Goal: Task Accomplishment & Management: Manage account settings

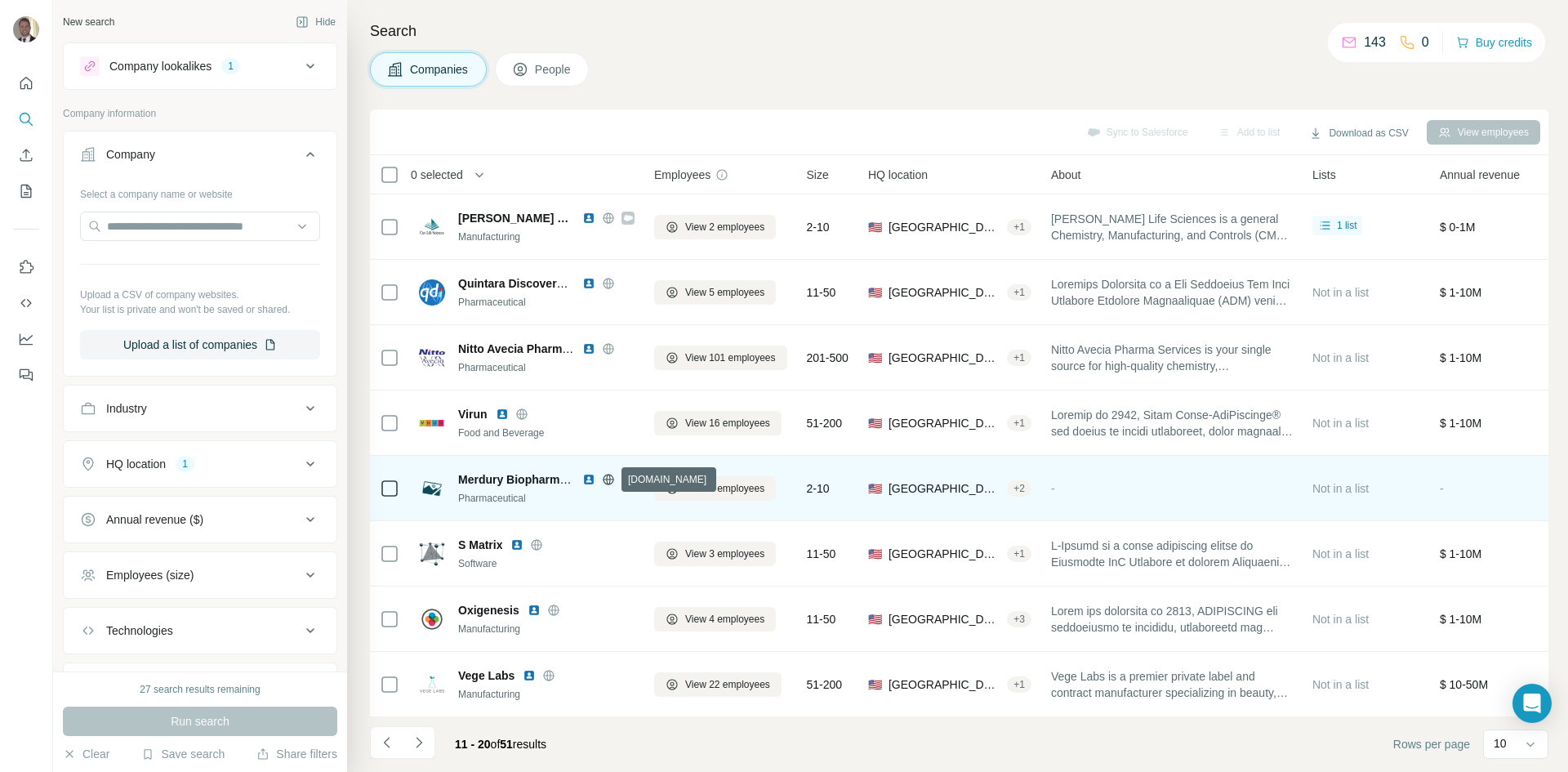
click at [608, 483] on icon at bounding box center [608, 480] width 13 height 13
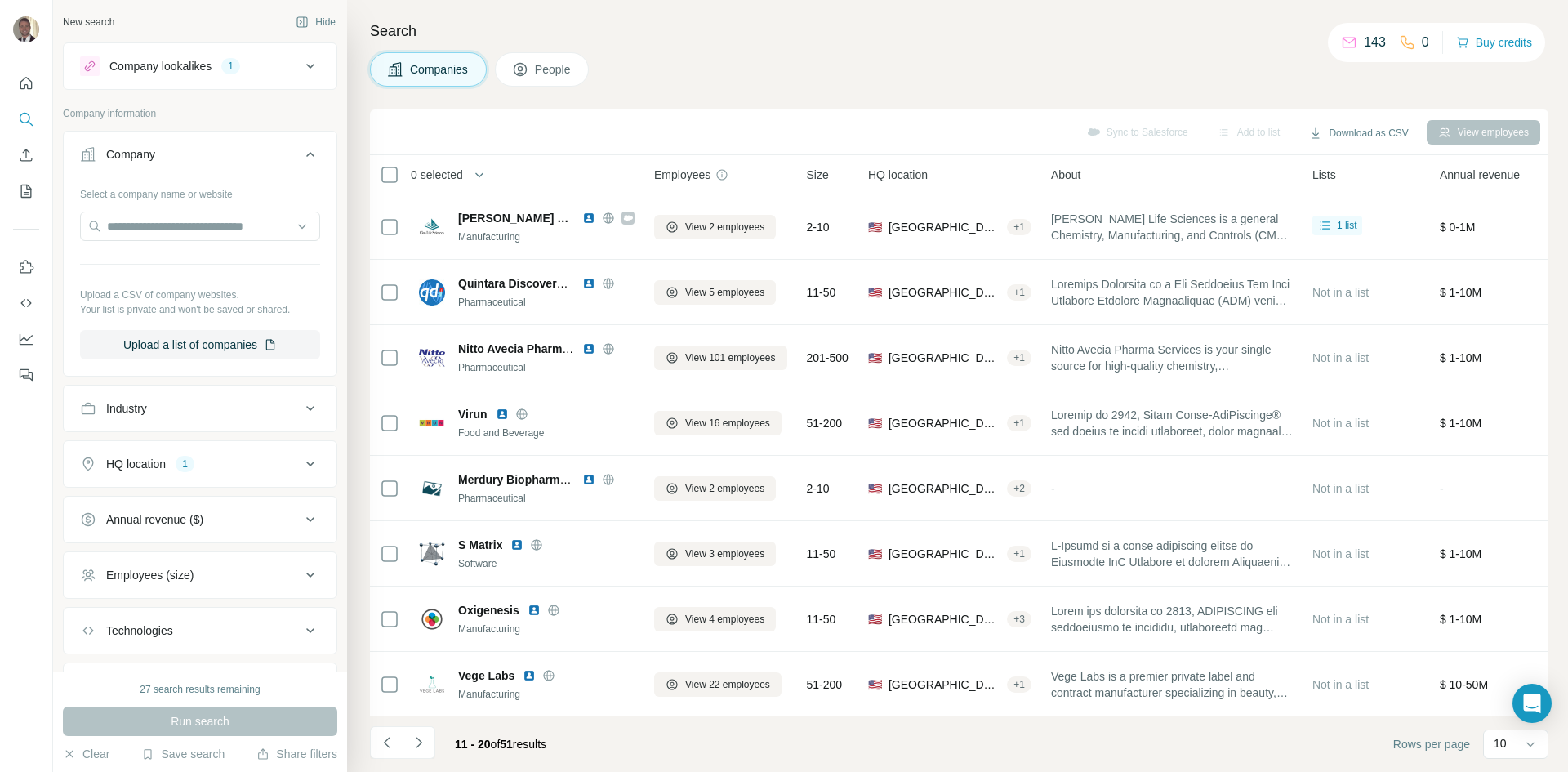
click at [301, 468] on icon at bounding box center [310, 464] width 19 height 19
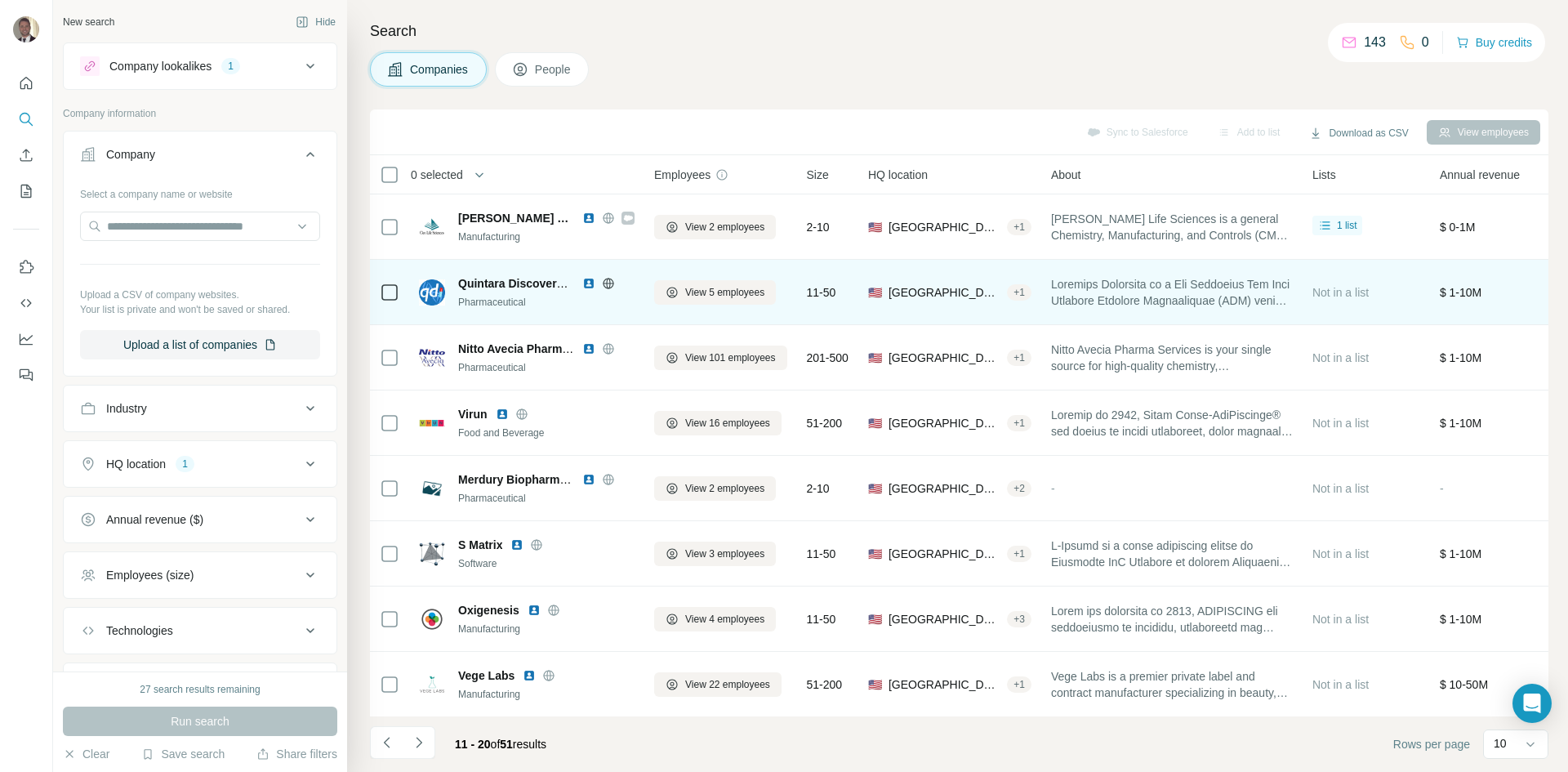
click at [607, 281] on icon at bounding box center [607, 283] width 4 height 11
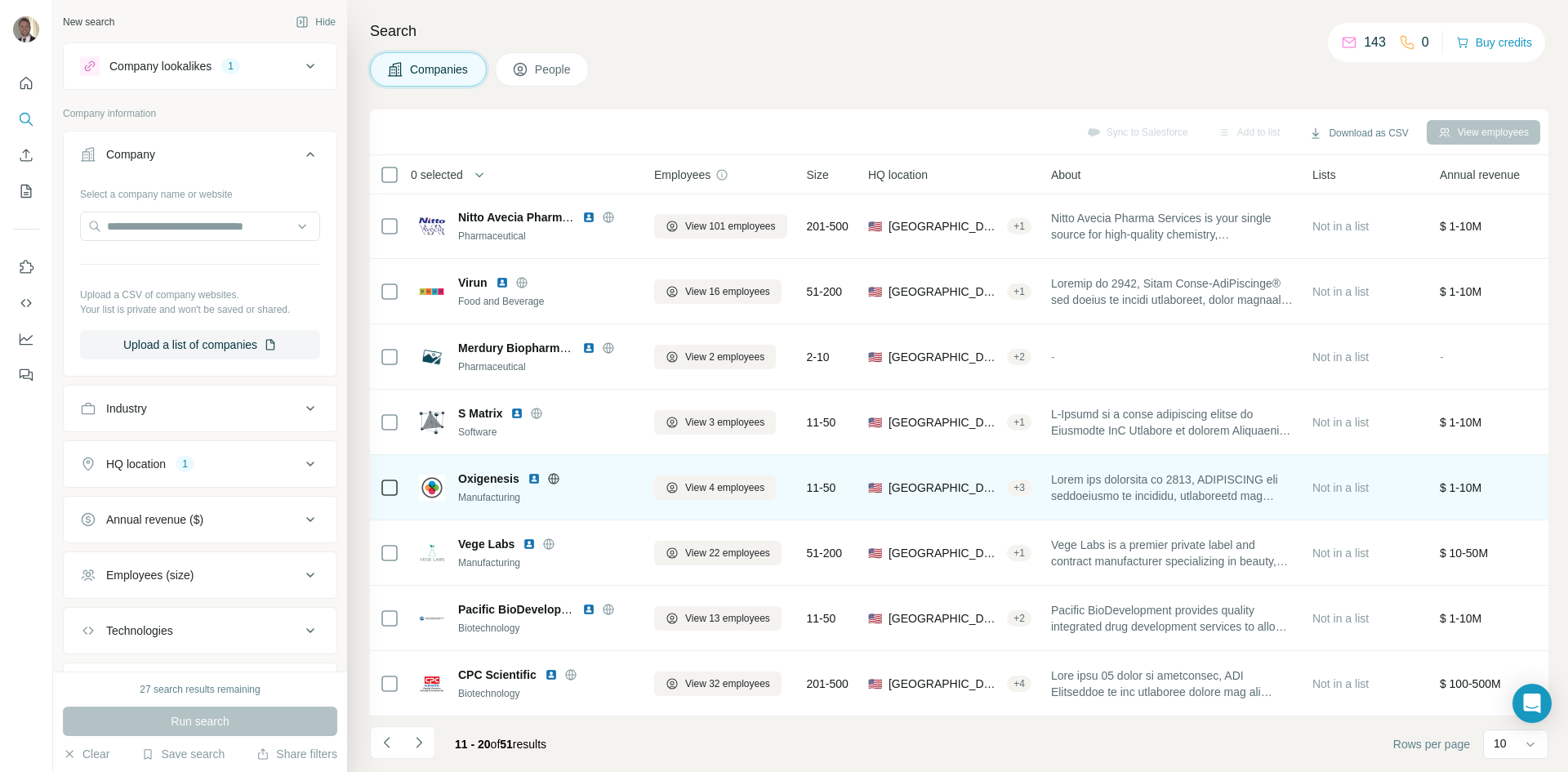
scroll to position [140, 0]
click at [552, 473] on icon at bounding box center [553, 478] width 4 height 11
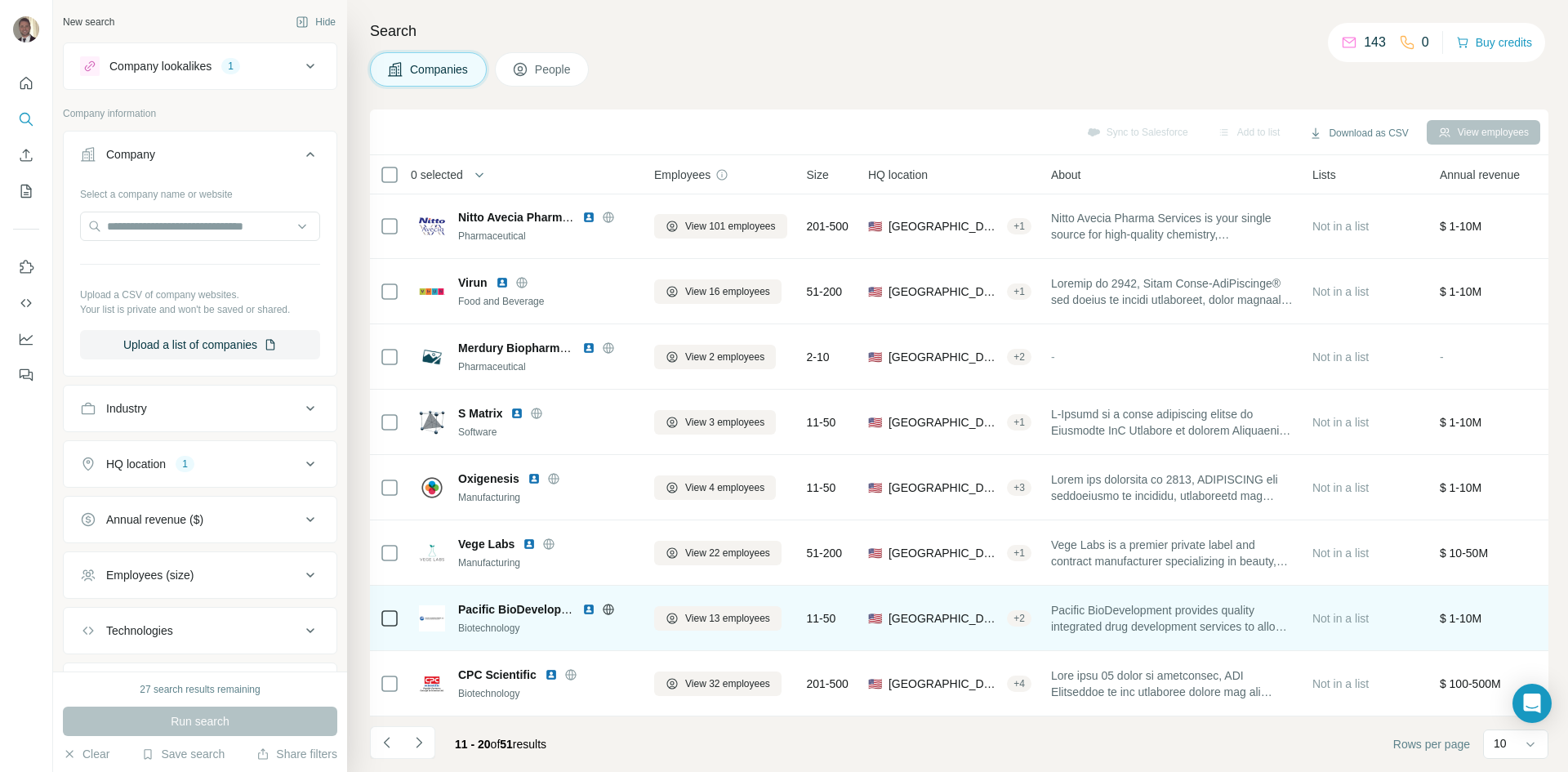
click at [606, 608] on icon at bounding box center [607, 608] width 11 height 1
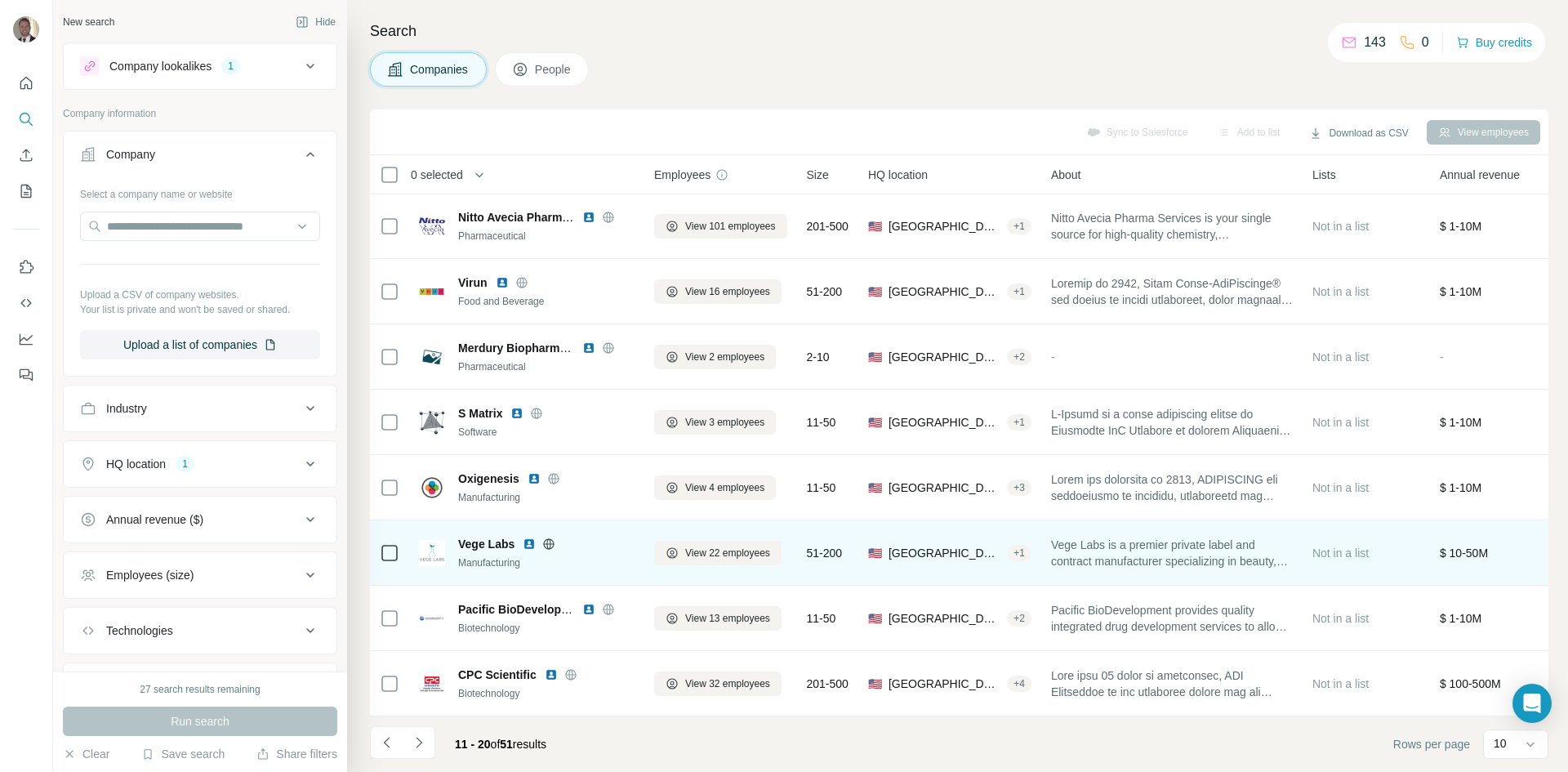
click at [551, 544] on icon at bounding box center [549, 544] width 11 height 1
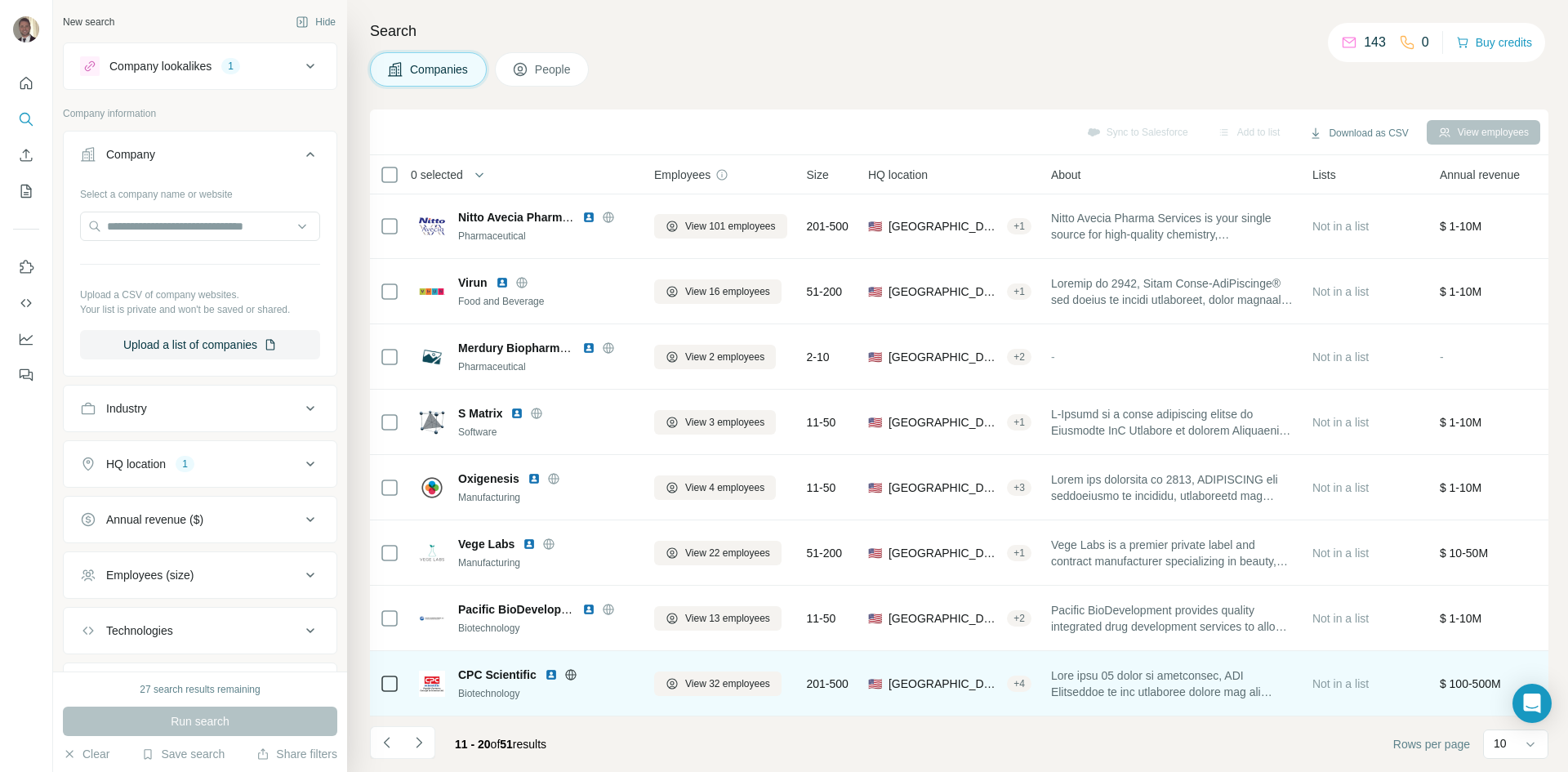
click at [573, 668] on icon at bounding box center [571, 675] width 13 height 13
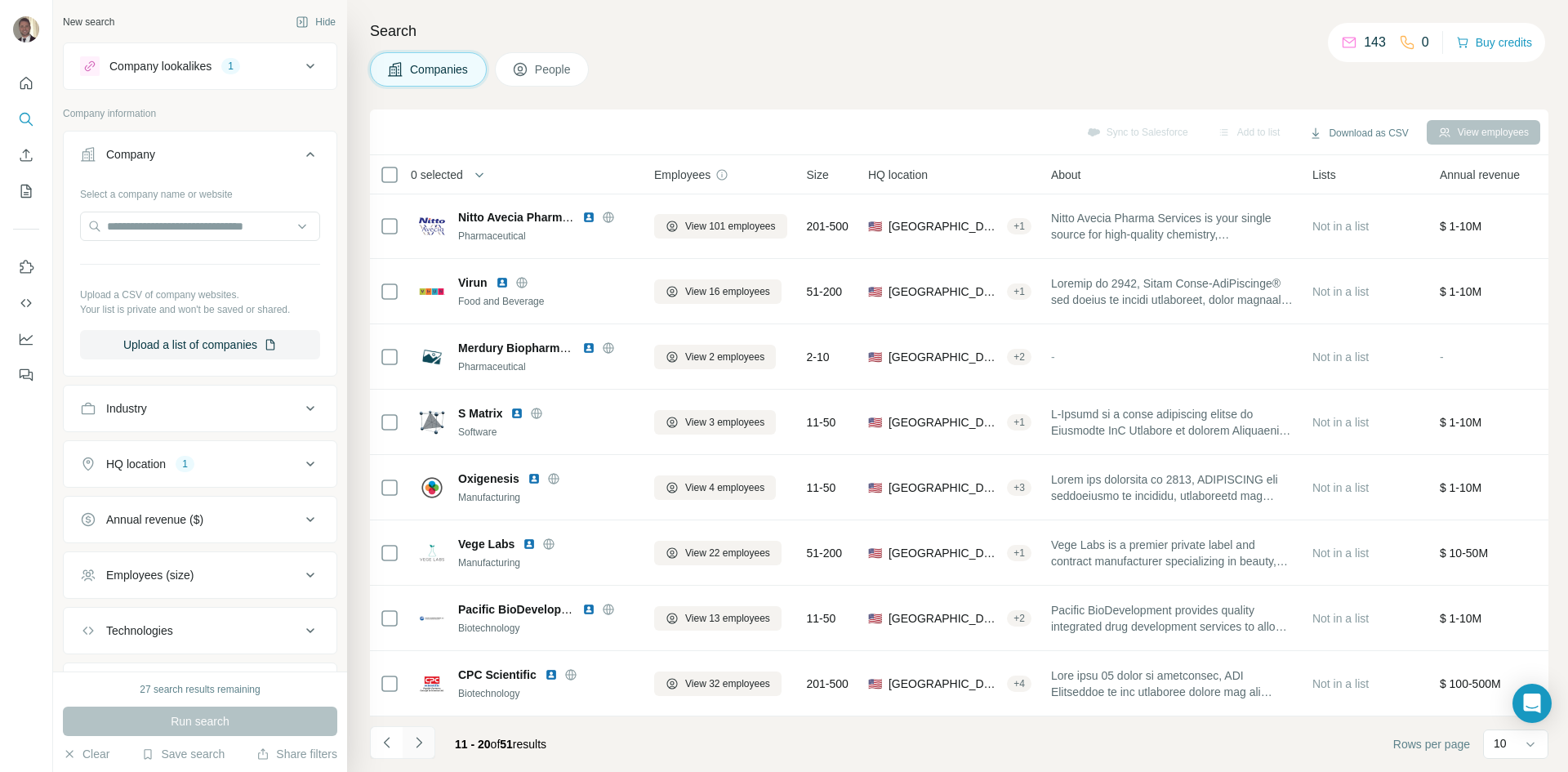
click at [425, 738] on icon "Navigate to next page" at bounding box center [419, 742] width 16 height 16
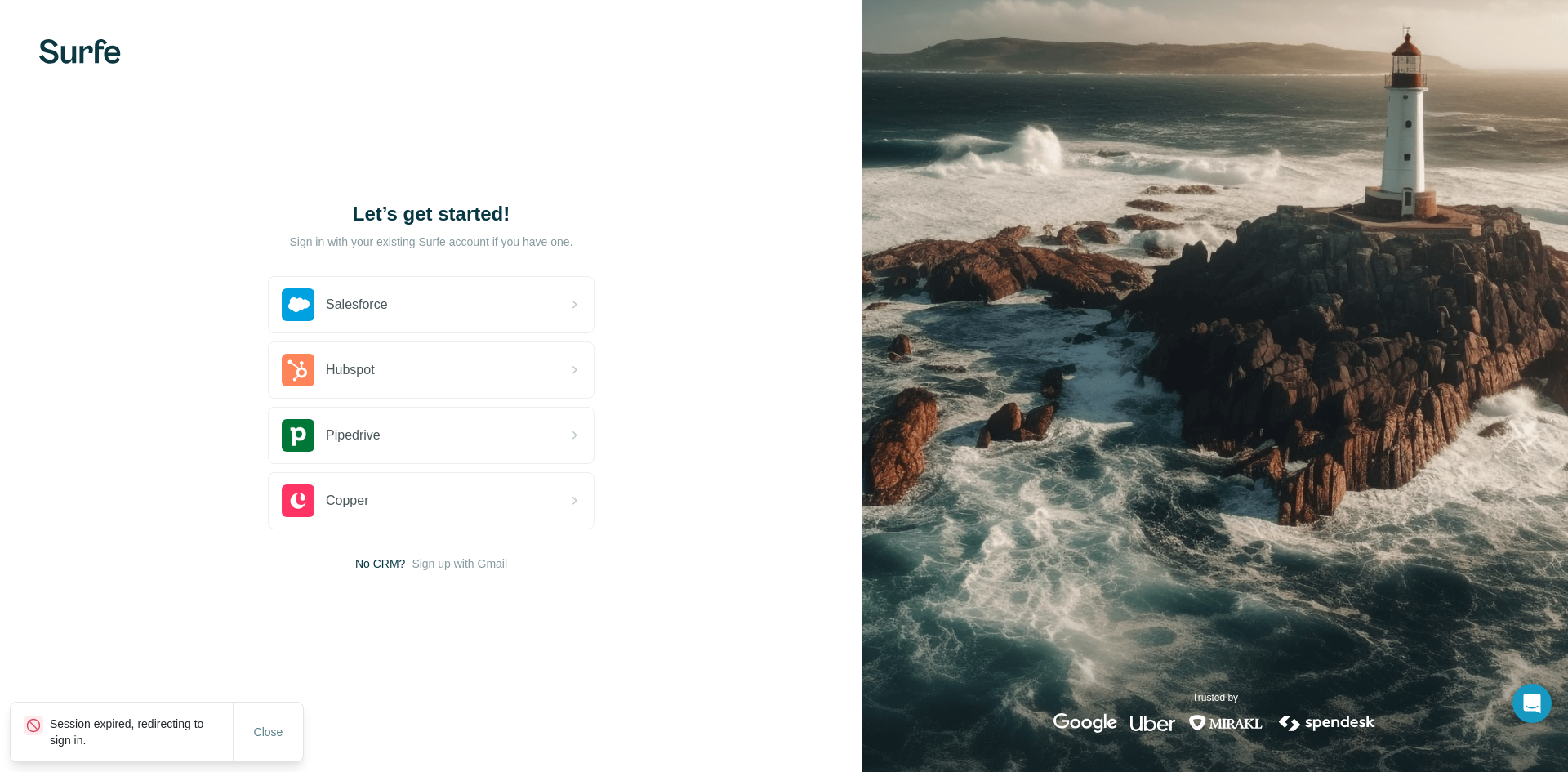
drag, startPoint x: 264, startPoint y: 736, endPoint x: 172, endPoint y: 720, distance: 93.4
click at [177, 720] on div "Session expired, redirecting to sign in. Close" at bounding box center [157, 732] width 292 height 59
click at [158, 725] on p "Session expired, redirecting to sign in." at bounding box center [141, 732] width 183 height 33
click at [73, 737] on p "Session expired, redirecting to sign in." at bounding box center [141, 732] width 183 height 33
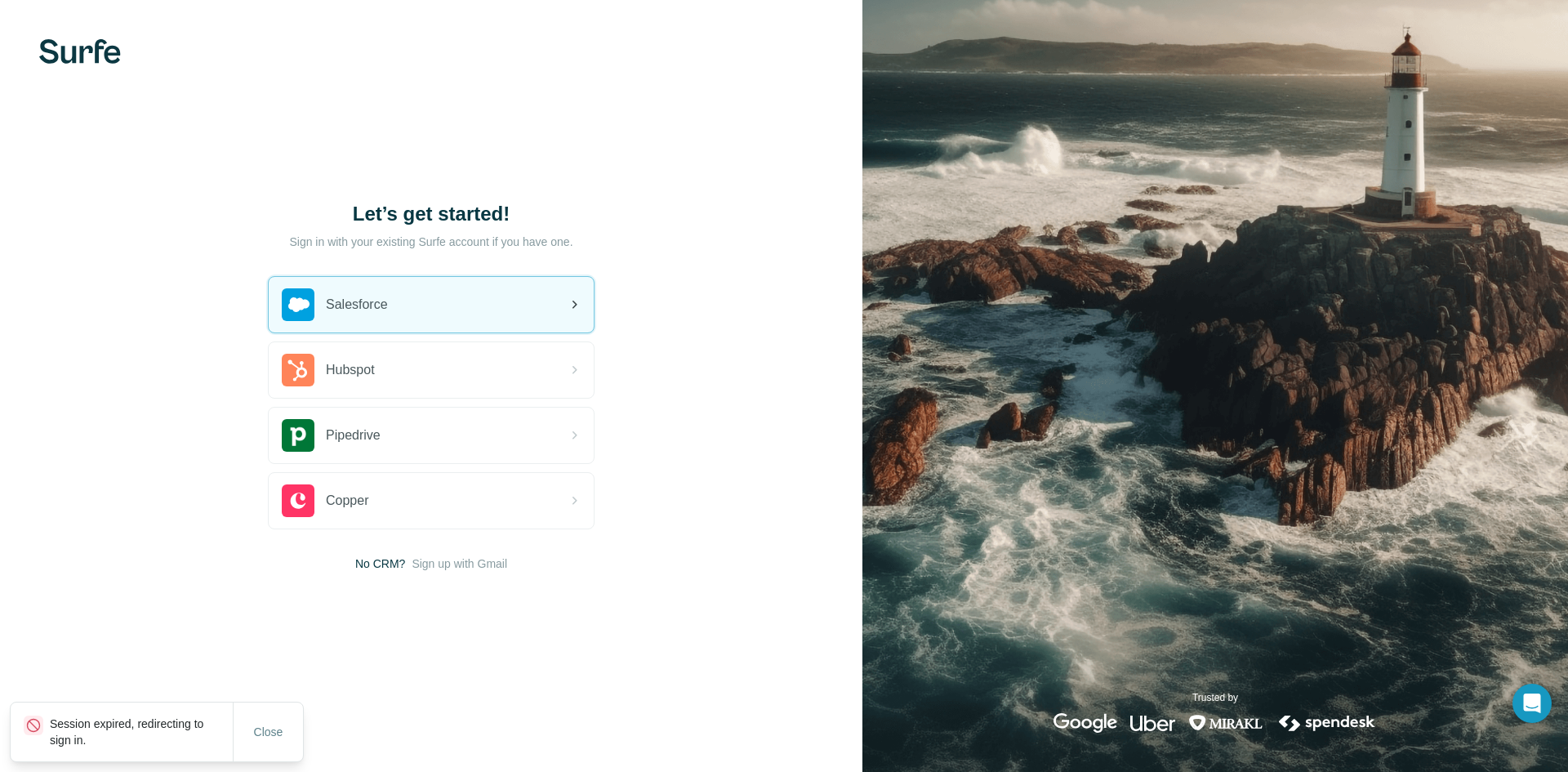
click at [470, 281] on div "Salesforce" at bounding box center [431, 305] width 325 height 56
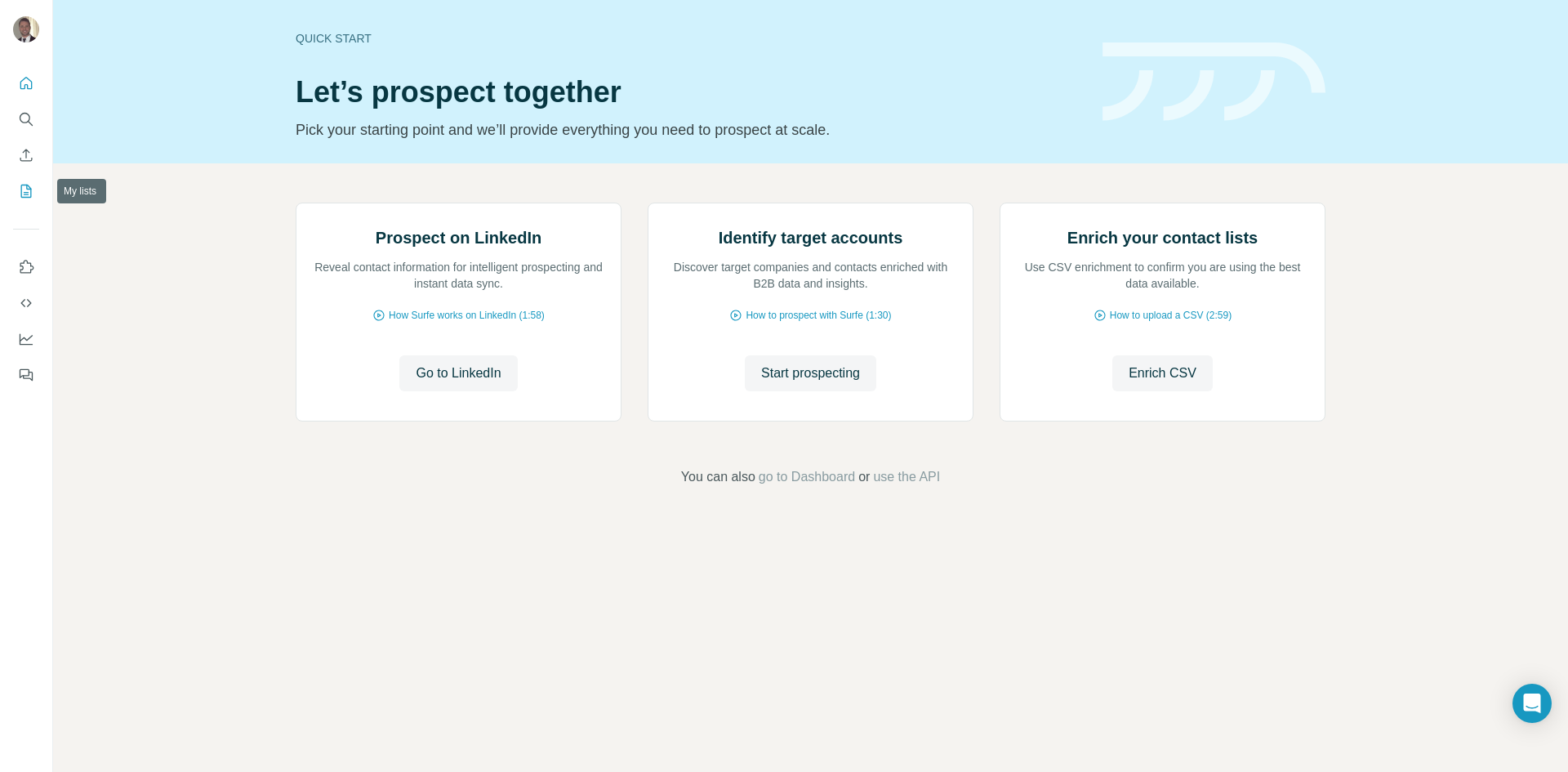
click at [24, 188] on icon "My lists" at bounding box center [25, 190] width 16 height 16
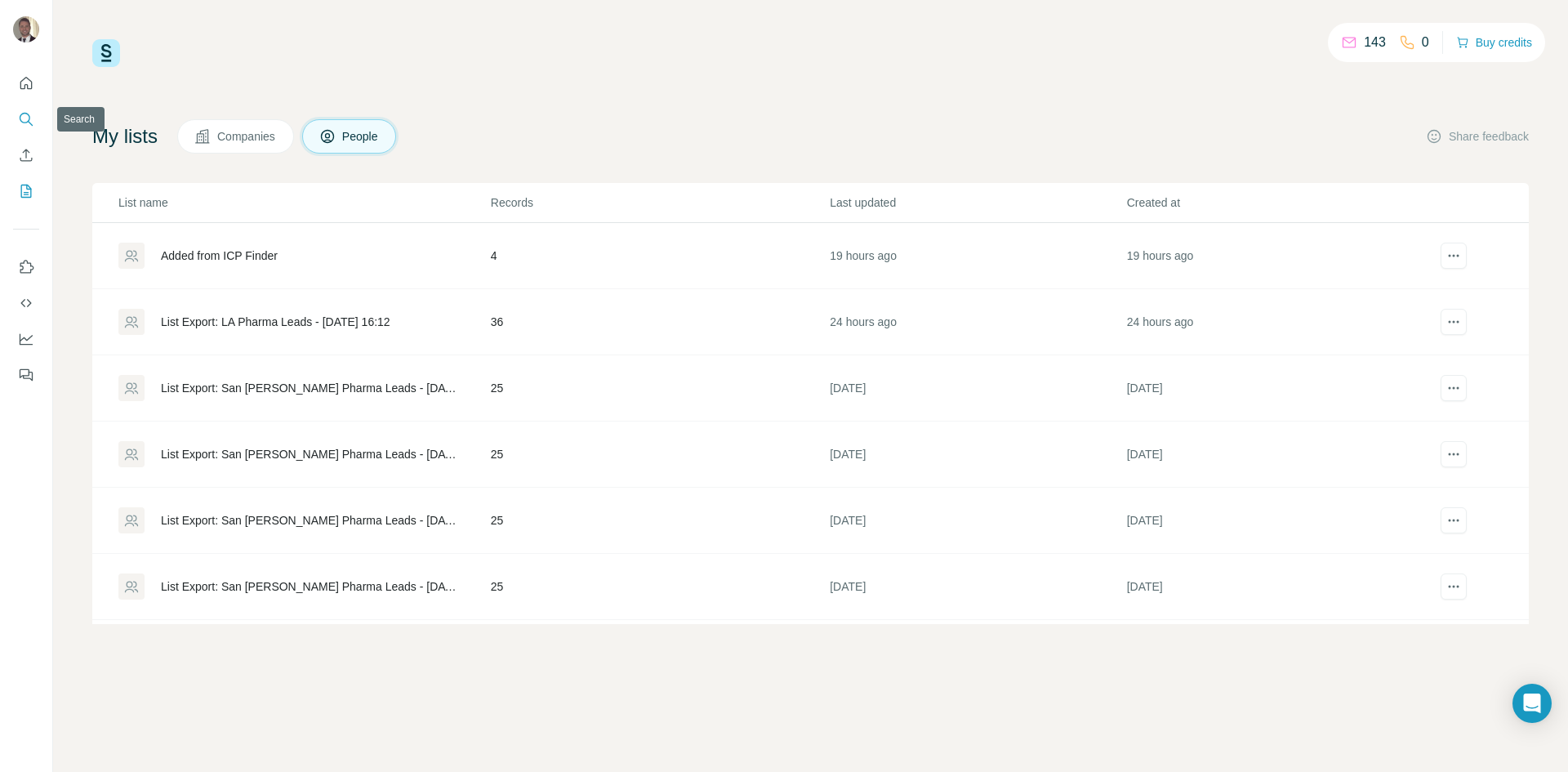
click at [26, 122] on icon "Search" at bounding box center [24, 118] width 11 height 11
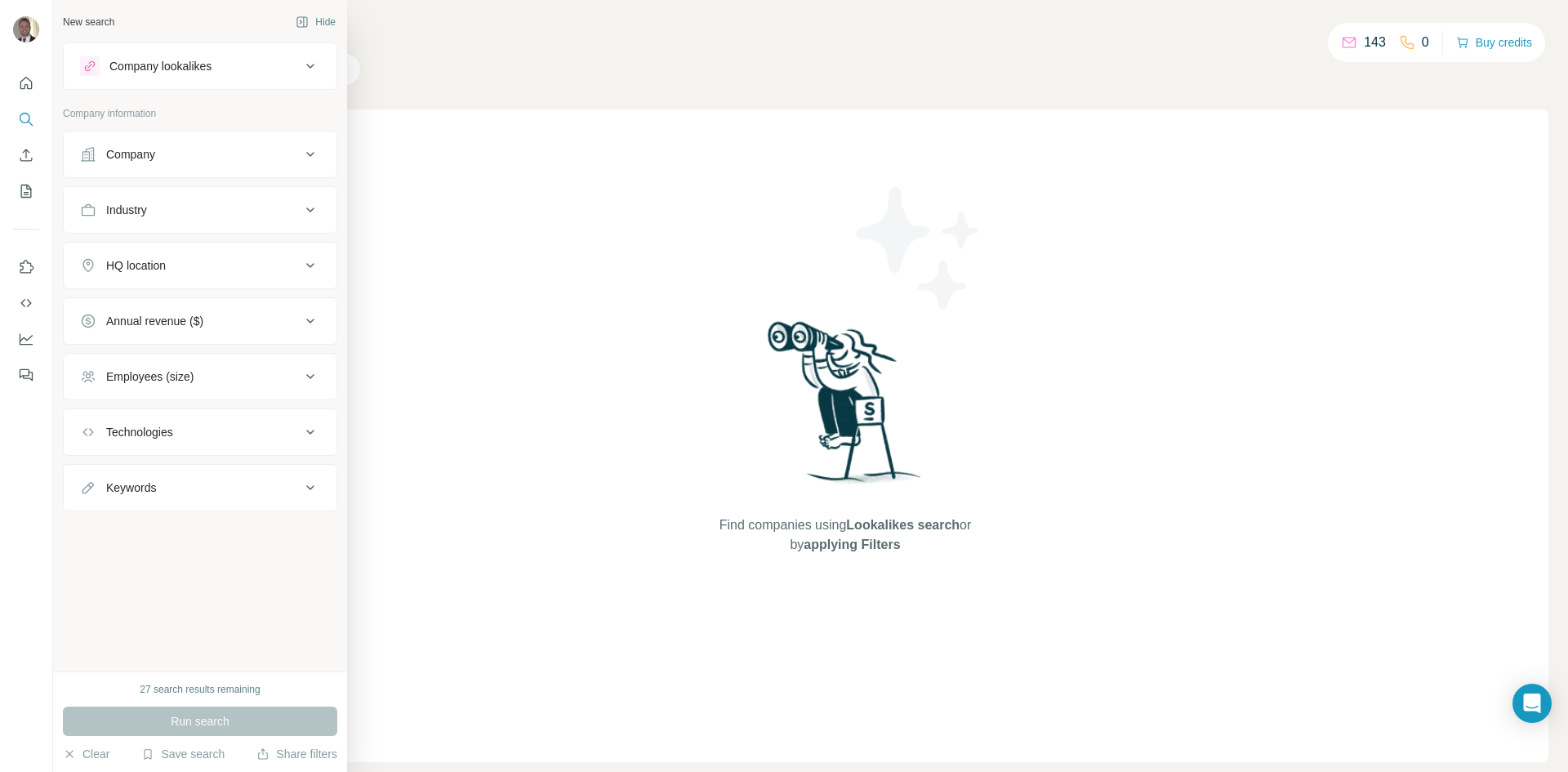
click at [192, 276] on button "HQ location" at bounding box center [201, 265] width 273 height 40
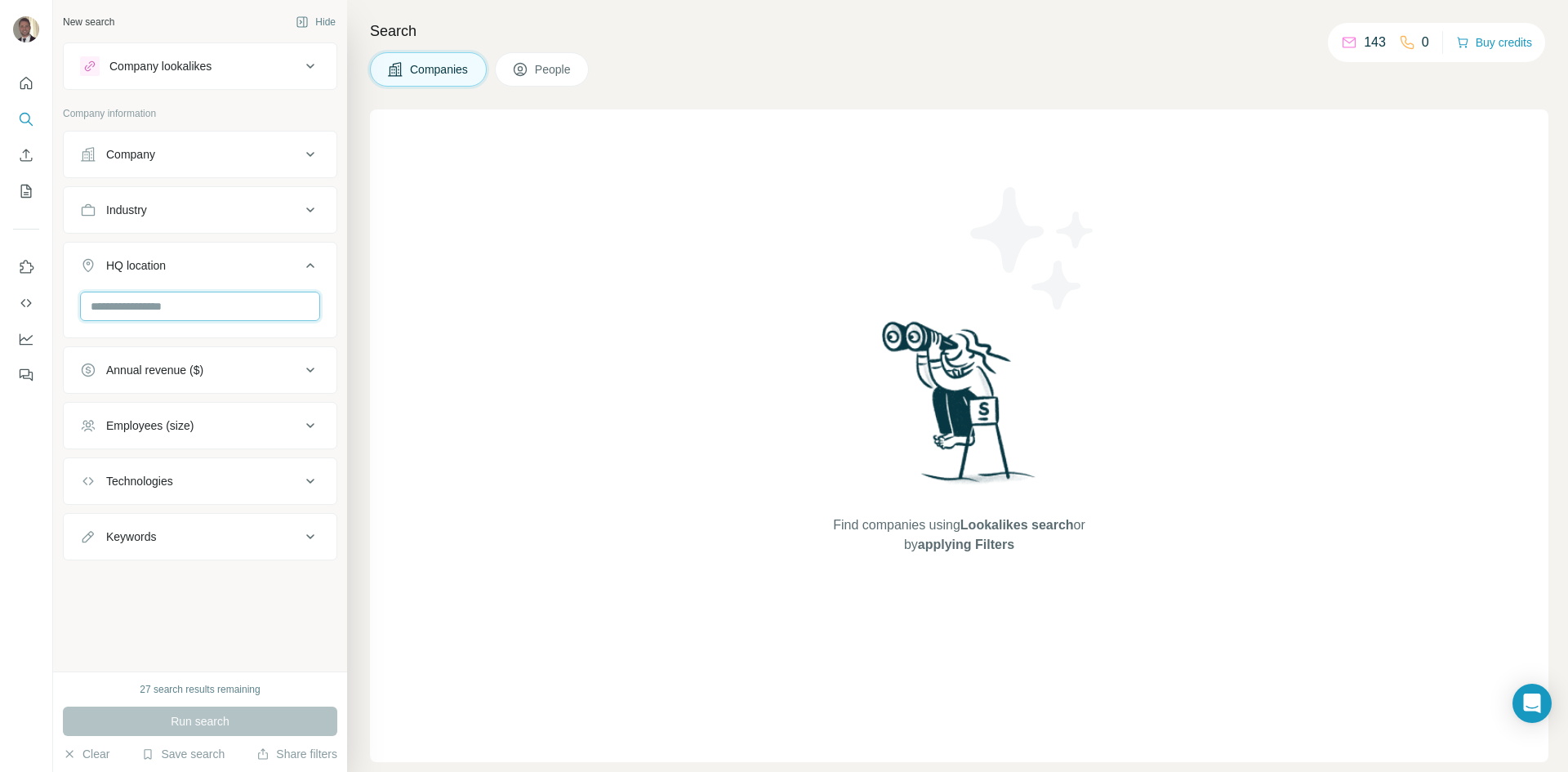
click at [177, 307] on input "text" at bounding box center [200, 306] width 240 height 29
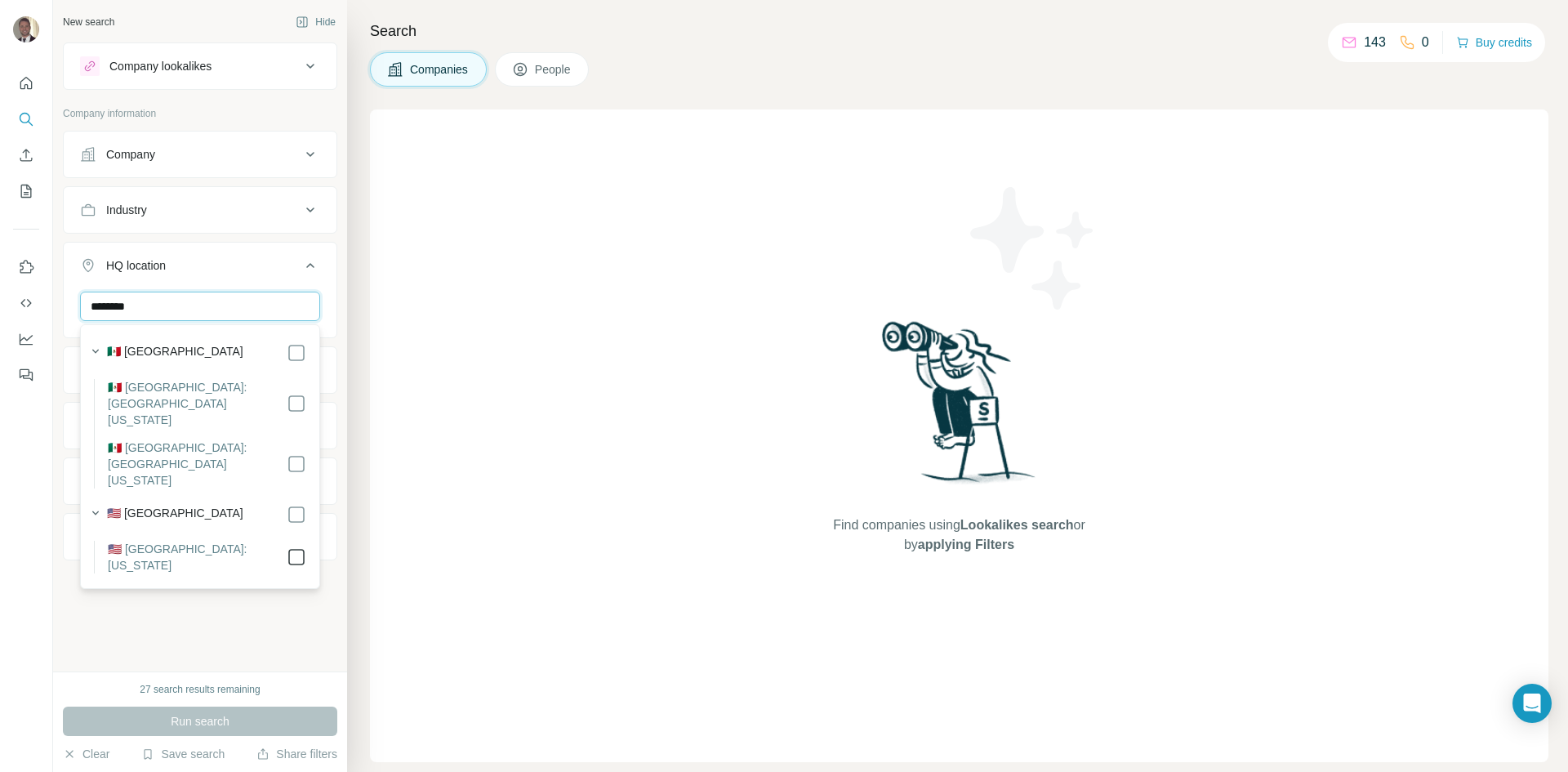
type input "********"
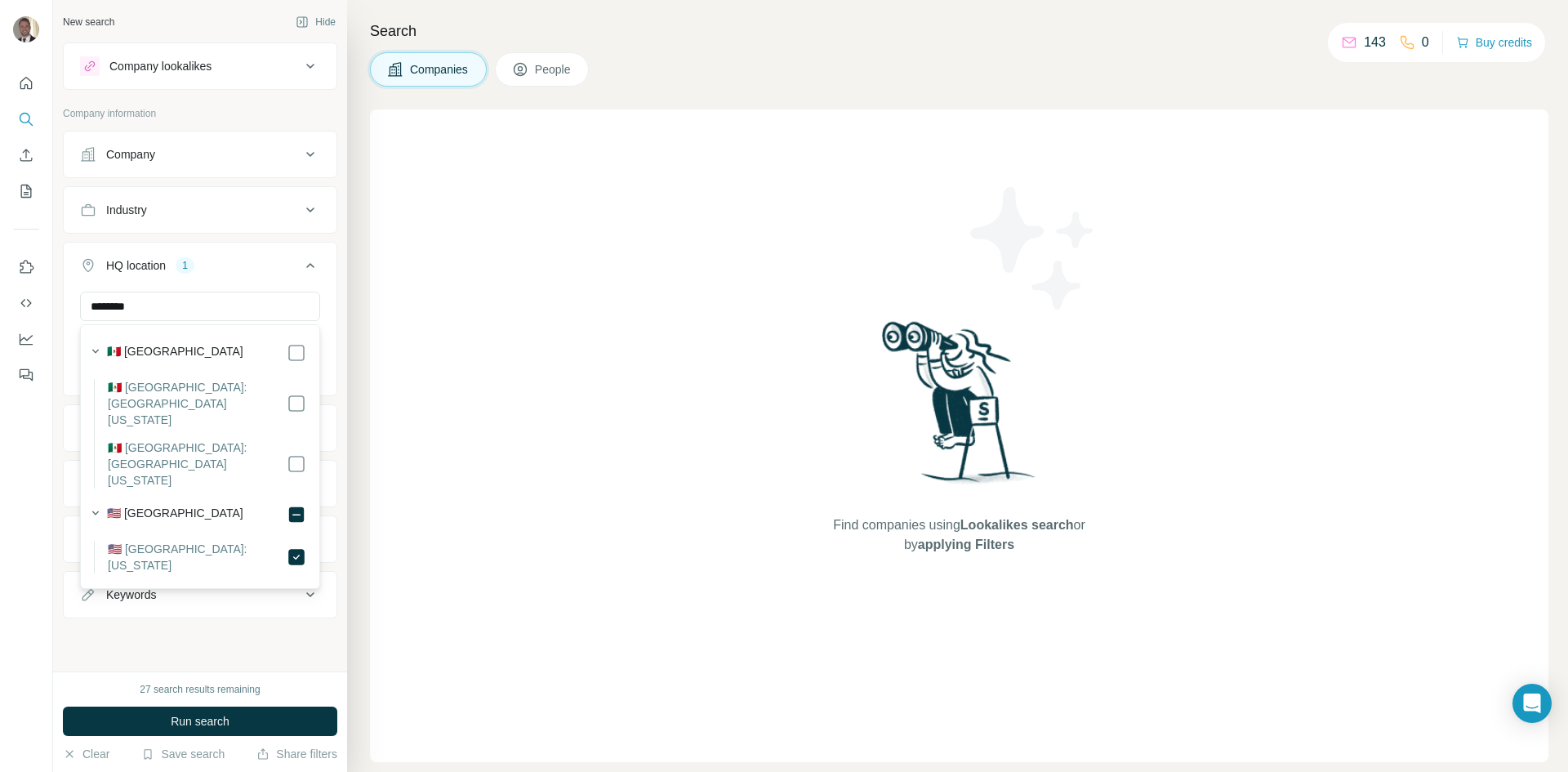
click at [313, 268] on icon at bounding box center [310, 265] width 19 height 19
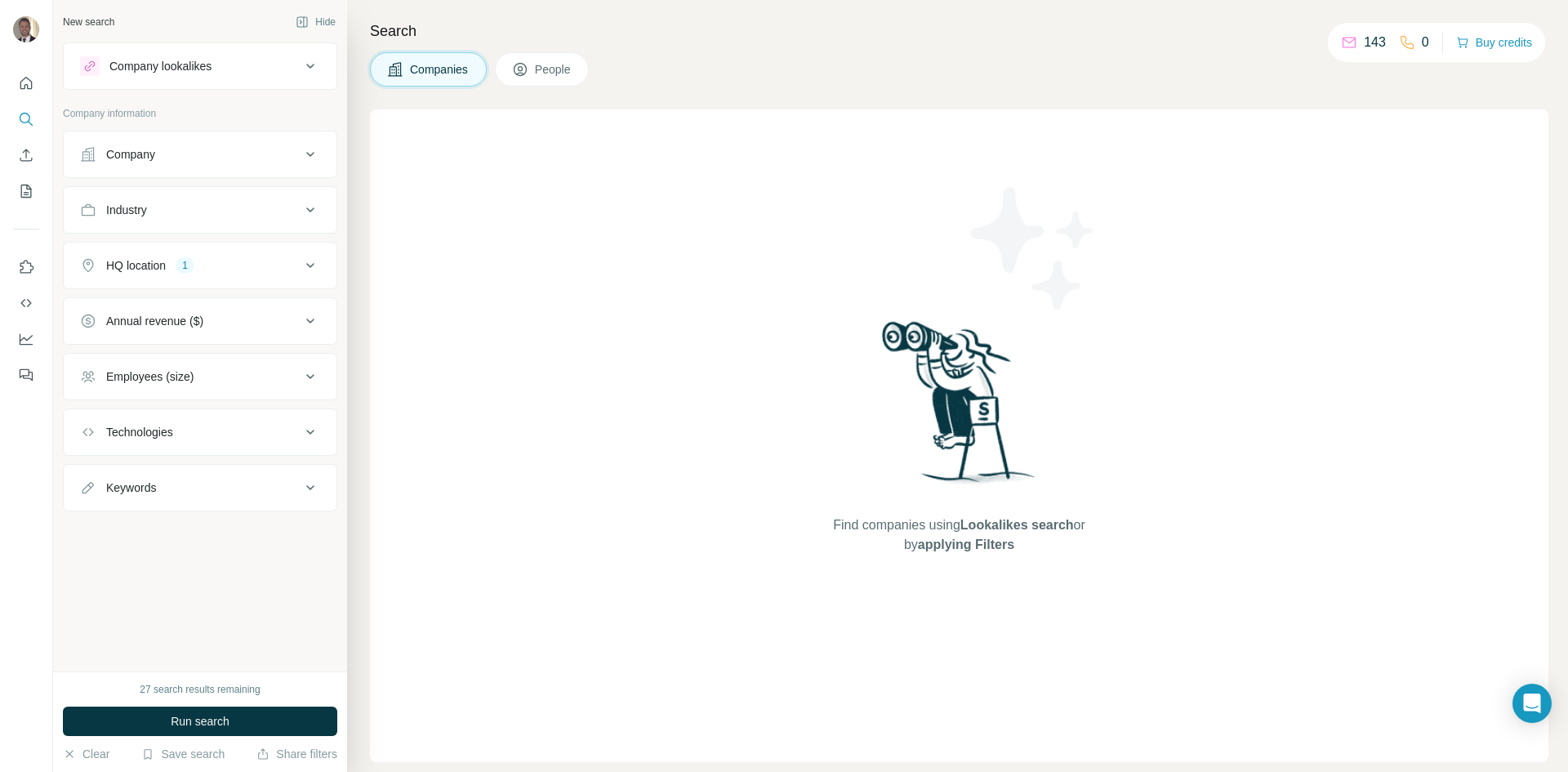
click at [308, 66] on icon at bounding box center [311, 67] width 8 height 5
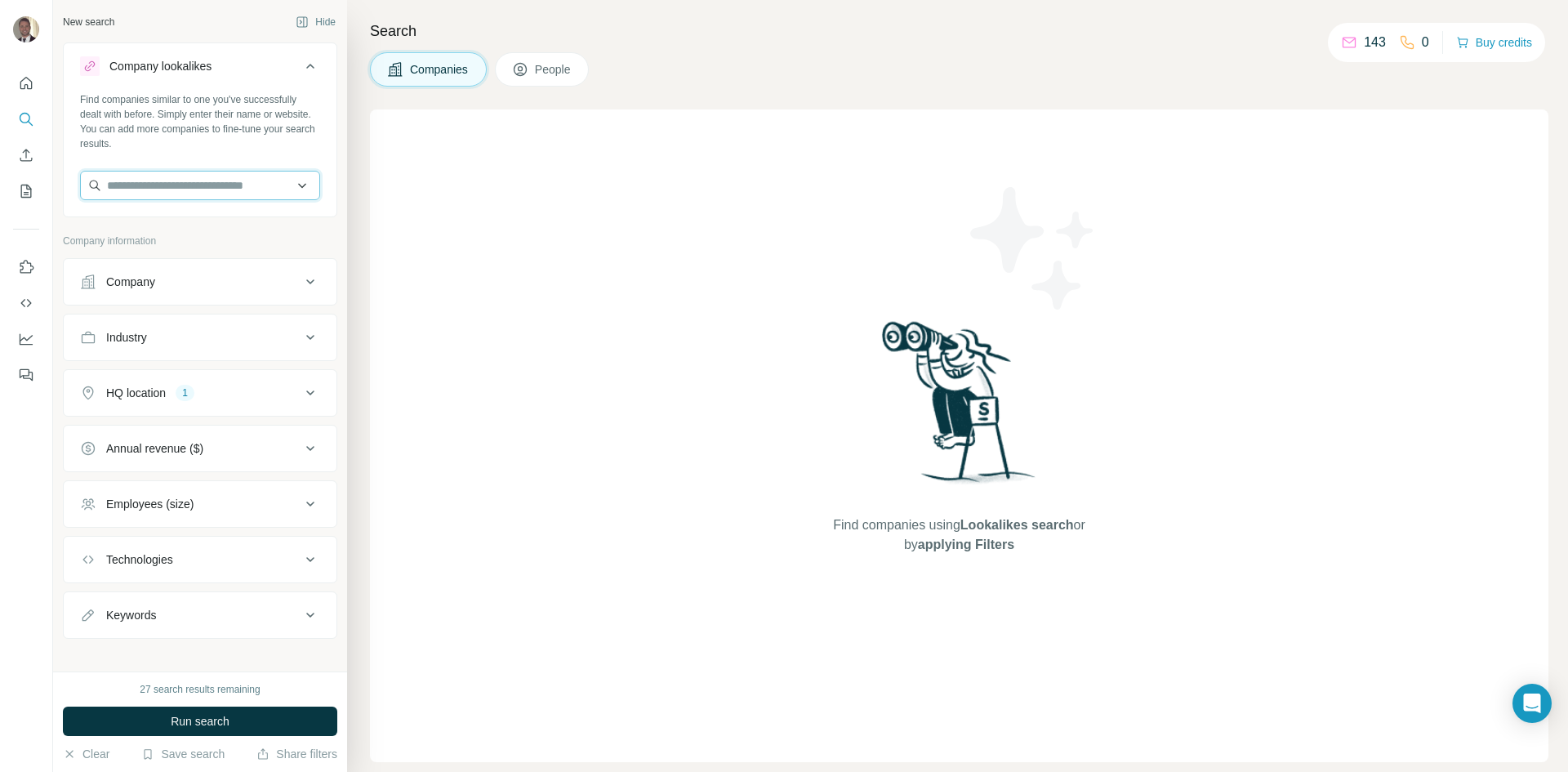
click at [238, 184] on input "text" at bounding box center [200, 185] width 240 height 29
type input "**********"
click at [206, 239] on p "latitudepharma.com" at bounding box center [190, 237] width 128 height 14
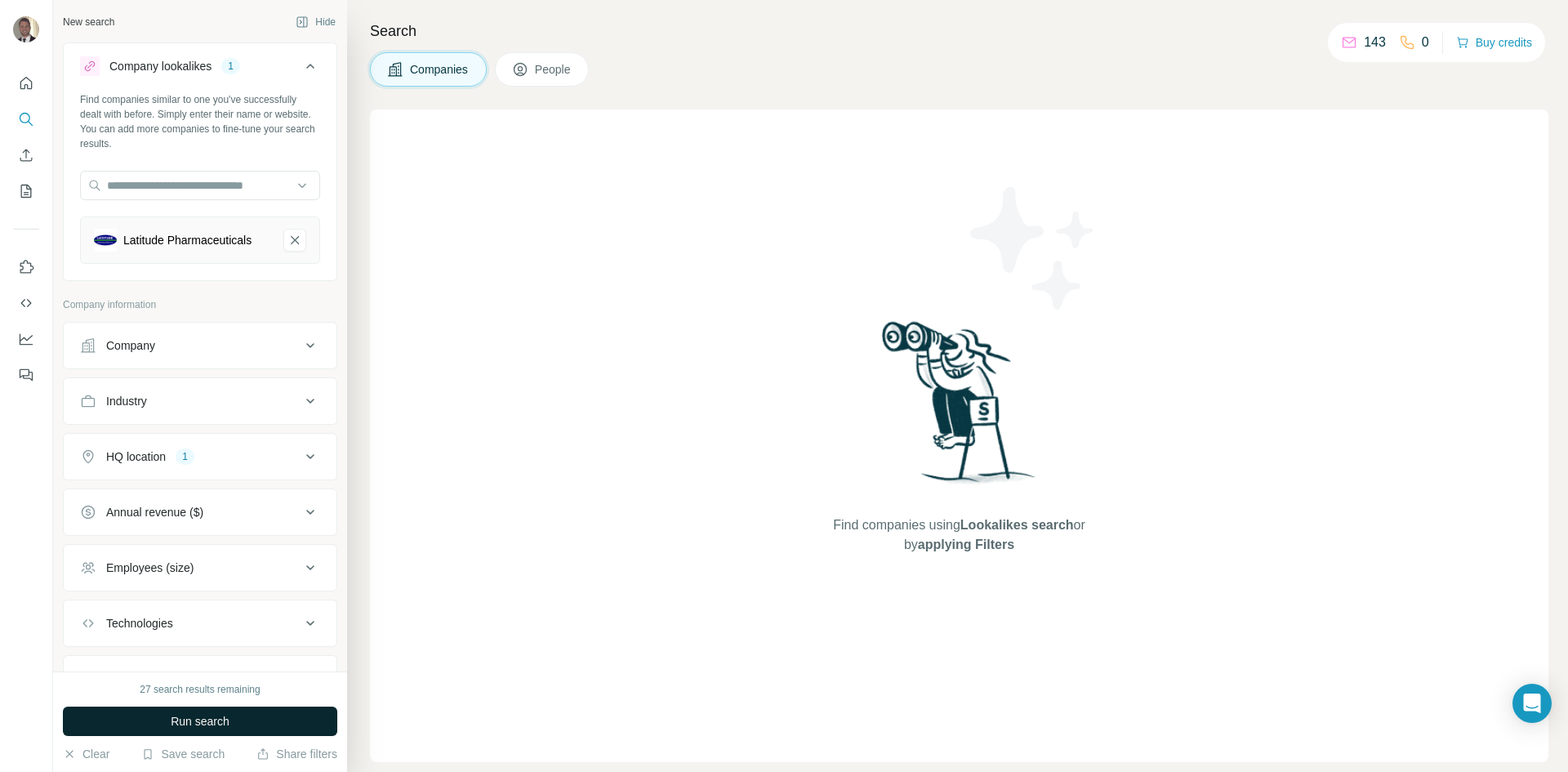
click at [268, 717] on button "Run search" at bounding box center [201, 721] width 275 height 29
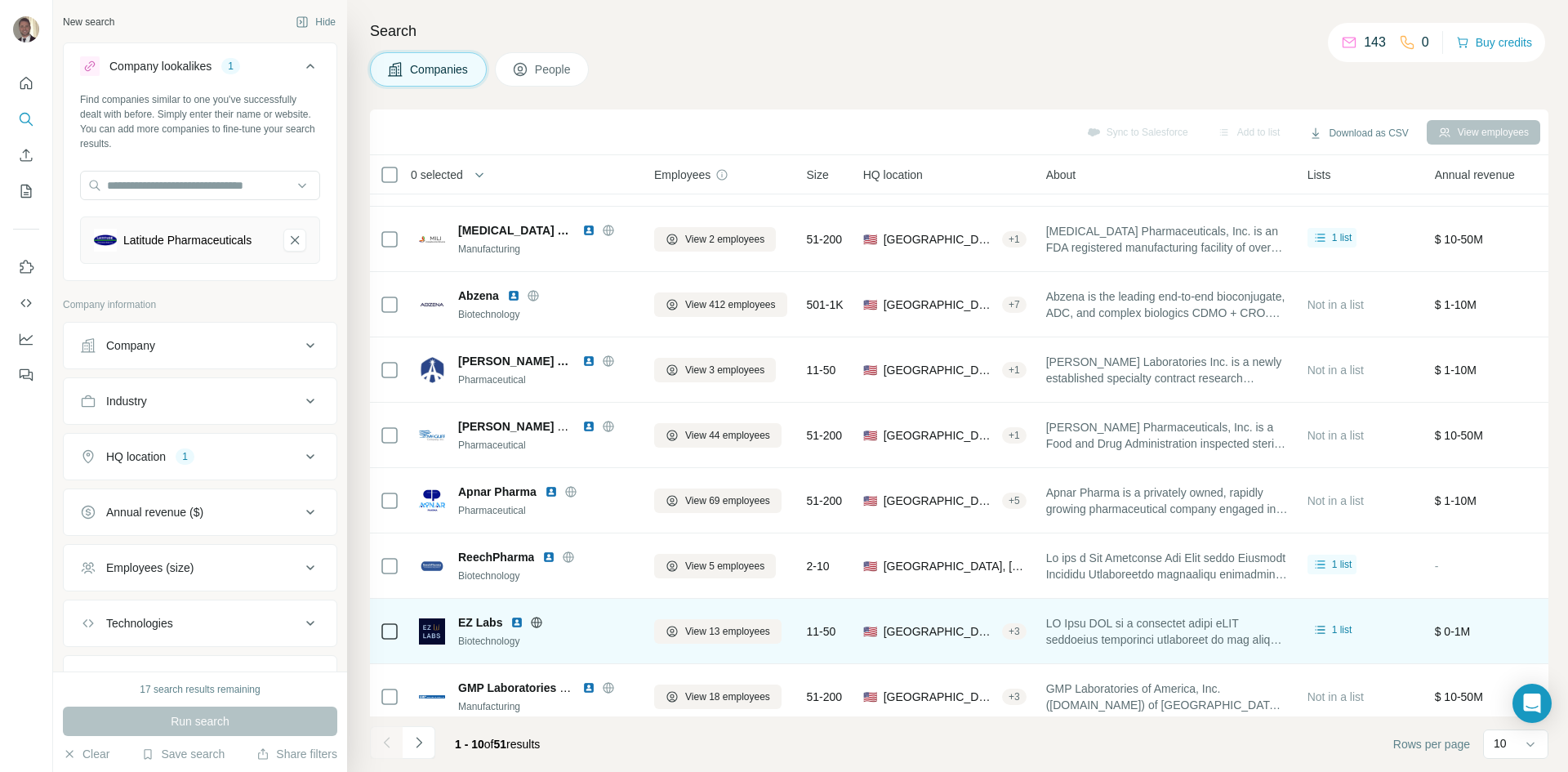
scroll to position [140, 0]
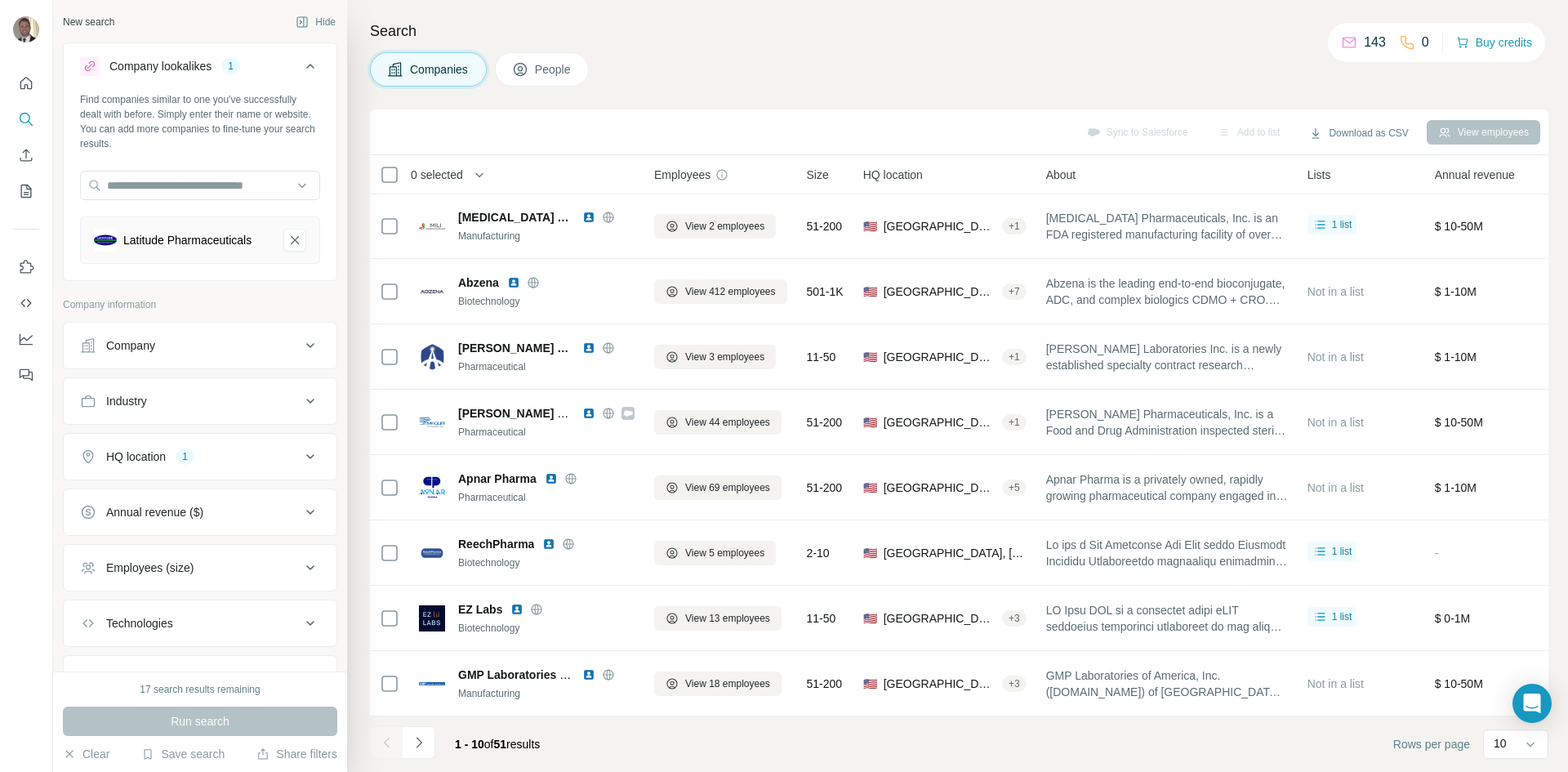
click at [425, 747] on icon "Navigate to next page" at bounding box center [419, 742] width 16 height 16
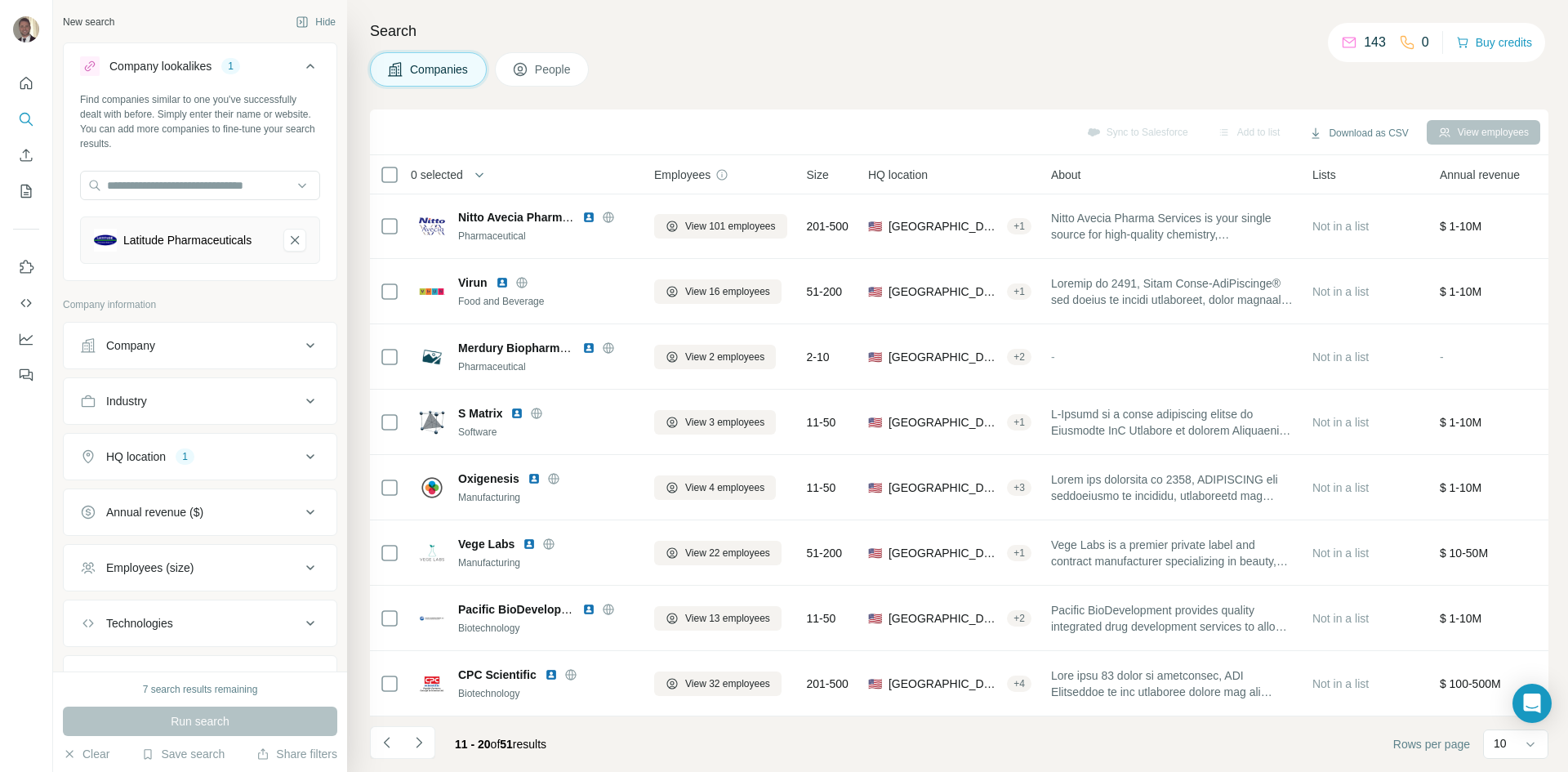
click at [425, 746] on icon "Navigate to next page" at bounding box center [419, 742] width 16 height 16
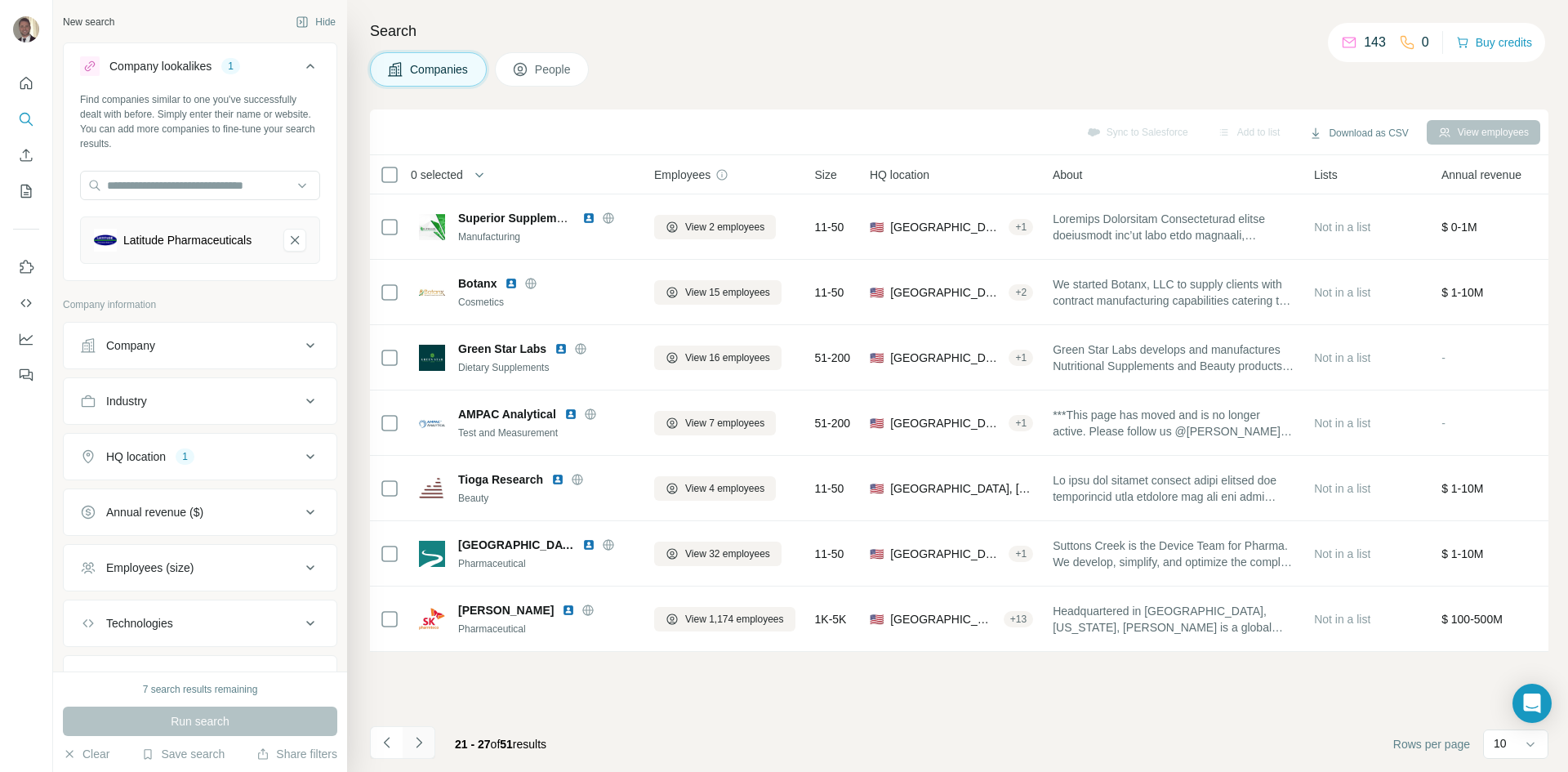
scroll to position [0, 0]
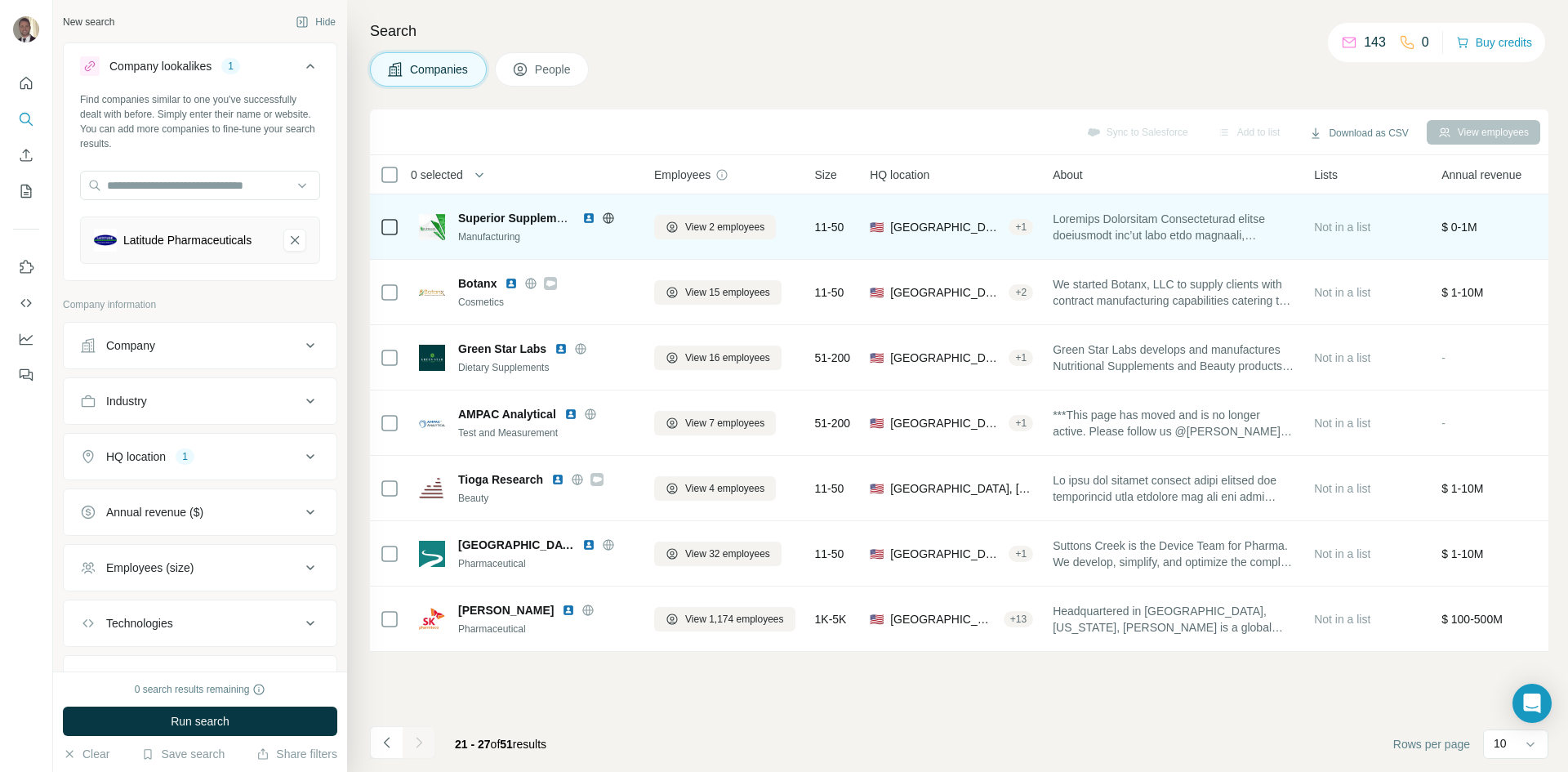
click at [607, 215] on icon at bounding box center [607, 217] width 4 height 11
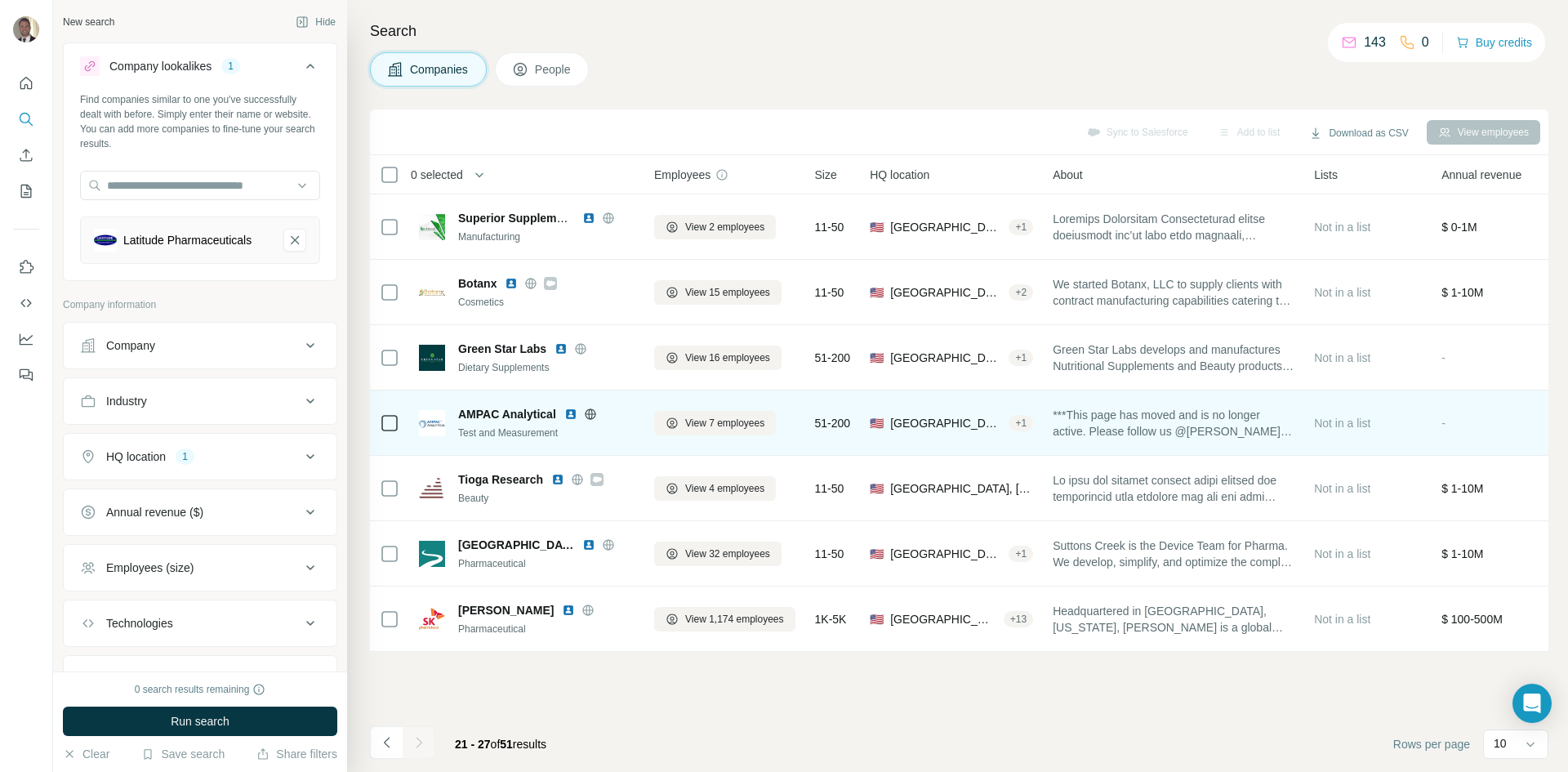
drag, startPoint x: 592, startPoint y: 428, endPoint x: 575, endPoint y: 441, distance: 21.4
click at [575, 441] on div "AMPAC Analytical Test and Measurement" at bounding box center [527, 422] width 216 height 45
click at [586, 410] on icon at bounding box center [591, 415] width 13 height 13
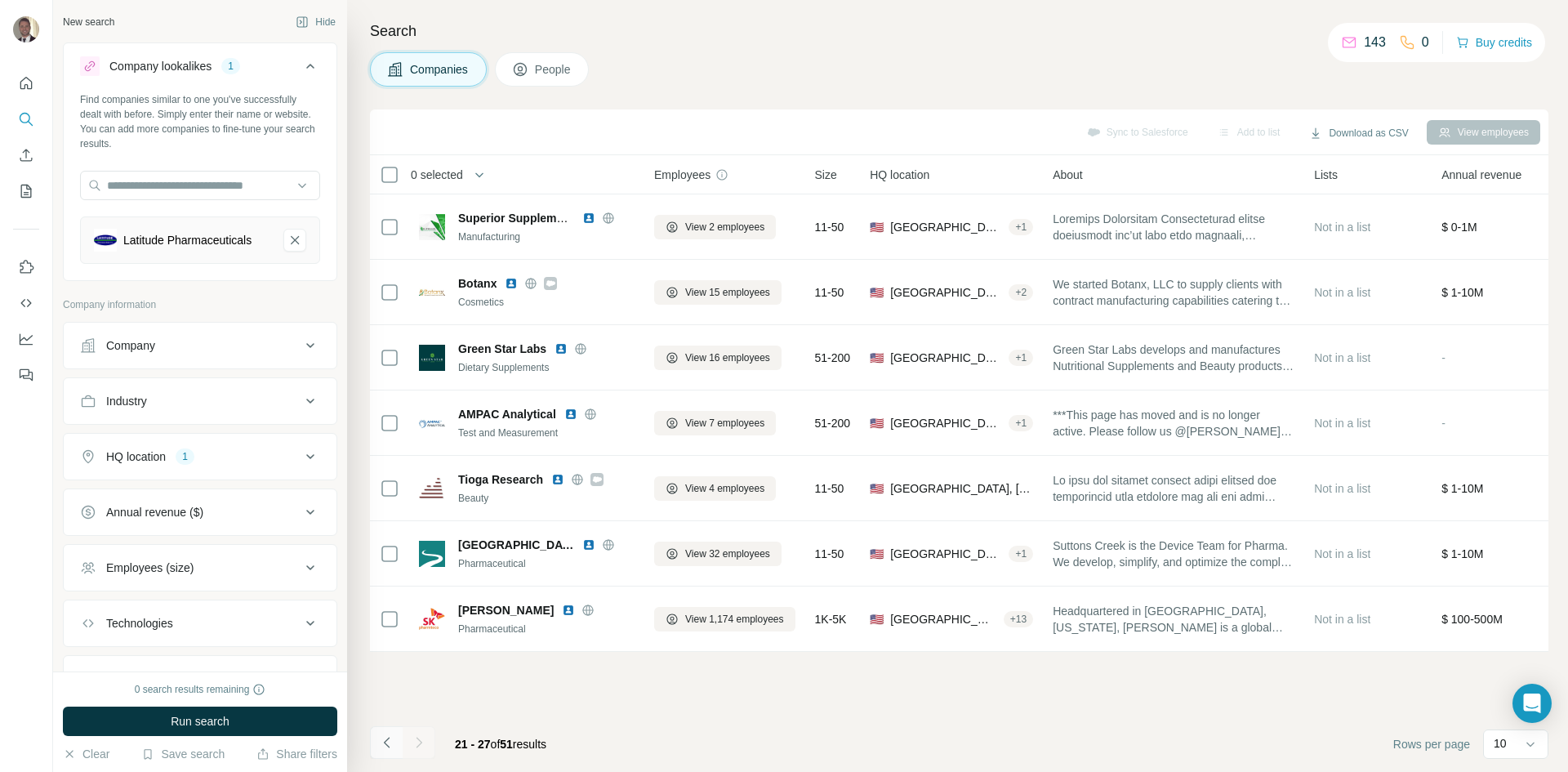
click at [380, 747] on icon "Navigate to previous page" at bounding box center [387, 742] width 16 height 16
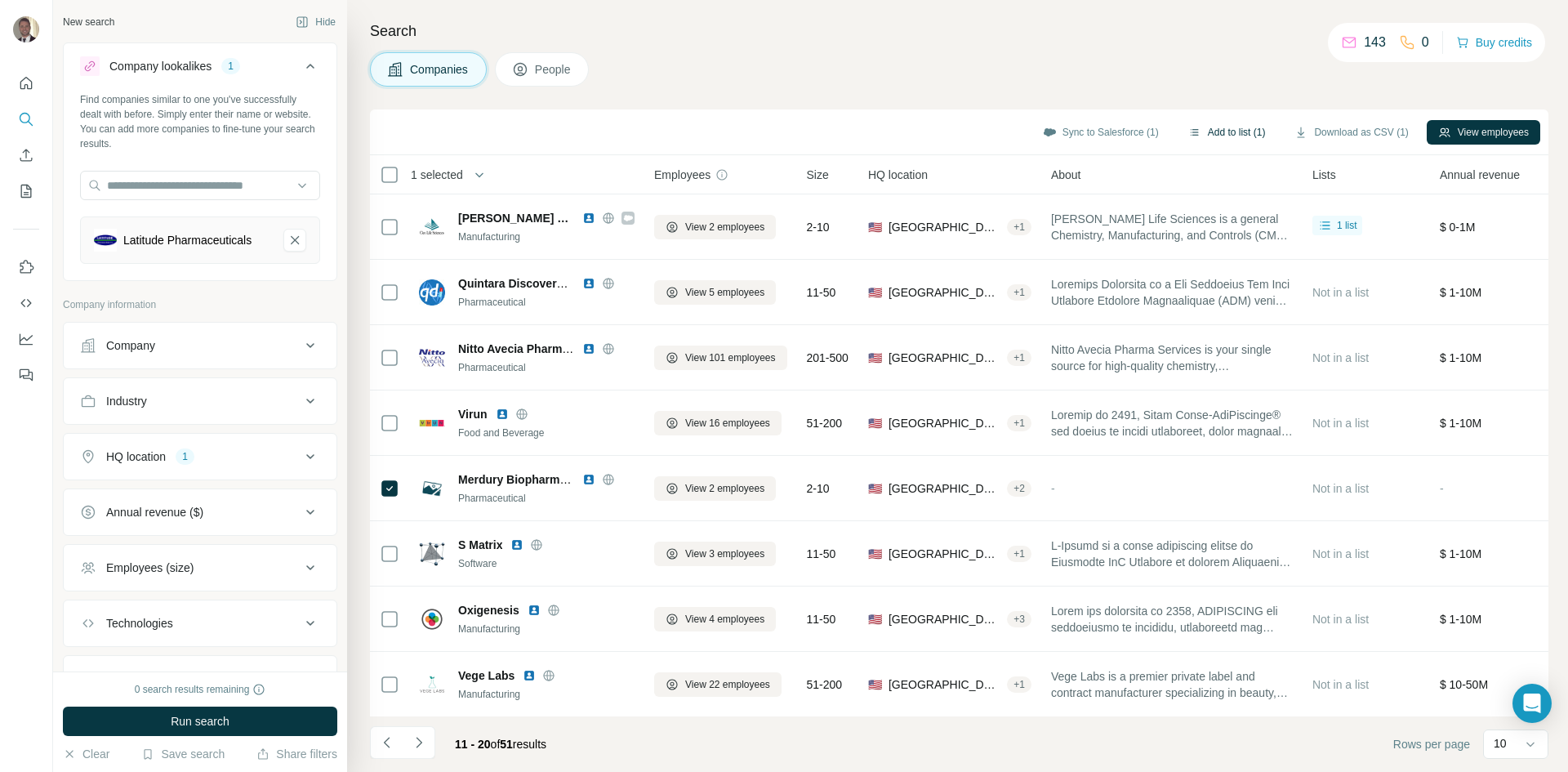
click at [1239, 129] on button "Add to list (1)" at bounding box center [1227, 132] width 100 height 24
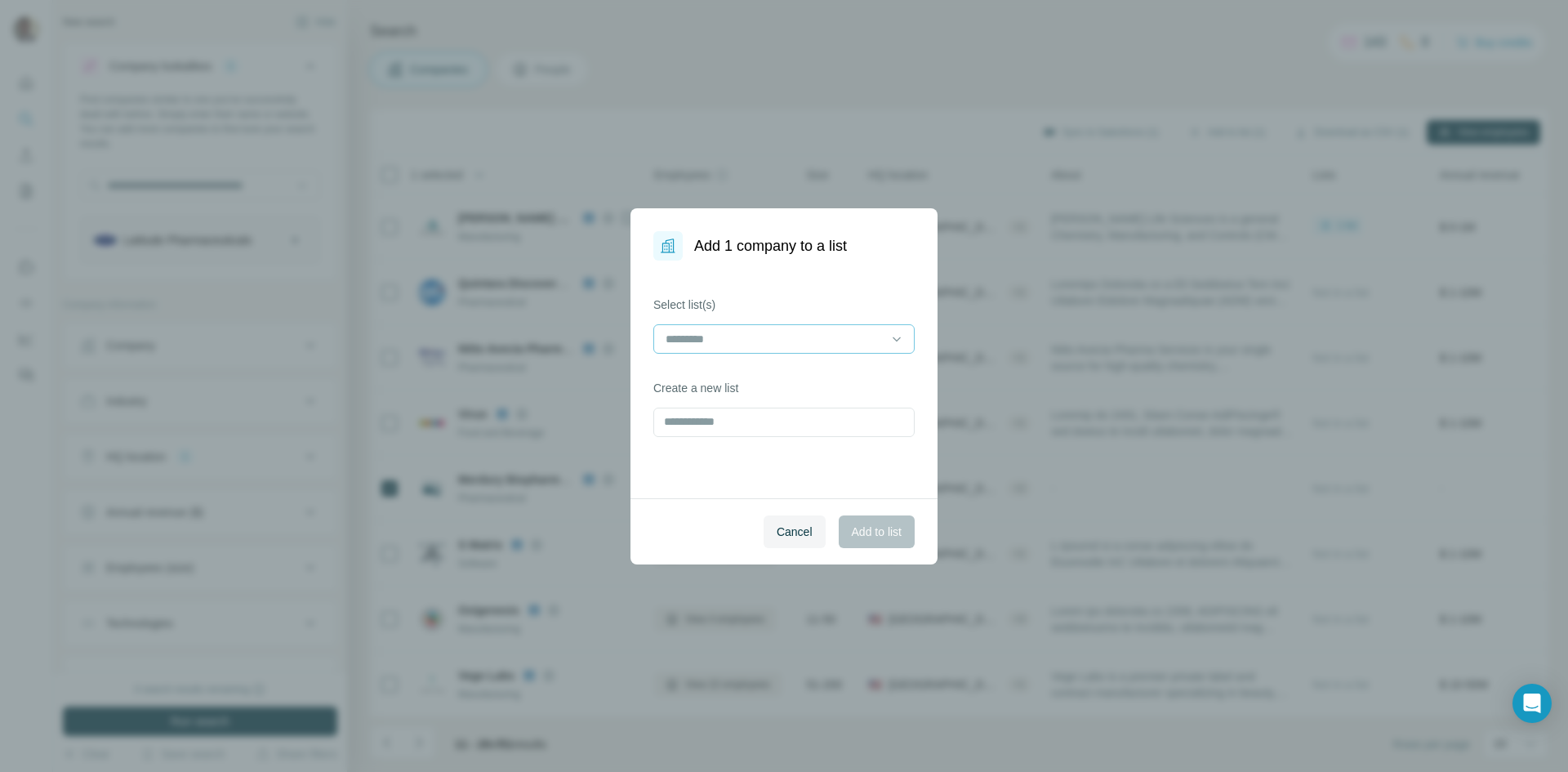
click at [828, 339] on div "Select list(s)" at bounding box center [784, 325] width 261 height 57
click at [826, 338] on input at bounding box center [774, 339] width 221 height 18
click at [785, 378] on div "CA CDMO" at bounding box center [784, 375] width 233 height 16
click at [884, 538] on span "Add to list" at bounding box center [876, 531] width 50 height 16
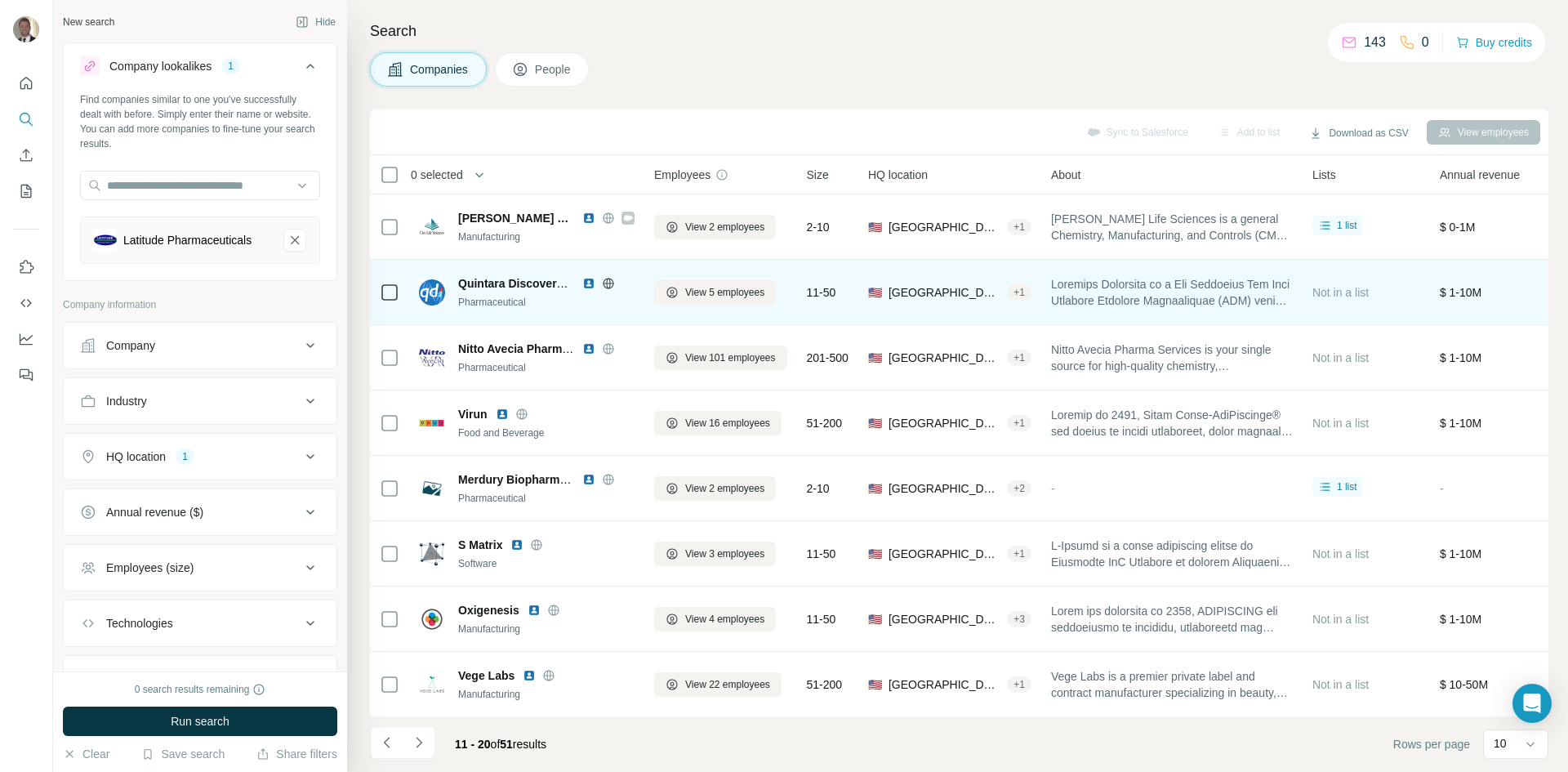
click at [516, 282] on span "Quintara Discovery QDI" at bounding box center [522, 284] width 128 height 13
click at [609, 283] on icon at bounding box center [607, 282] width 11 height 1
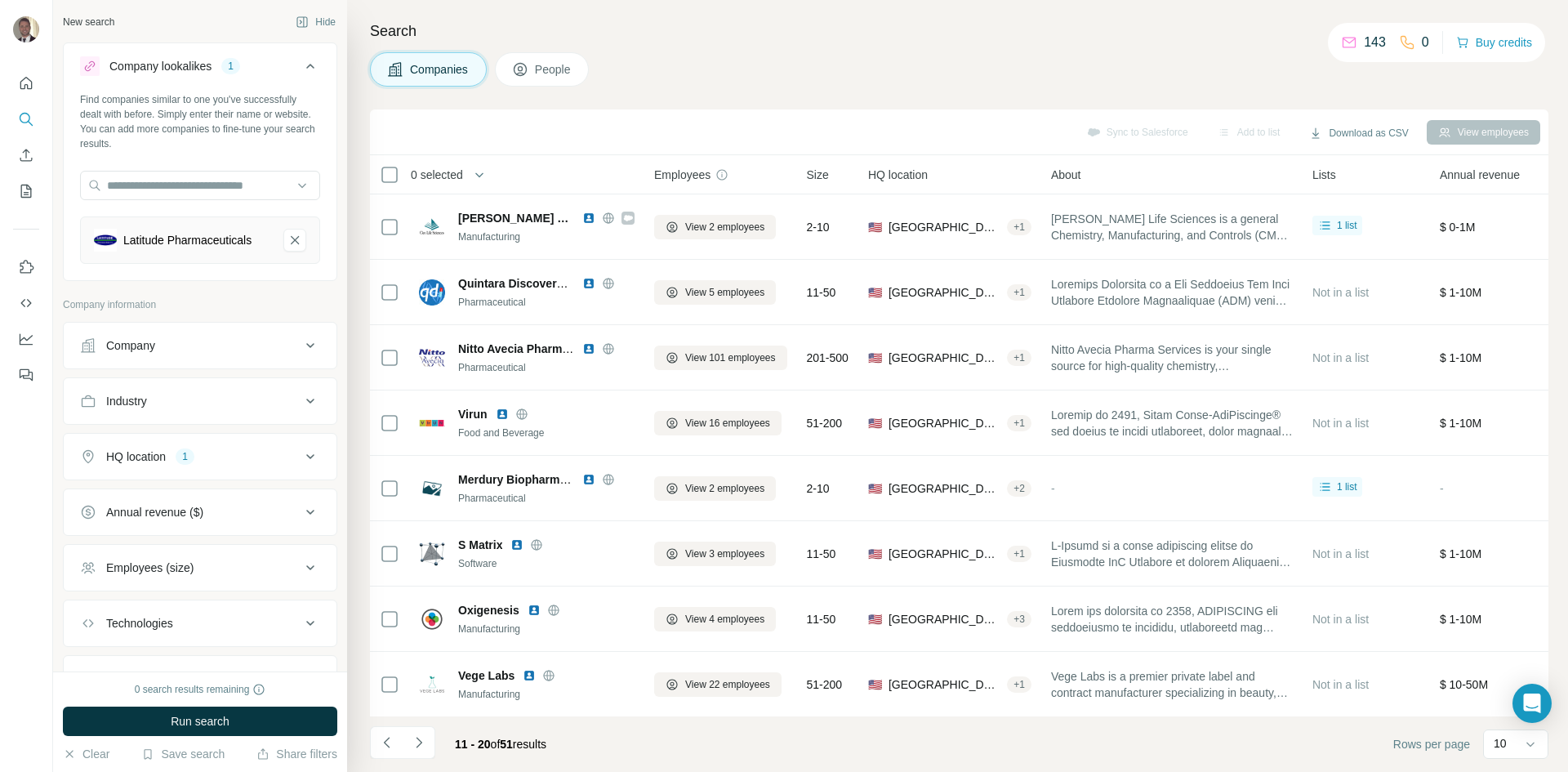
click at [384, 740] on icon "Navigate to previous page" at bounding box center [387, 742] width 16 height 16
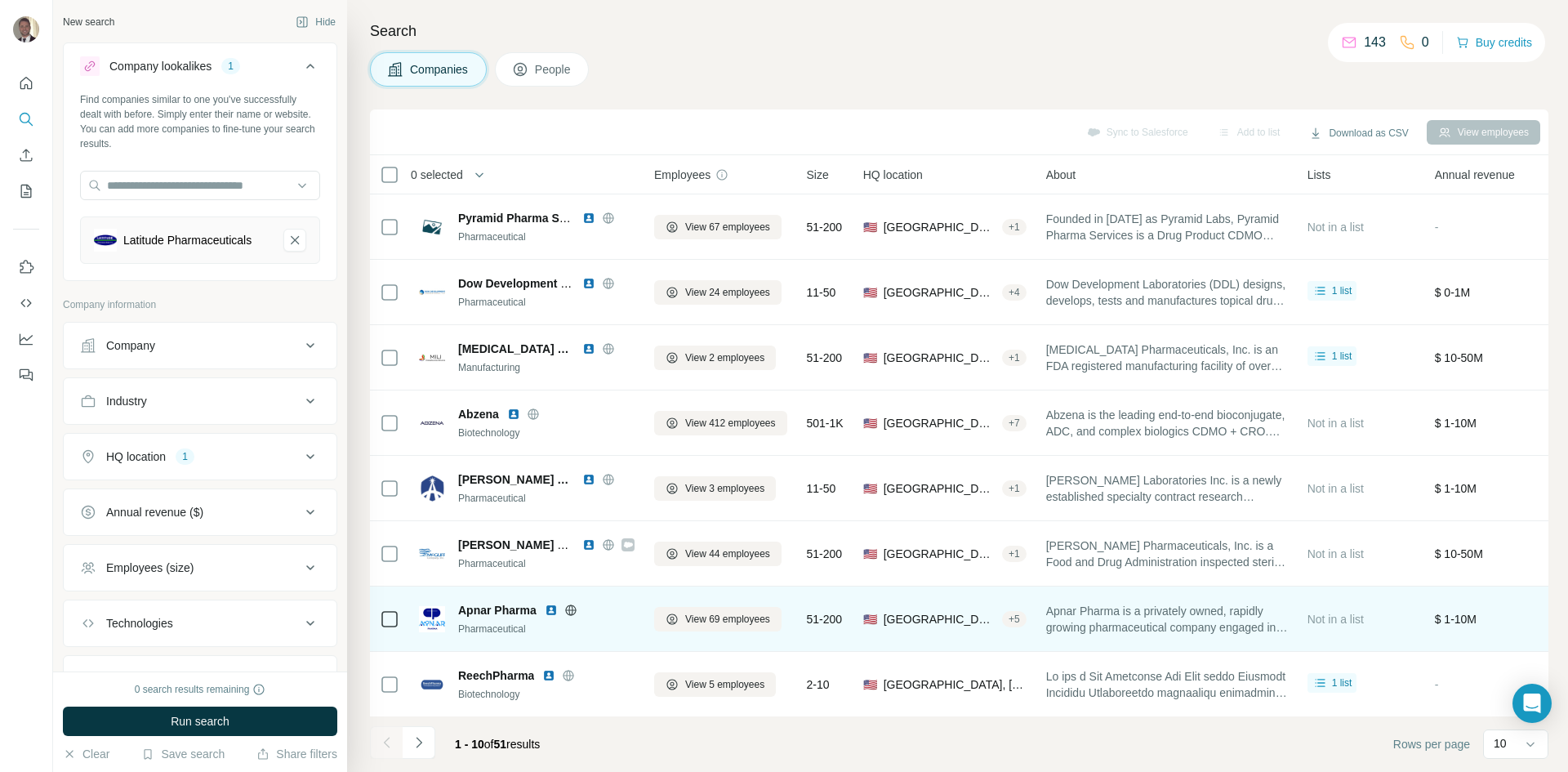
click at [568, 609] on icon at bounding box center [571, 610] width 13 height 13
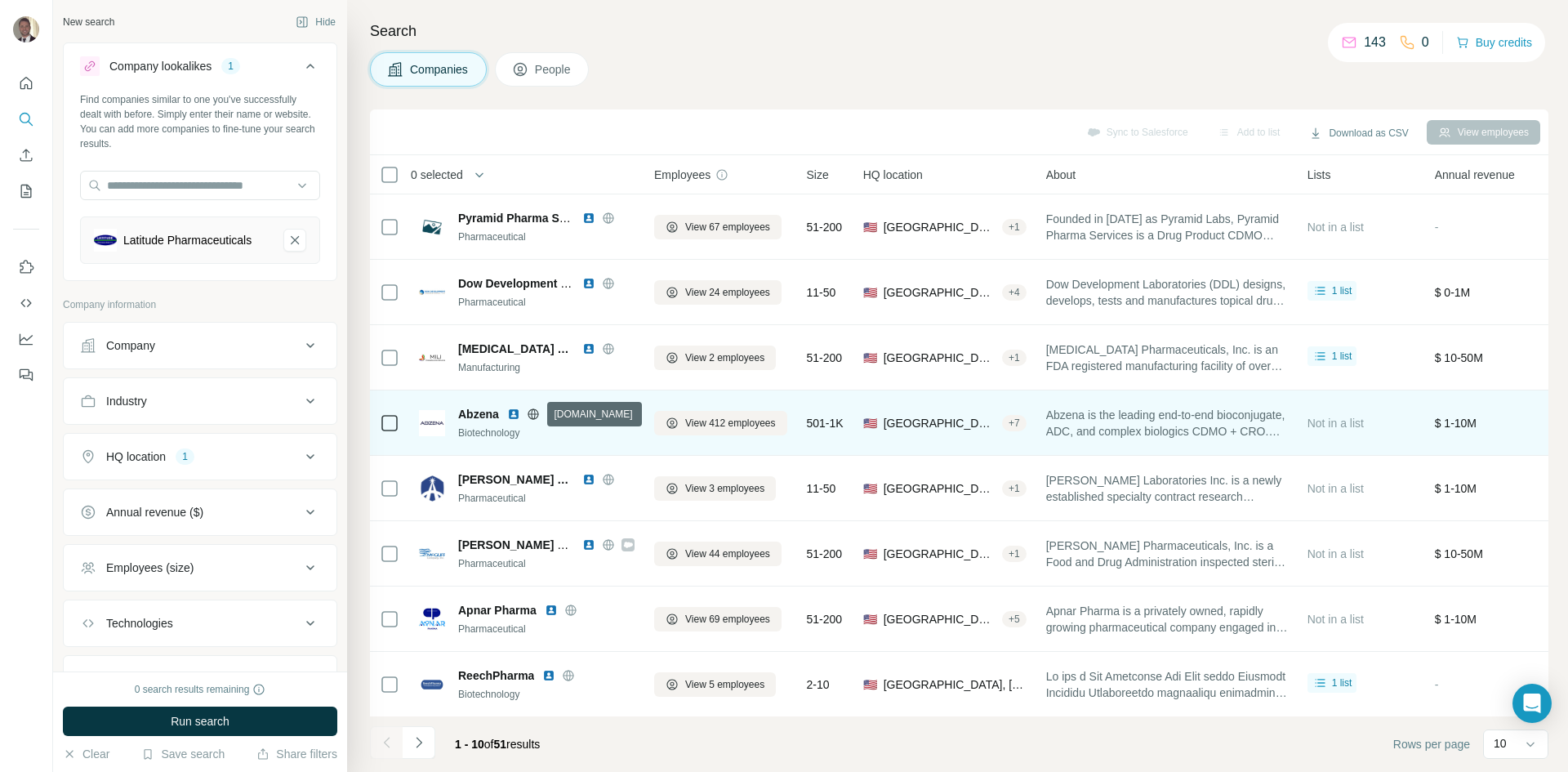
click at [534, 413] on icon at bounding box center [533, 415] width 13 height 13
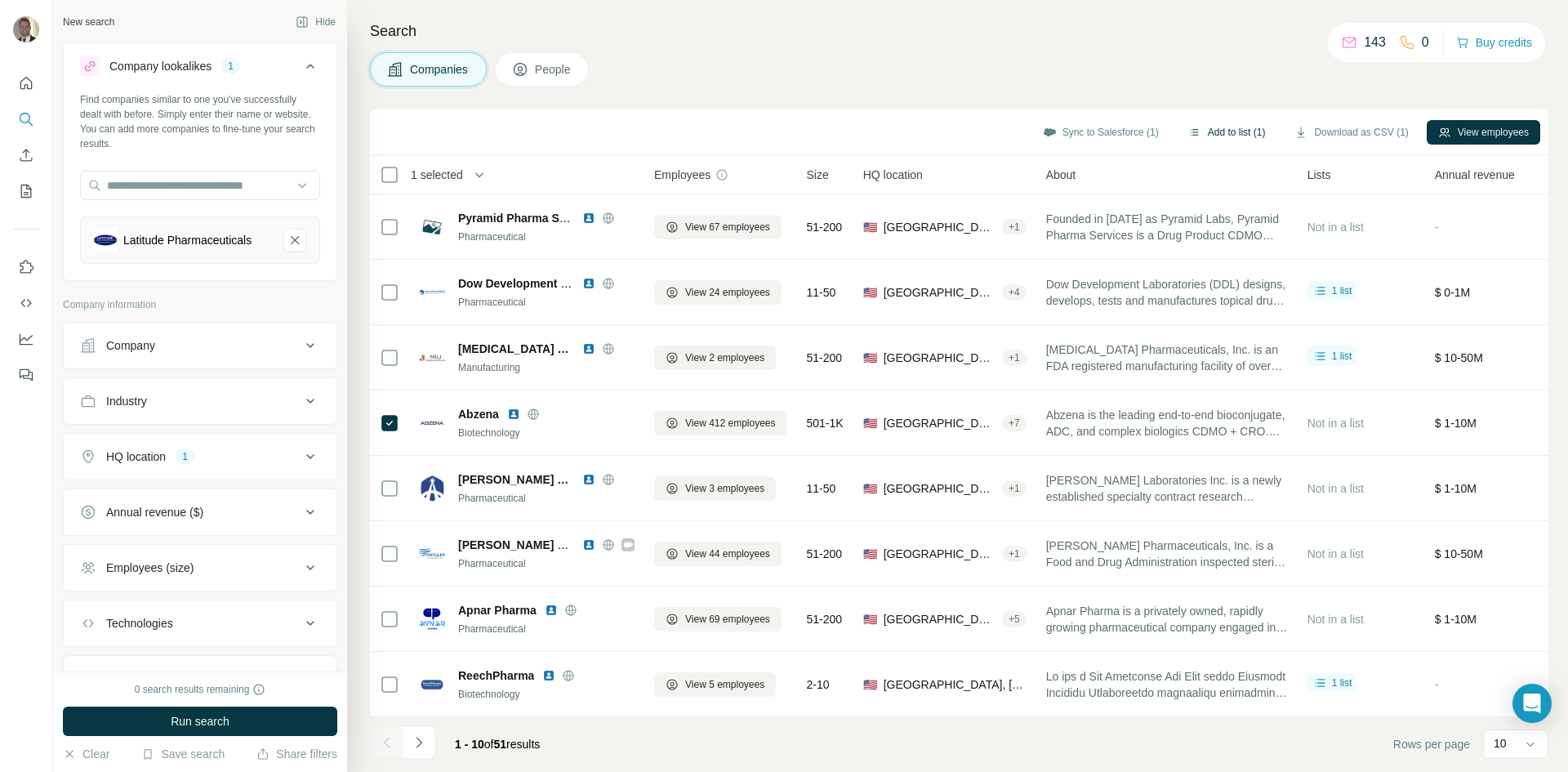
click at [1207, 131] on button "Add to list (1)" at bounding box center [1227, 132] width 100 height 24
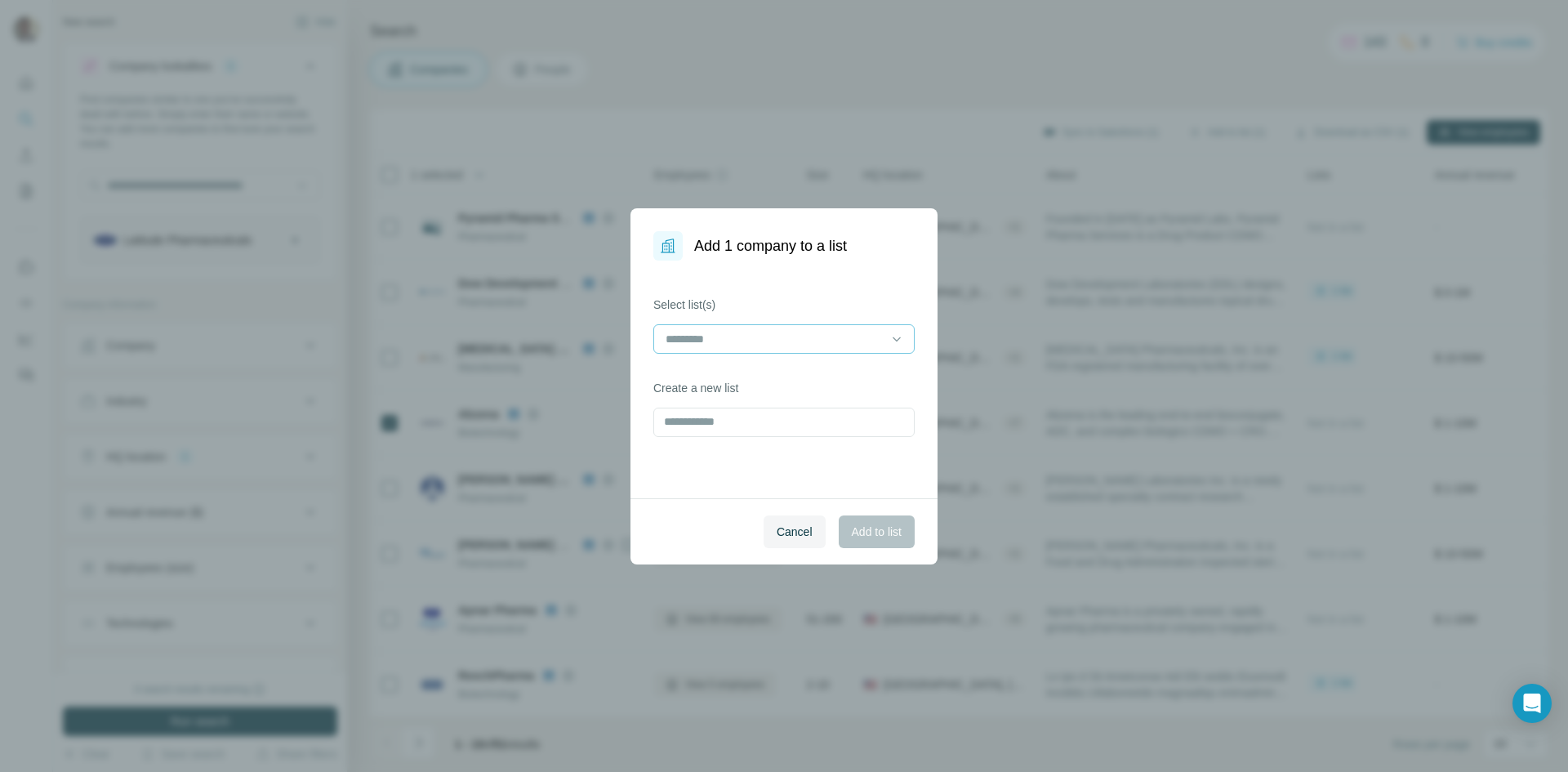
click at [733, 346] on input at bounding box center [774, 339] width 221 height 18
click at [727, 375] on div "CA CDMO" at bounding box center [784, 375] width 233 height 16
click at [869, 526] on span "Add to list" at bounding box center [876, 531] width 50 height 16
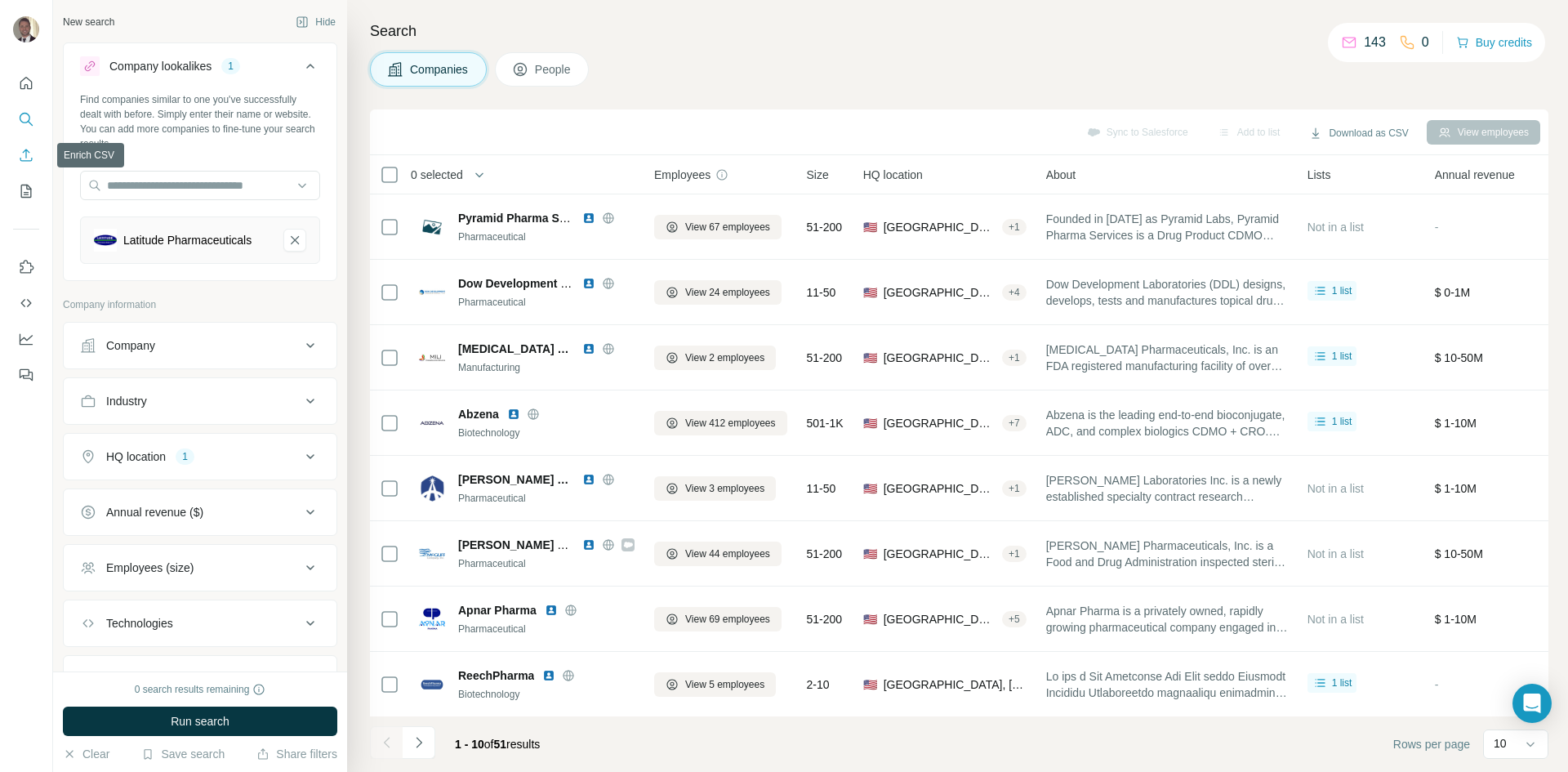
click at [27, 148] on icon "Enrich CSV" at bounding box center [25, 154] width 16 height 16
click at [29, 188] on icon "My lists" at bounding box center [25, 190] width 16 height 16
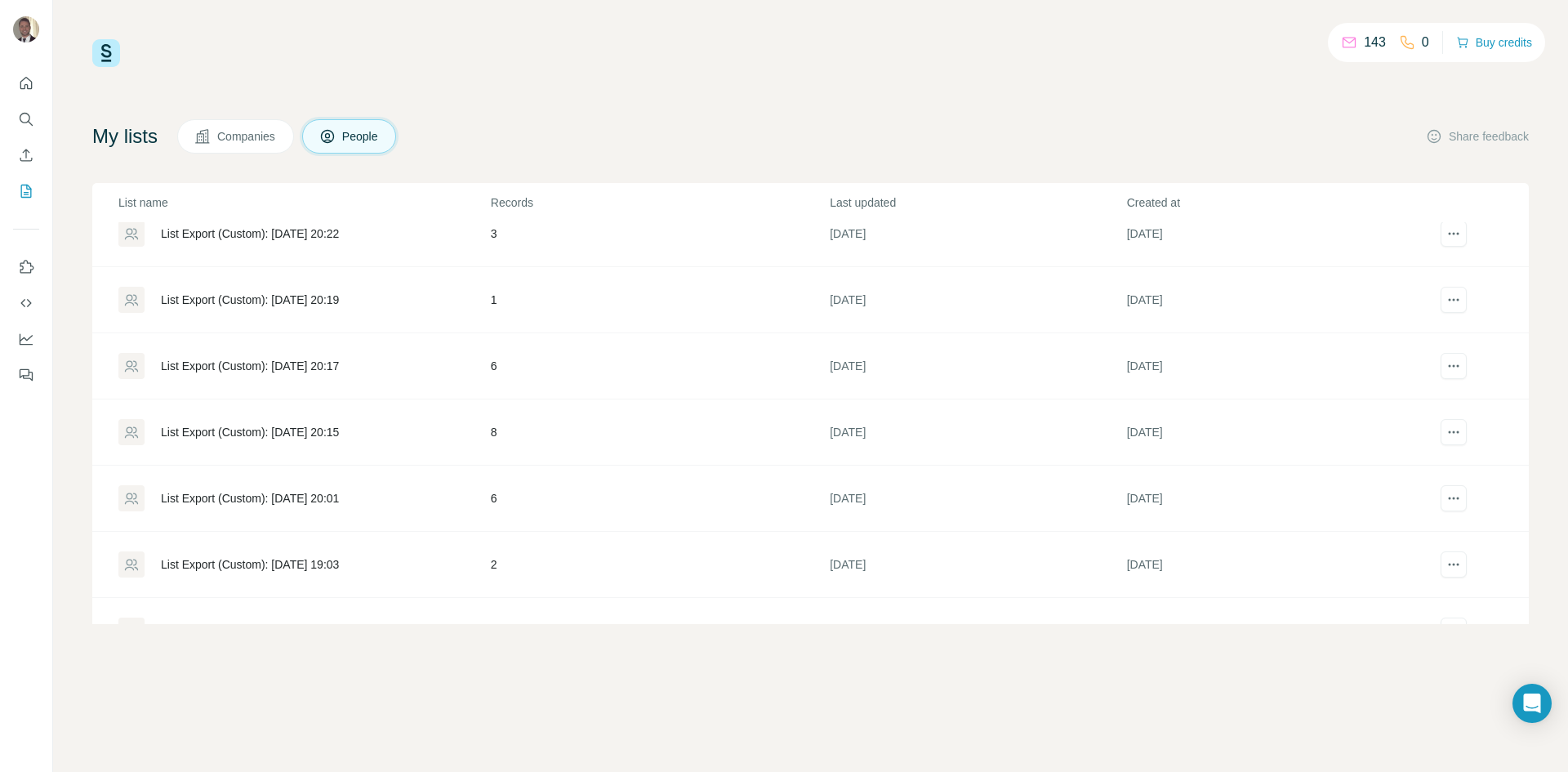
scroll to position [922, 0]
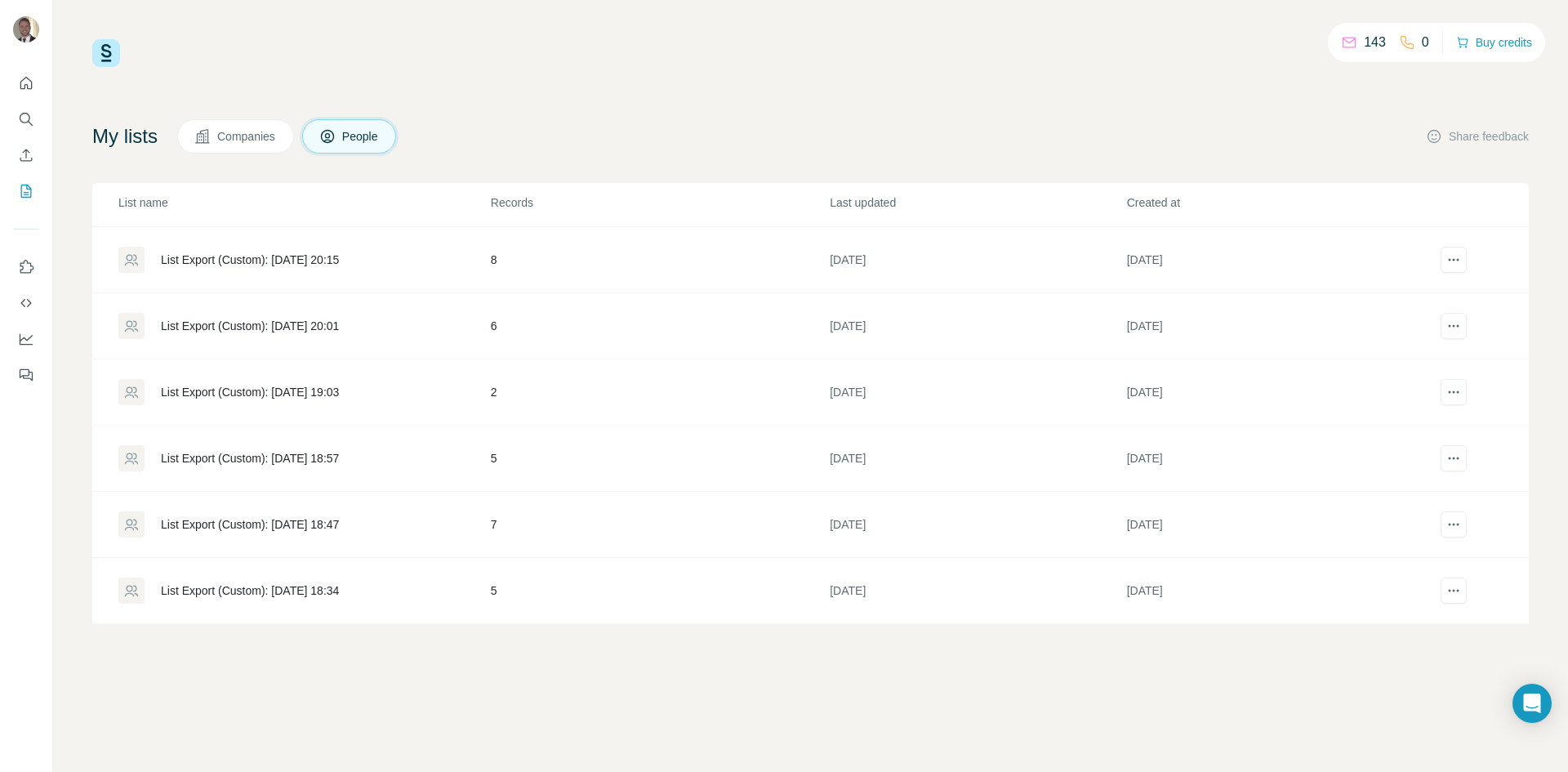
click at [310, 587] on div "List Export (Custom): 10/07/2025 18:34" at bounding box center [249, 590] width 178 height 16
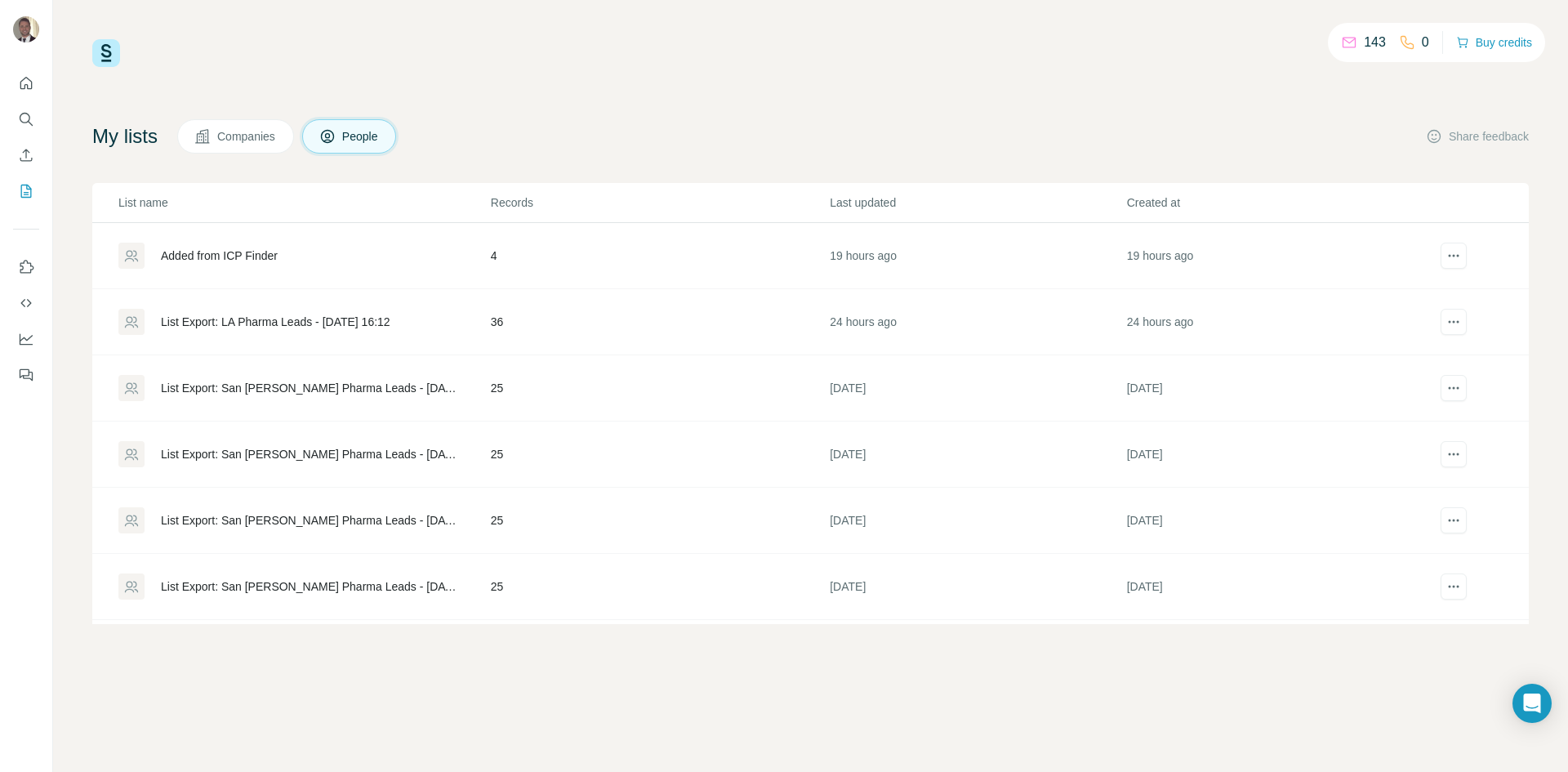
click at [281, 515] on div "List Export: San Fran Pharma Leads - 05/08/2025 02:12" at bounding box center [312, 520] width 302 height 16
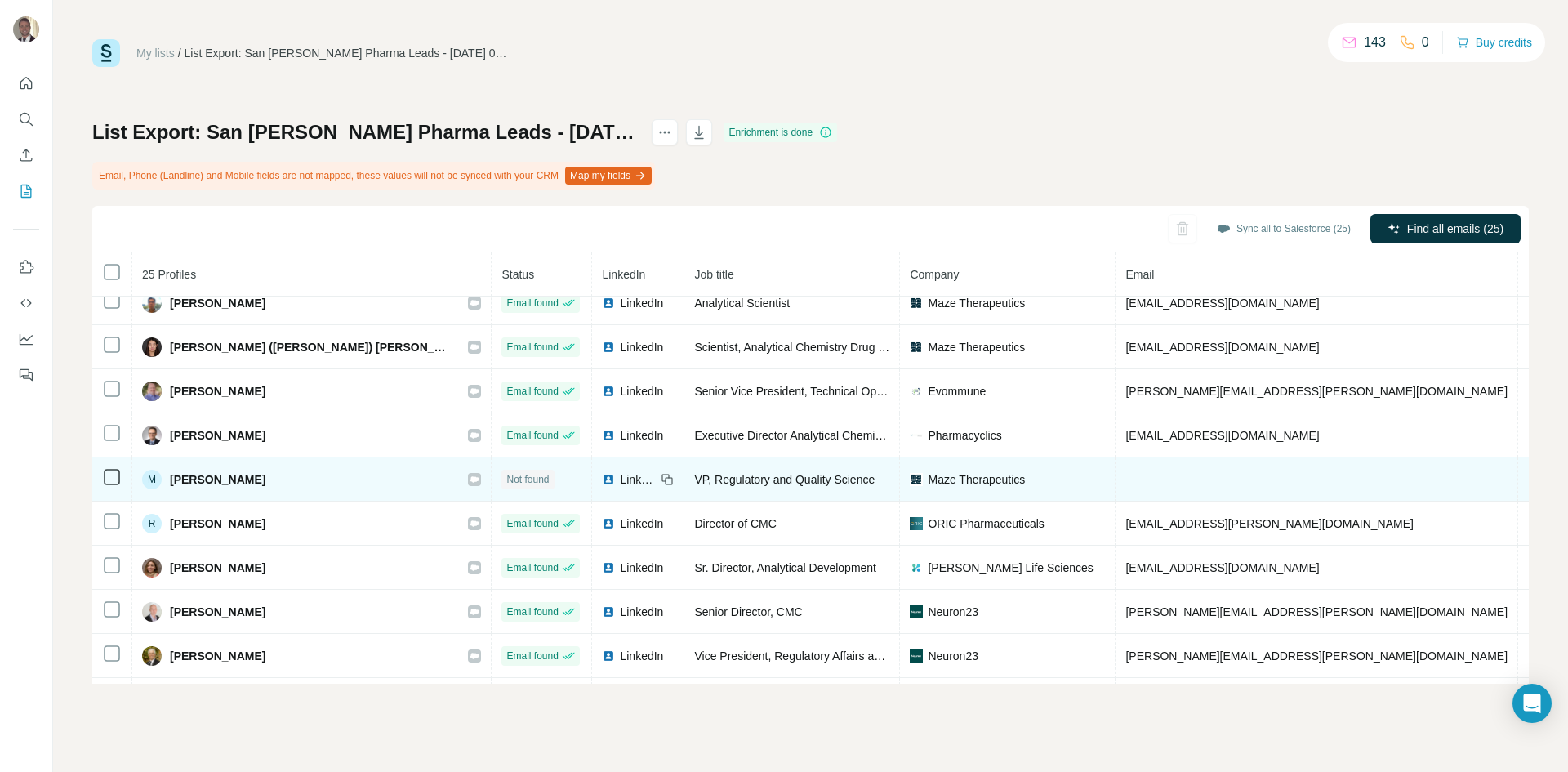
scroll to position [724, 0]
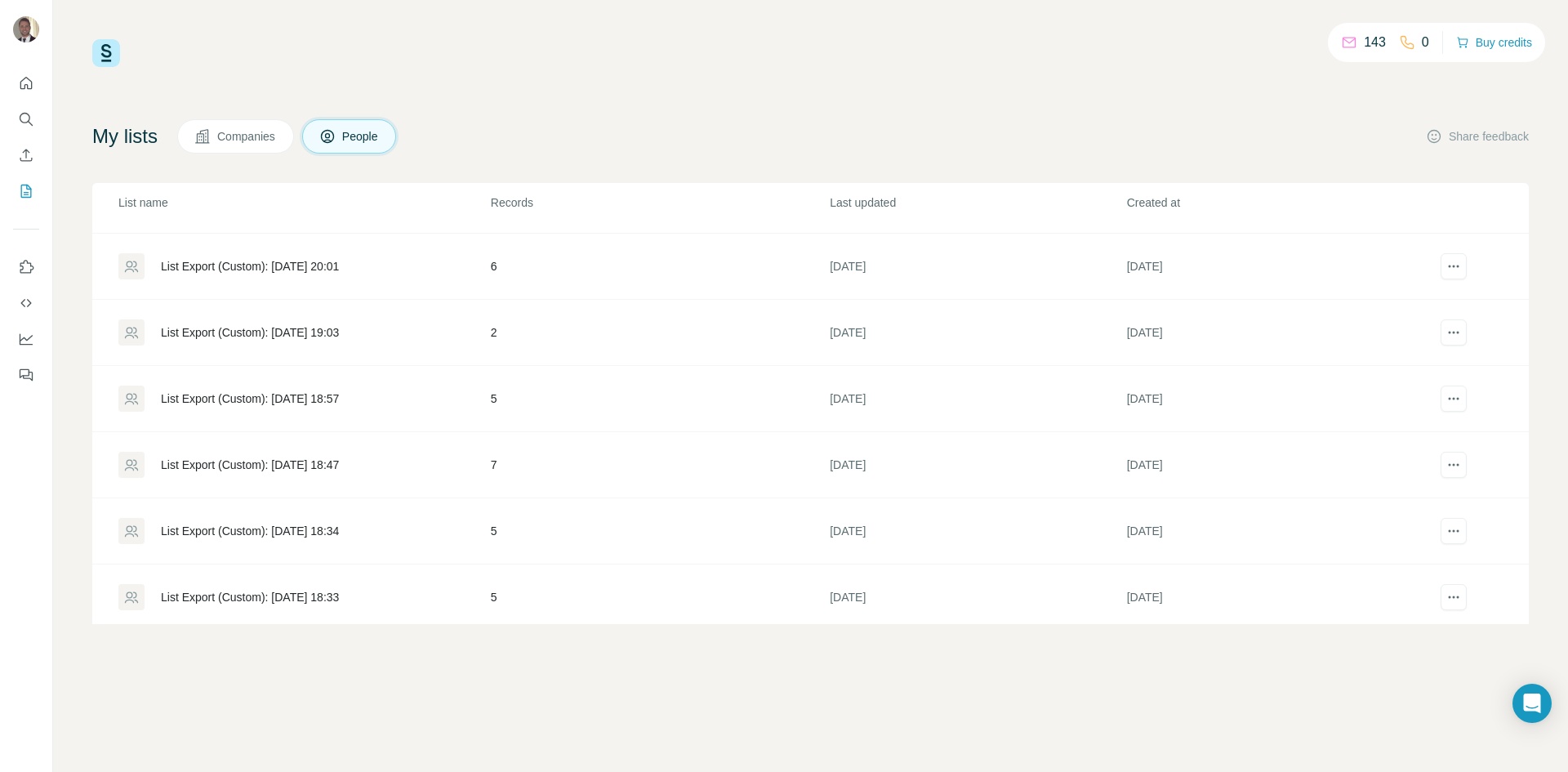
scroll to position [1187, 0]
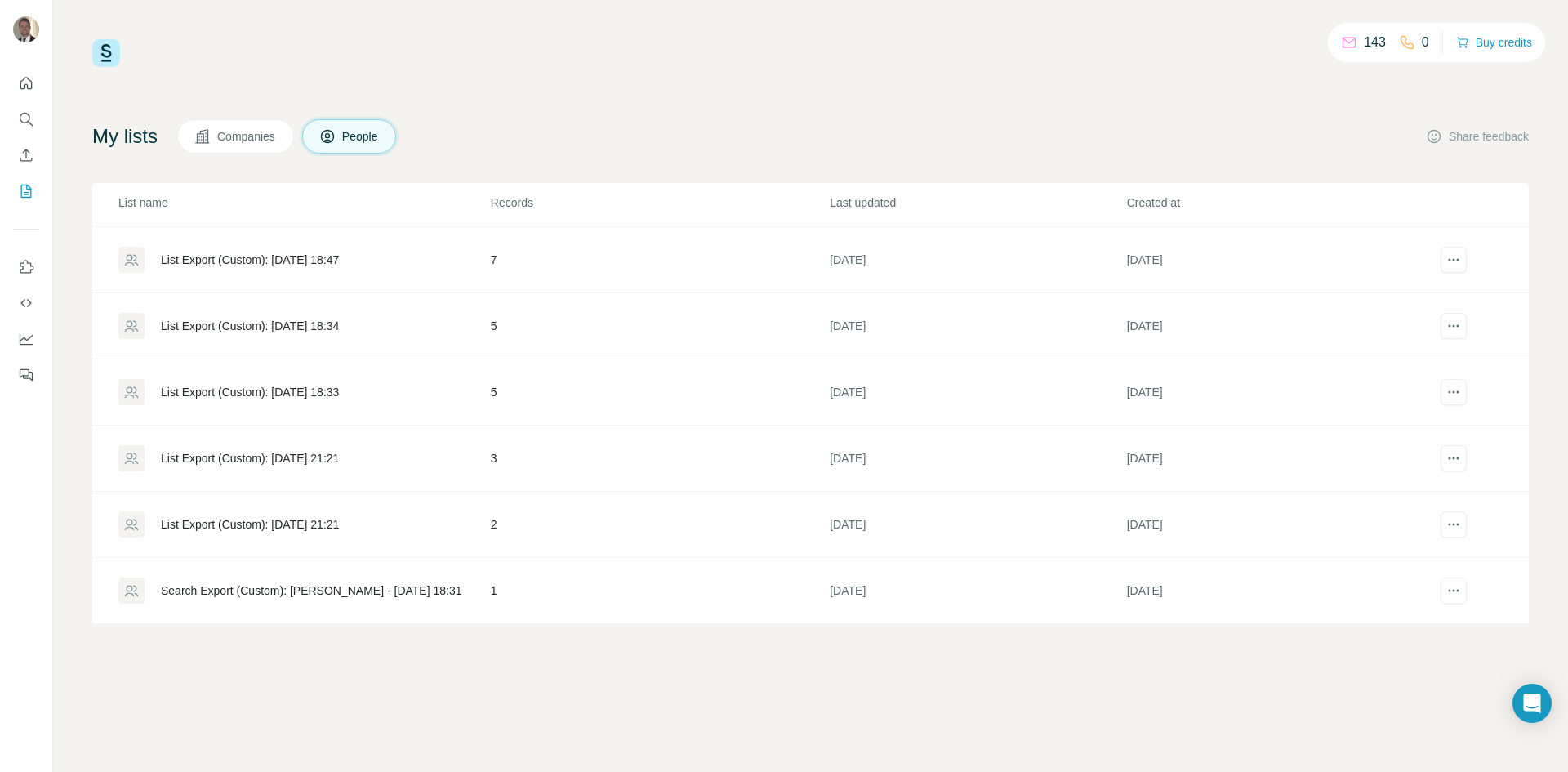
click at [242, 521] on div "List Export (Custom): 29/05/2025 21:21" at bounding box center [249, 524] width 178 height 16
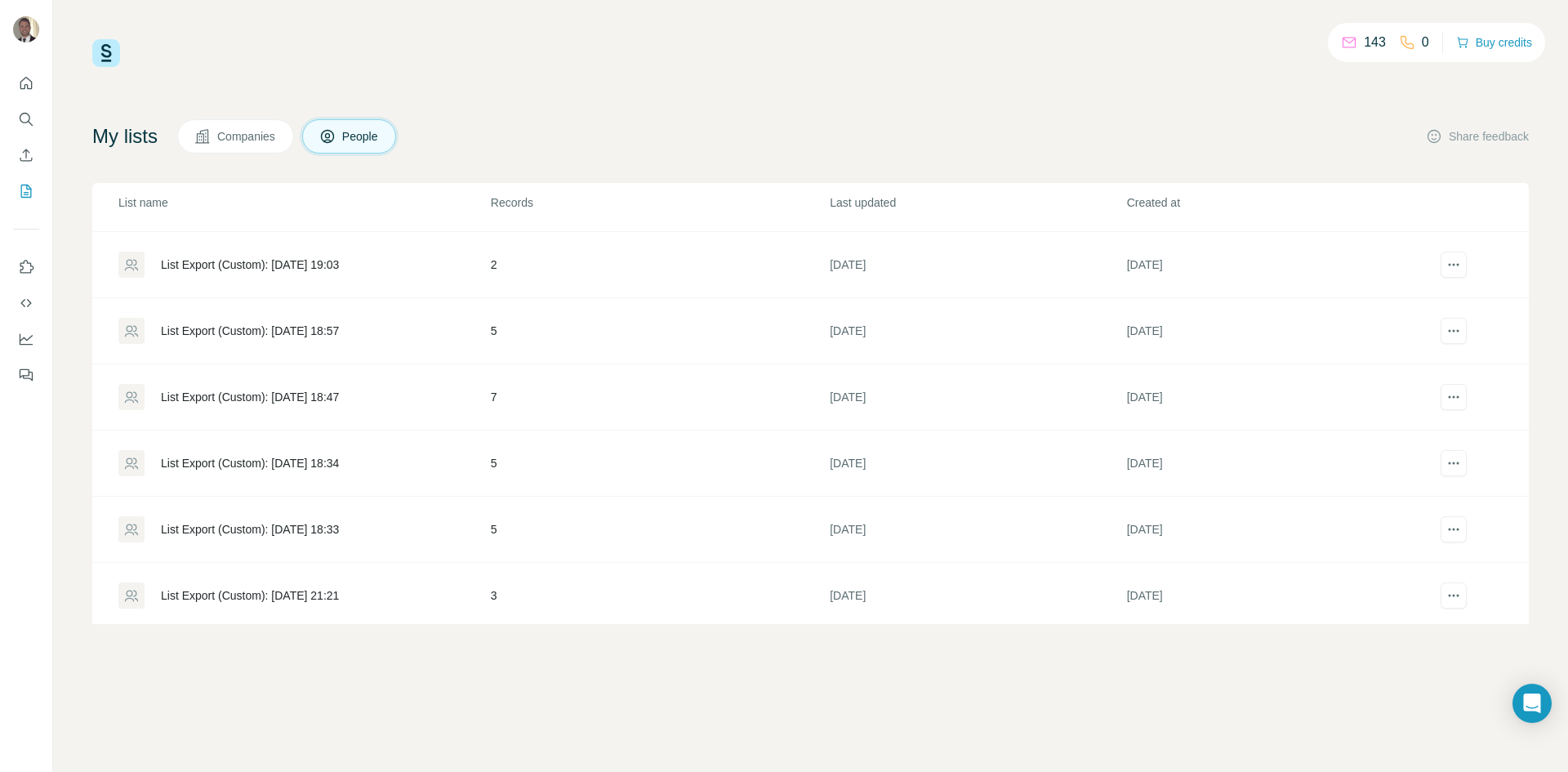
scroll to position [1024, 0]
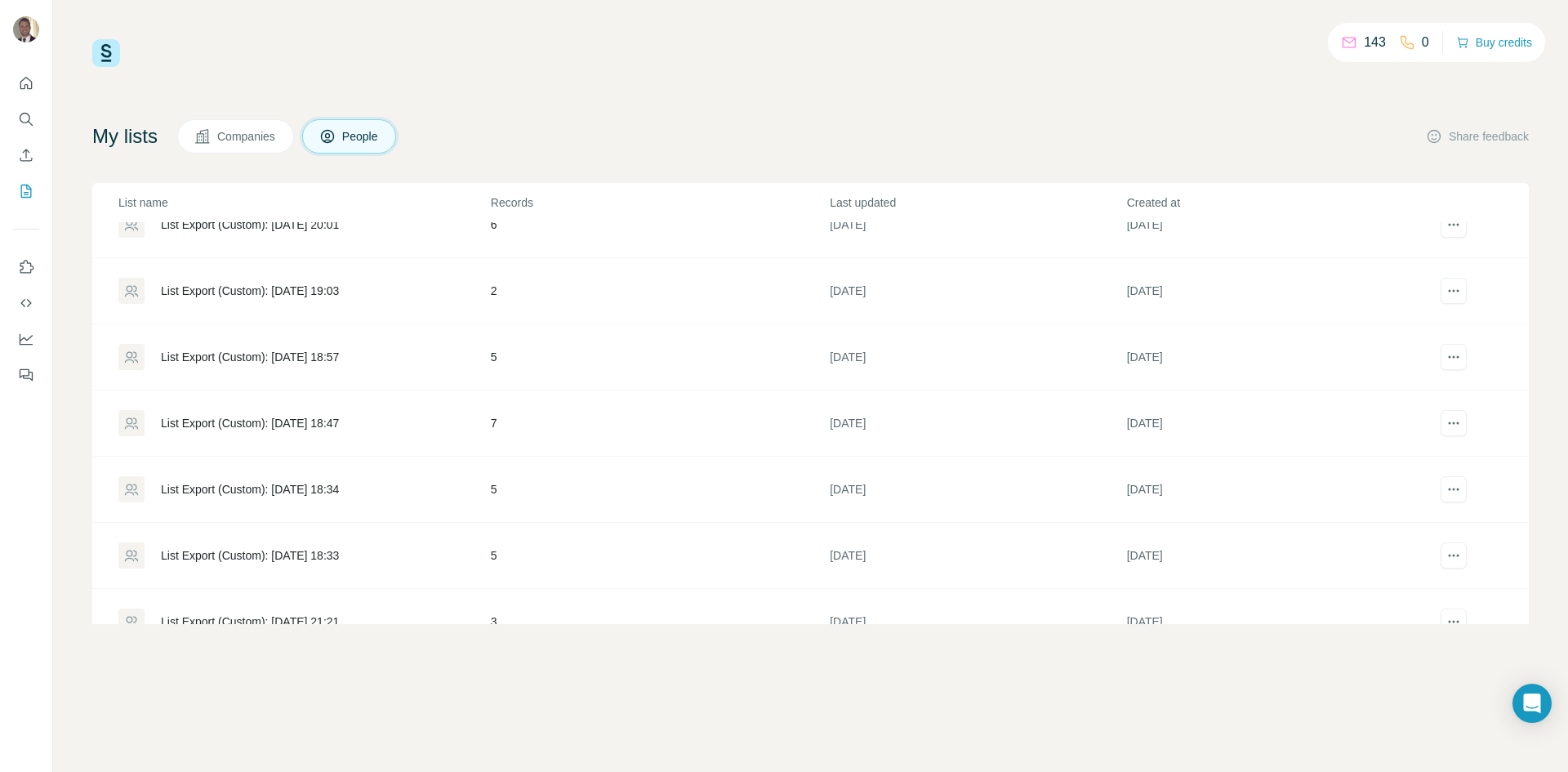
click at [260, 487] on div "List Export (Custom): 10/07/2025 18:34" at bounding box center [249, 489] width 178 height 16
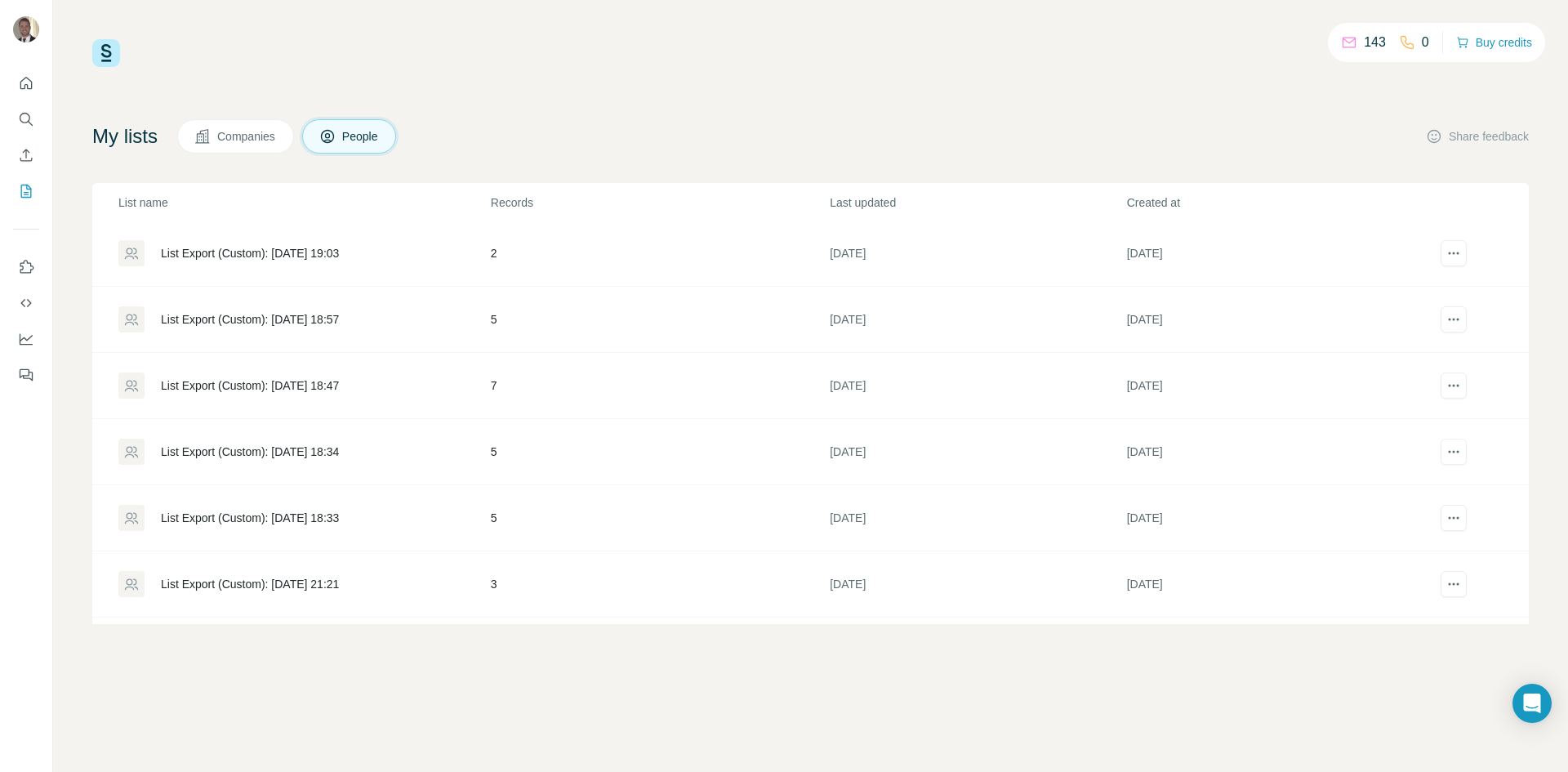
scroll to position [1062, 0]
click at [295, 521] on div "List Export (Custom): 10/07/2025 18:33" at bounding box center [249, 517] width 178 height 16
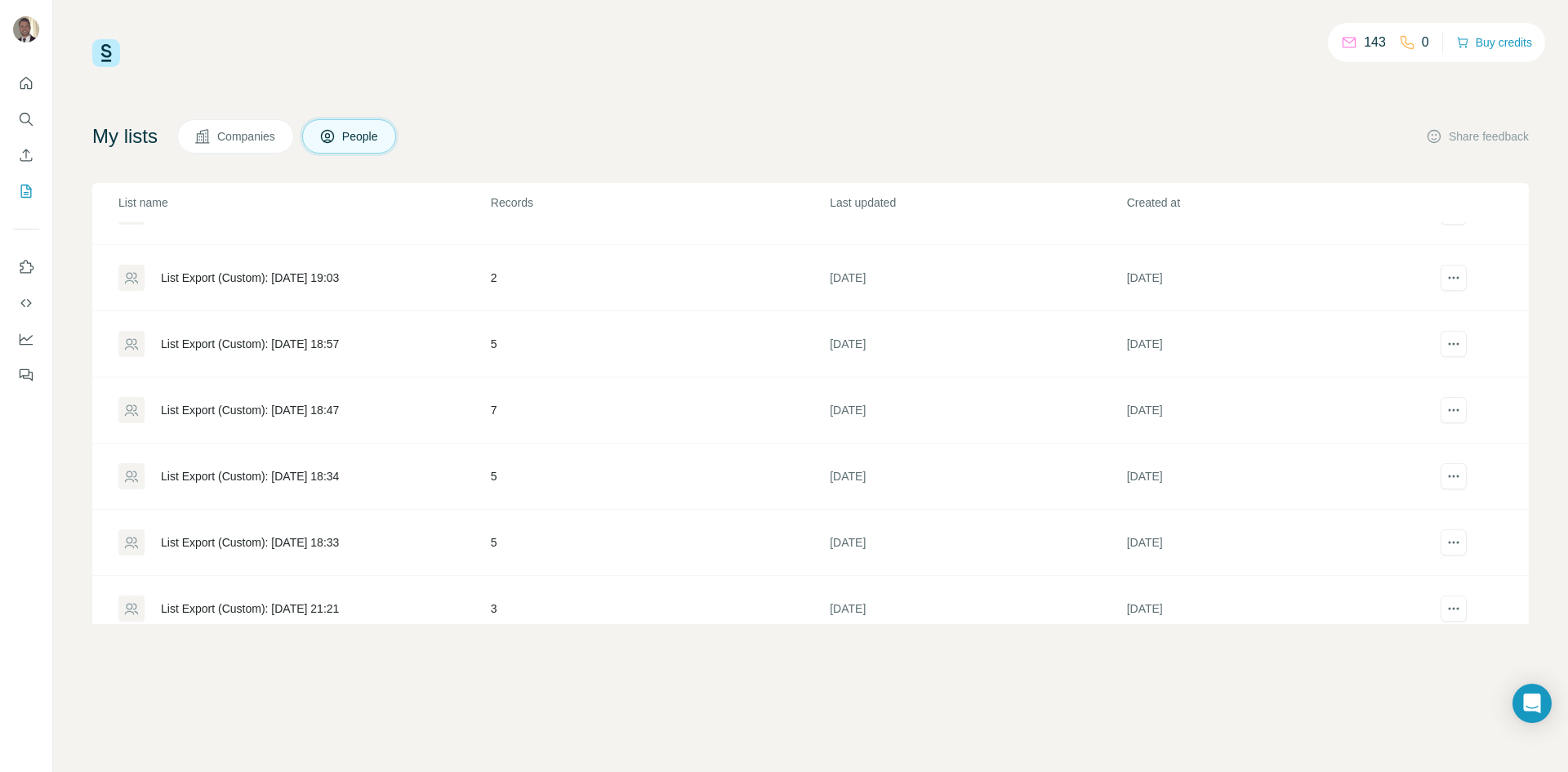
scroll to position [1062, 0]
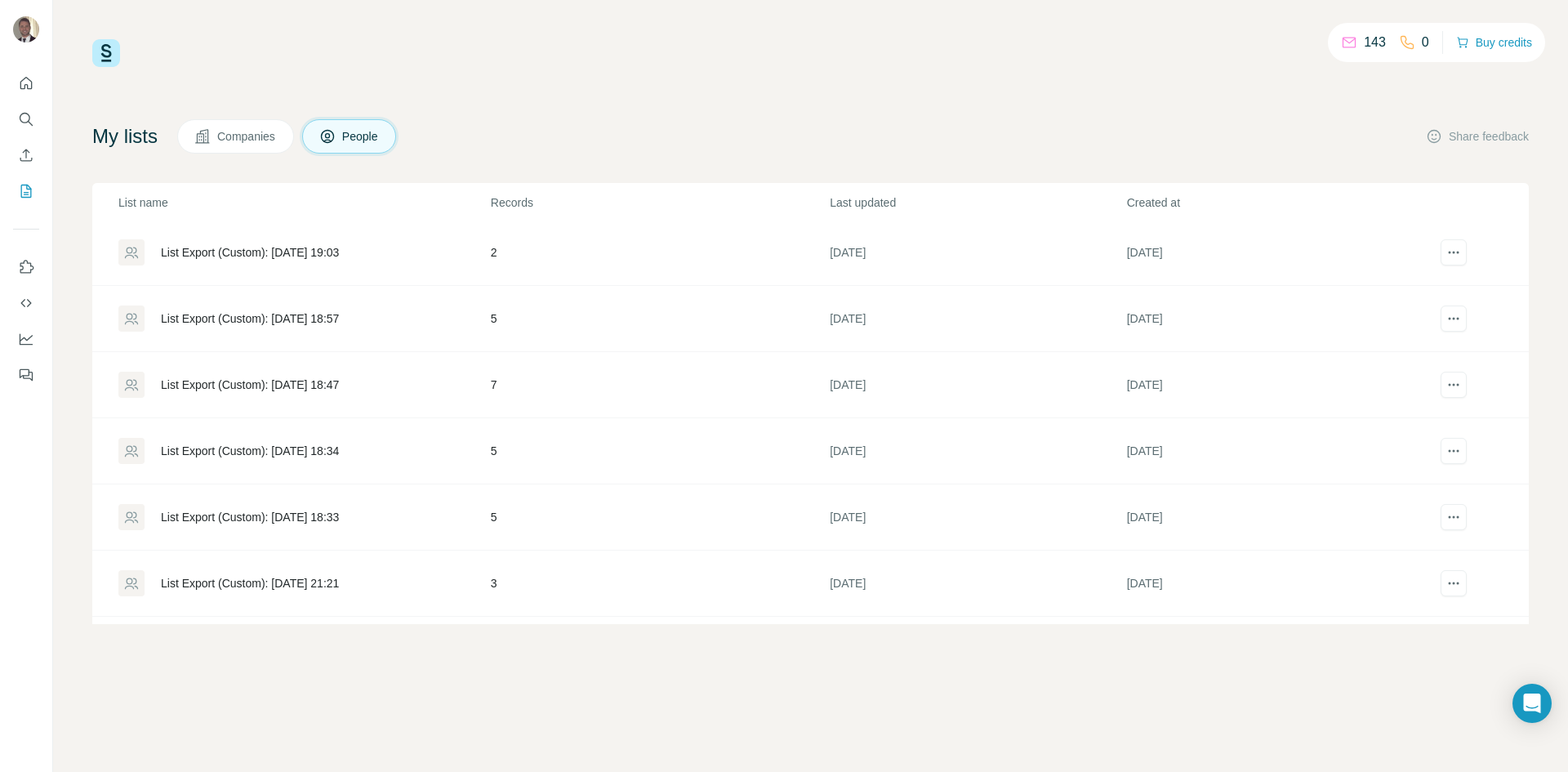
click at [222, 450] on div "List Export (Custom): 10/07/2025 18:34" at bounding box center [249, 450] width 178 height 16
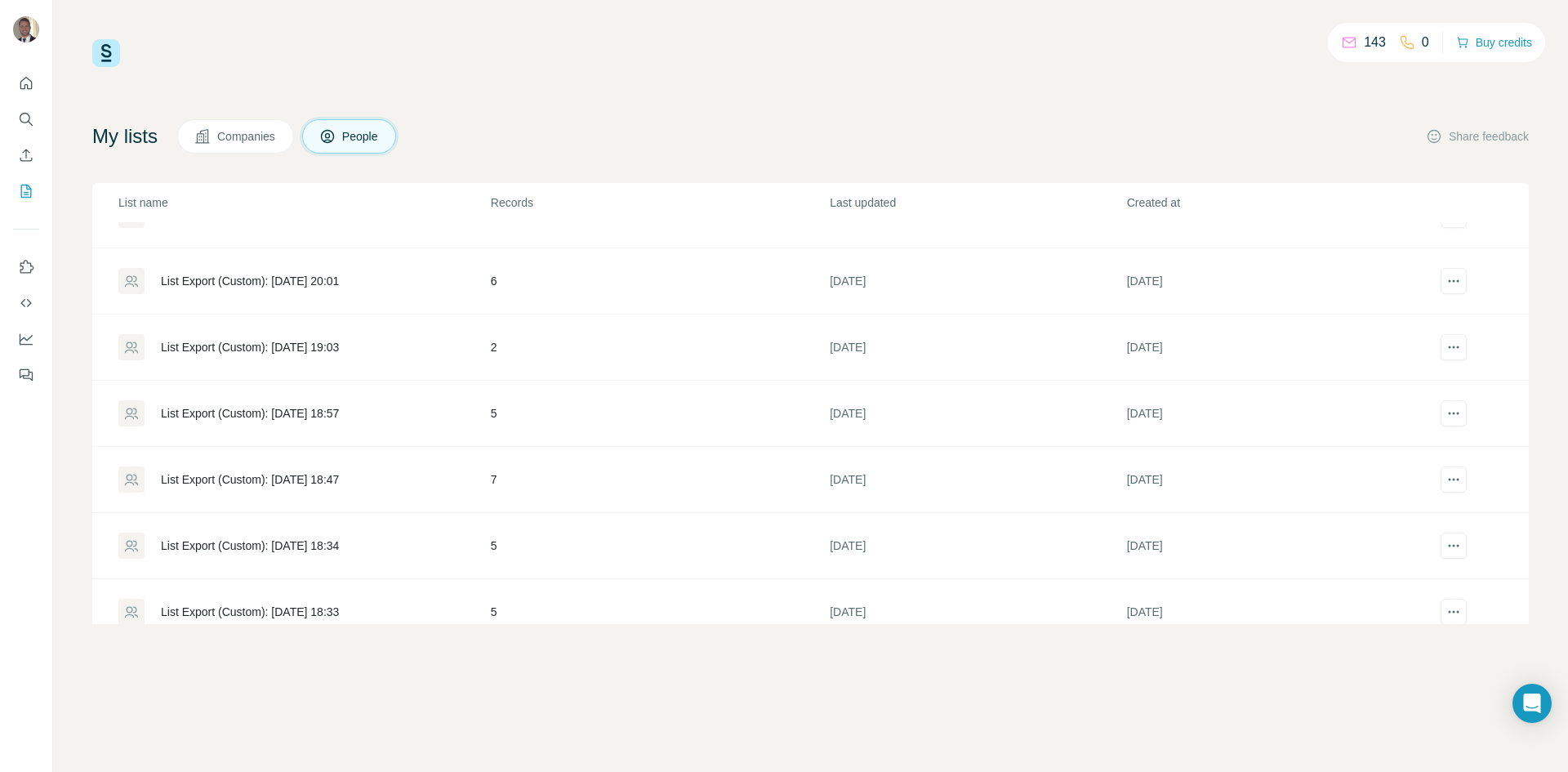
scroll to position [1062, 0]
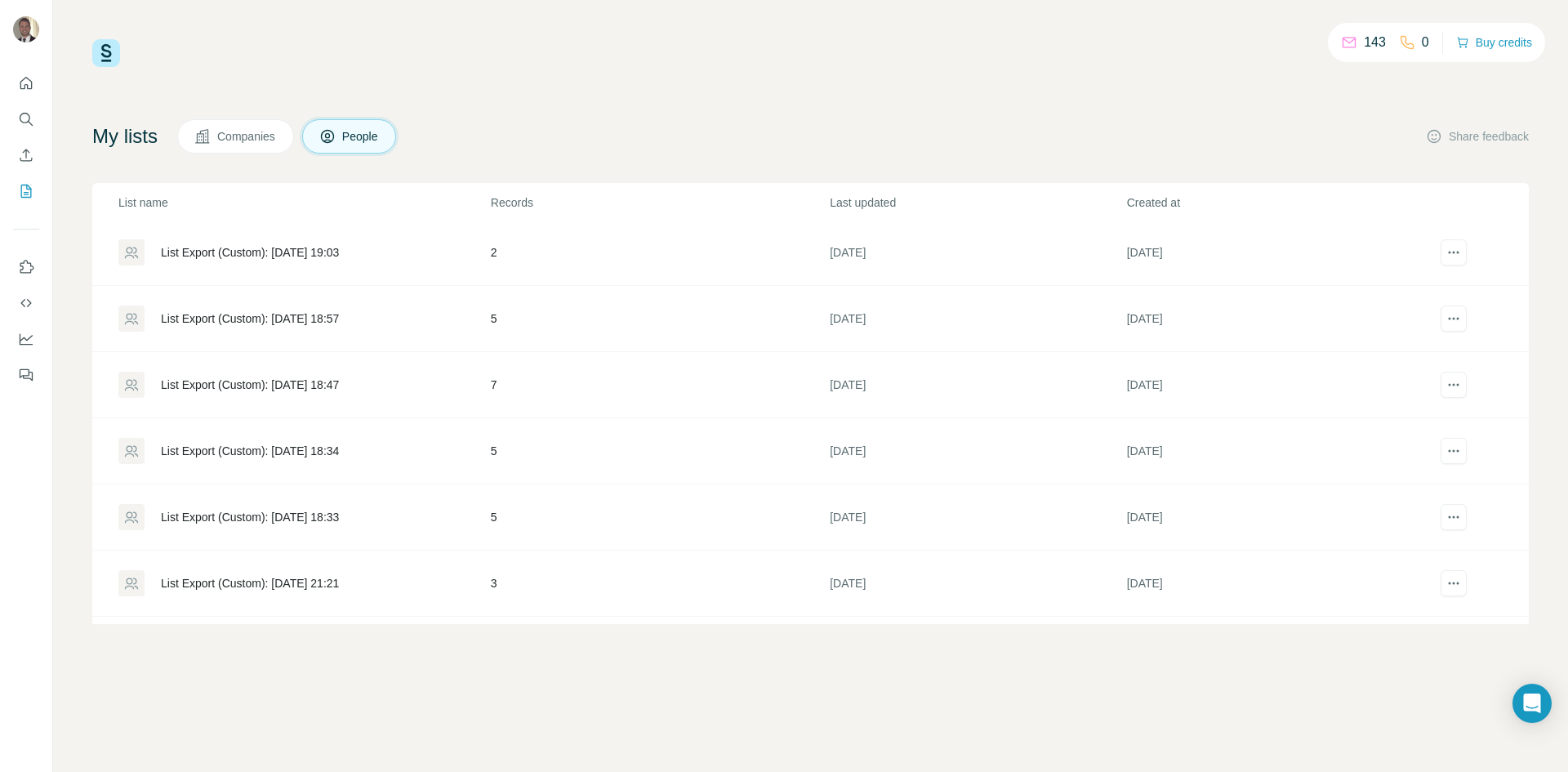
click at [313, 389] on div "List Export (Custom): 10/07/2025 18:47" at bounding box center [249, 384] width 178 height 16
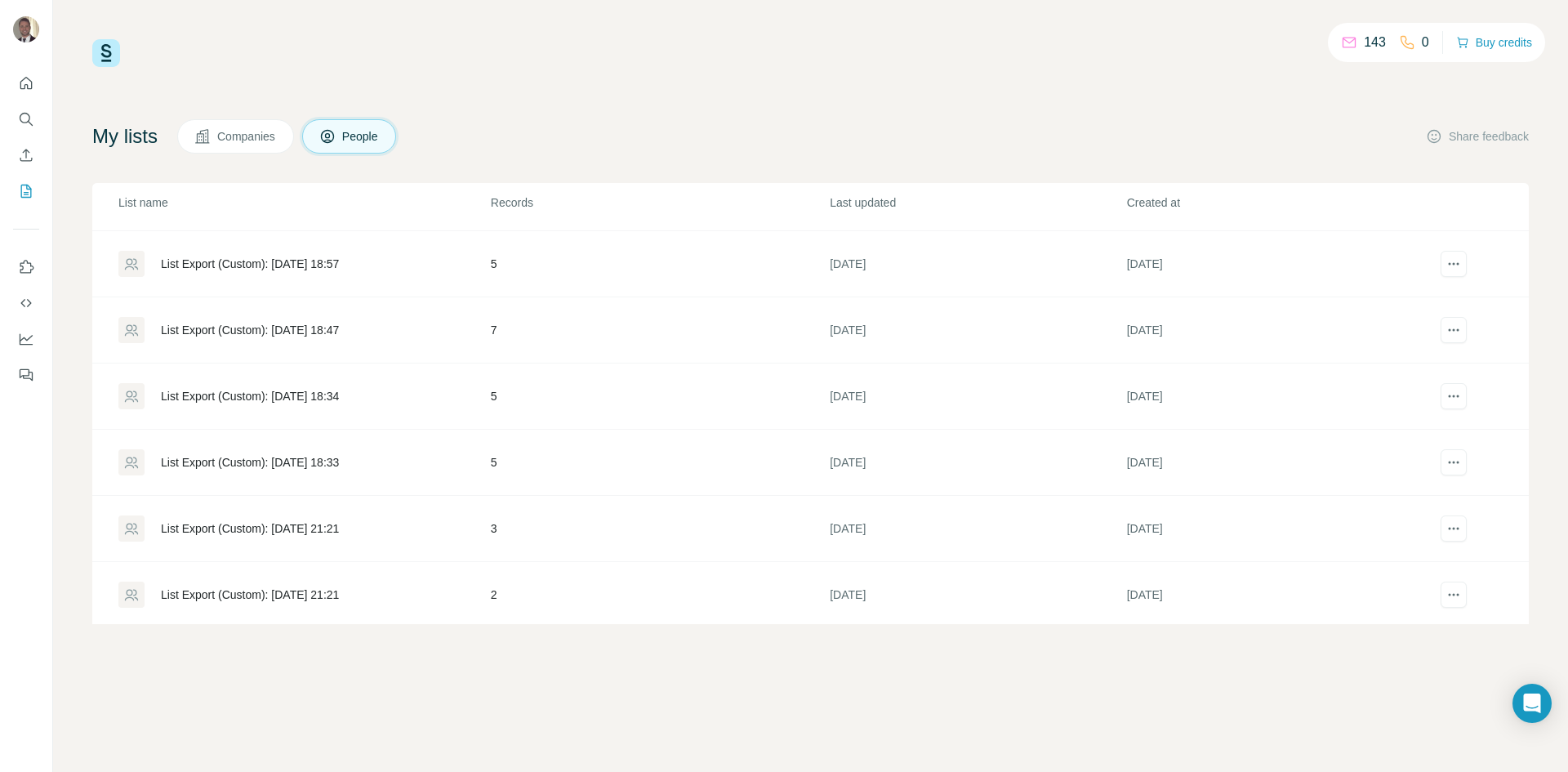
scroll to position [1024, 0]
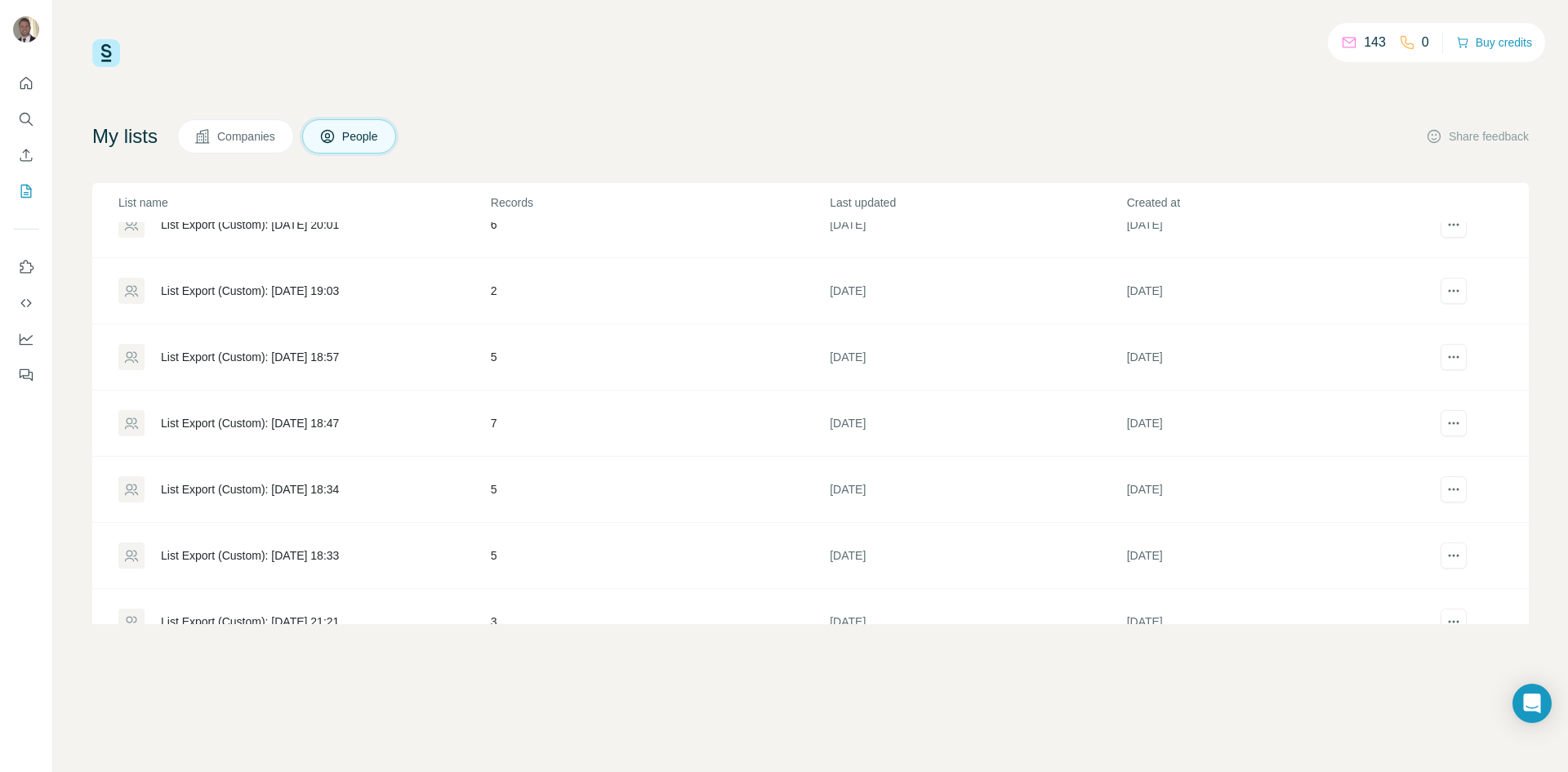
click at [217, 361] on div "List Export (Custom): 10/07/2025 18:57" at bounding box center [249, 357] width 178 height 16
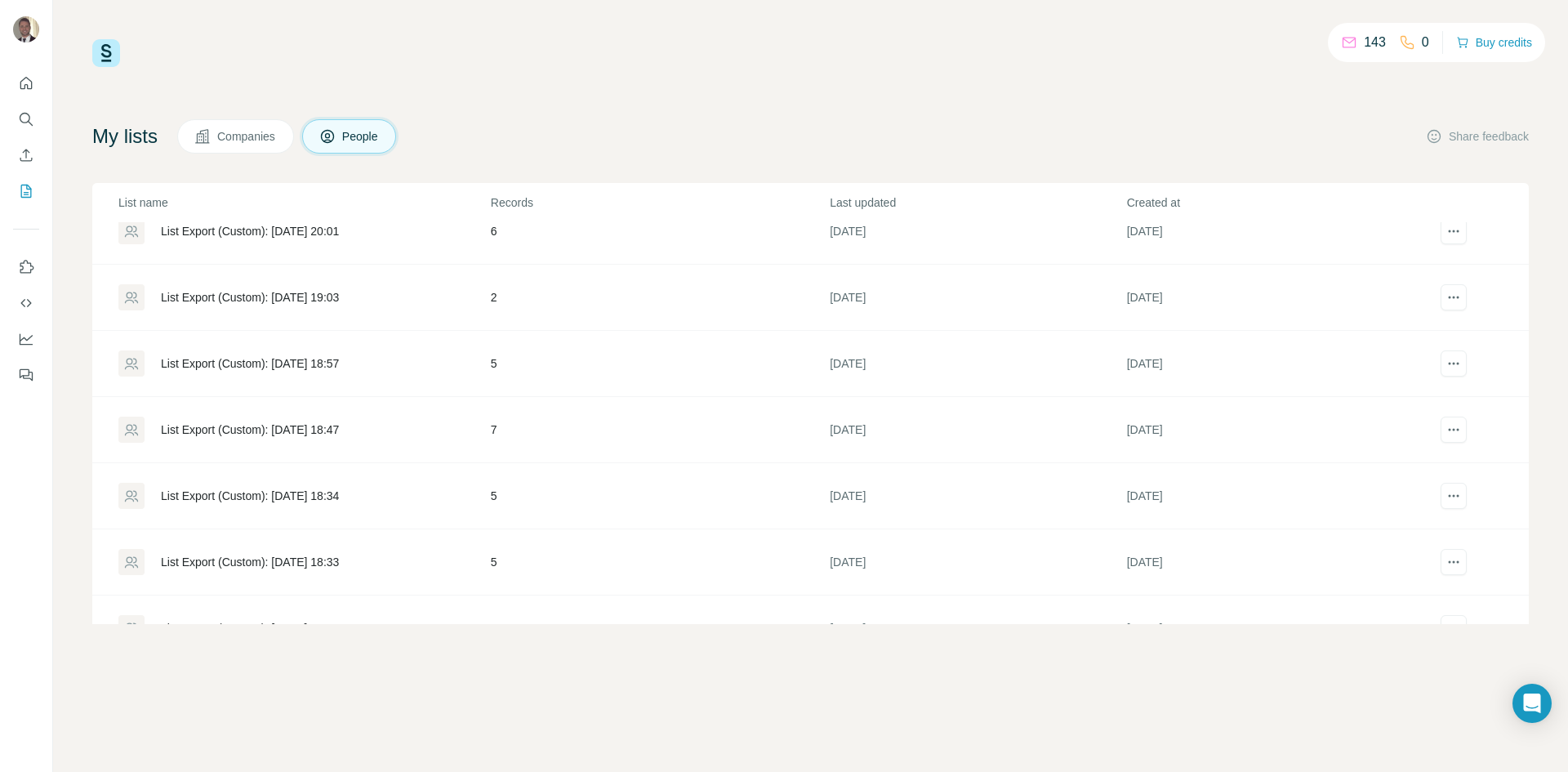
scroll to position [898, 0]
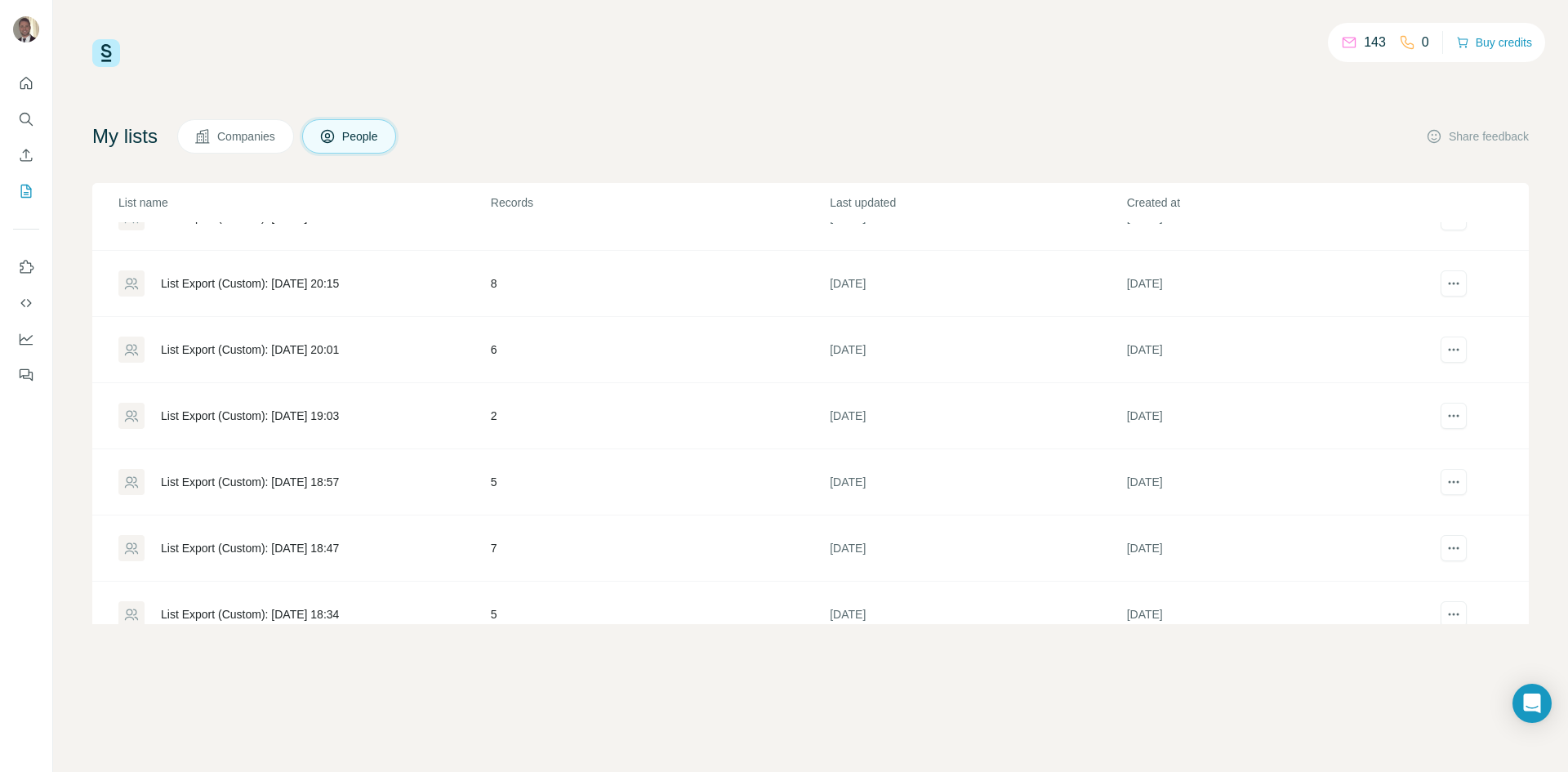
click at [272, 413] on div "List Export (Custom): 10/07/2025 19:03" at bounding box center [249, 415] width 178 height 16
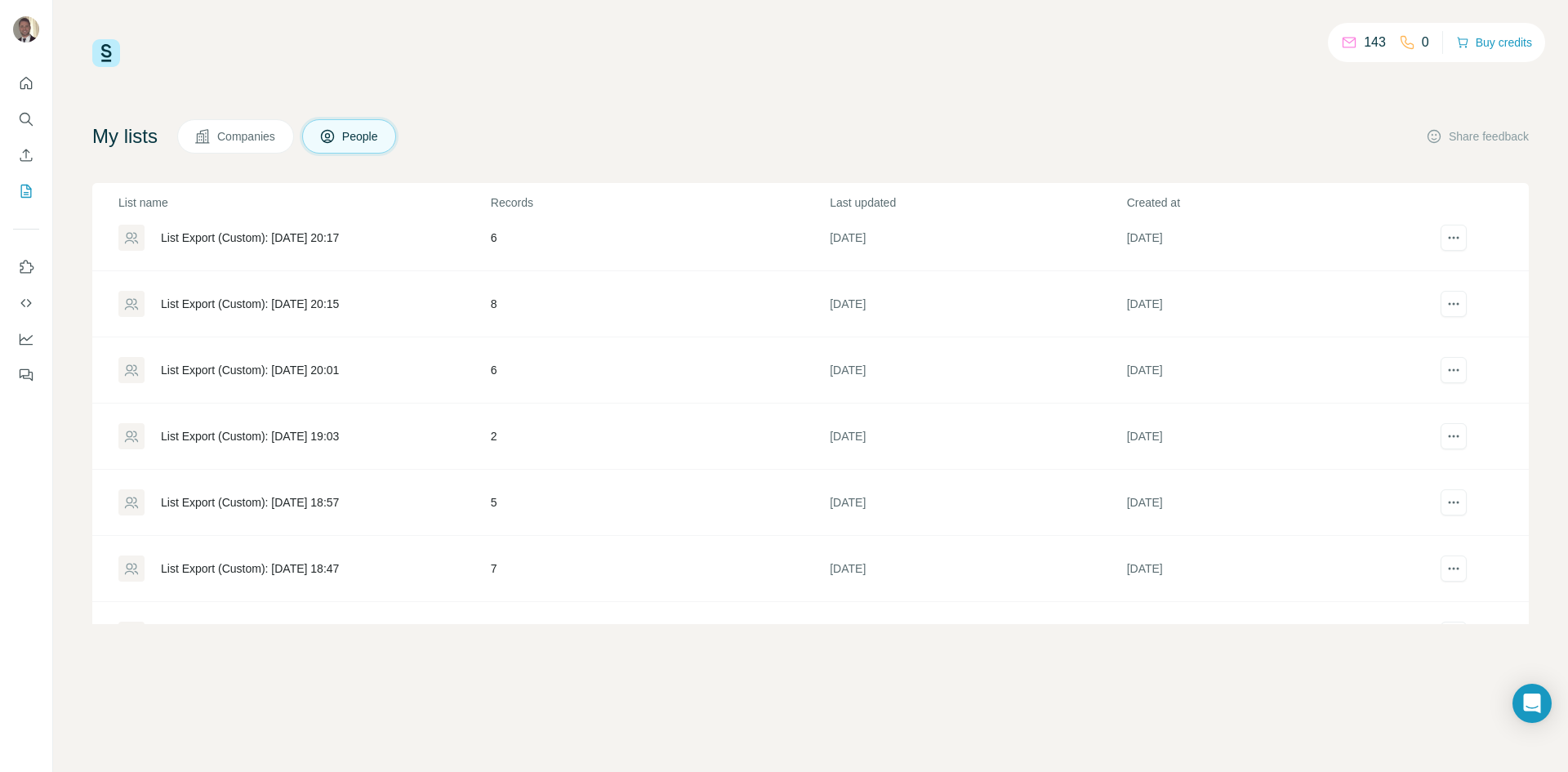
scroll to position [980, 0]
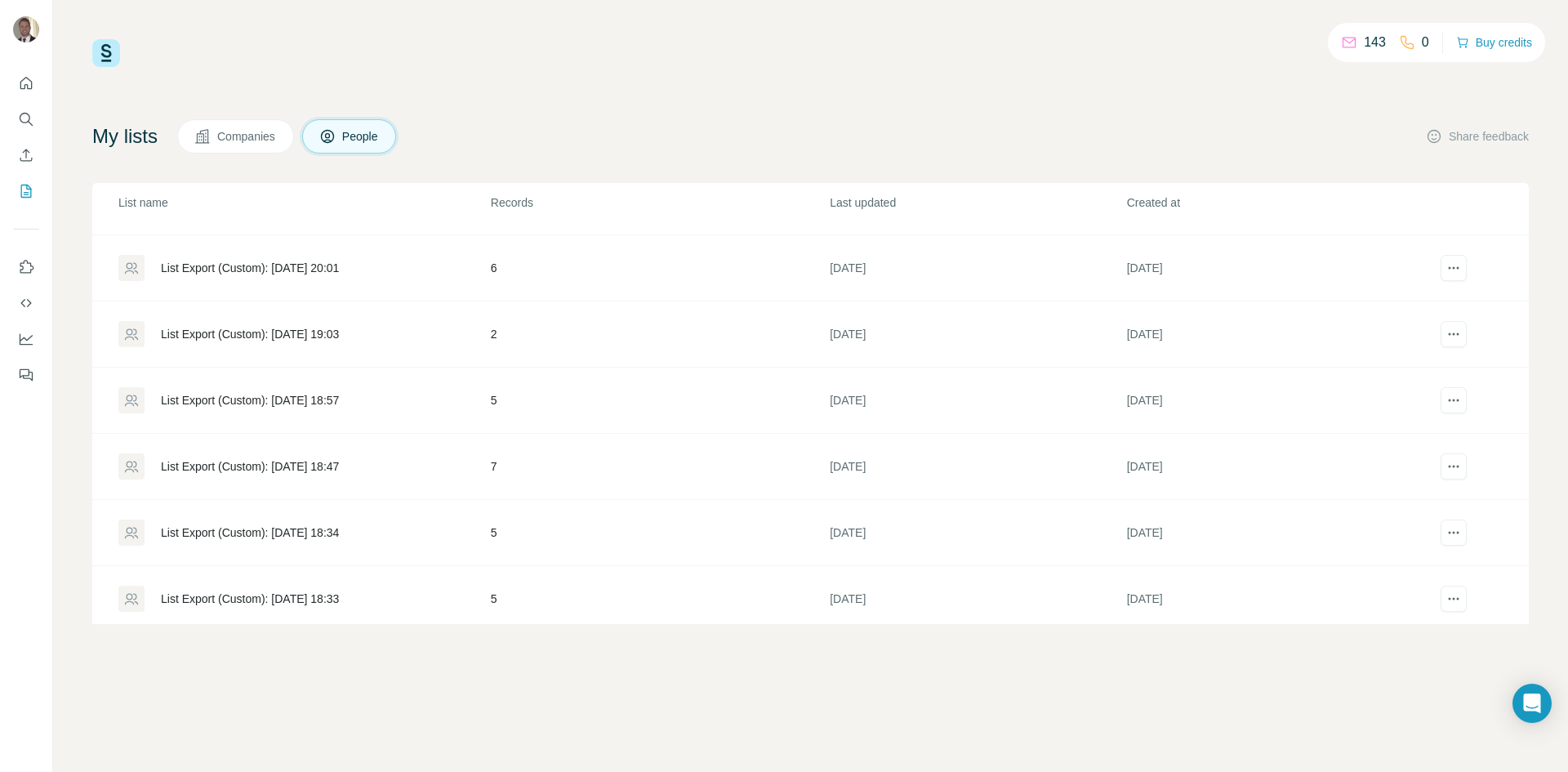
click at [251, 272] on div "List Export (Custom): 10/07/2025 20:01" at bounding box center [249, 267] width 178 height 16
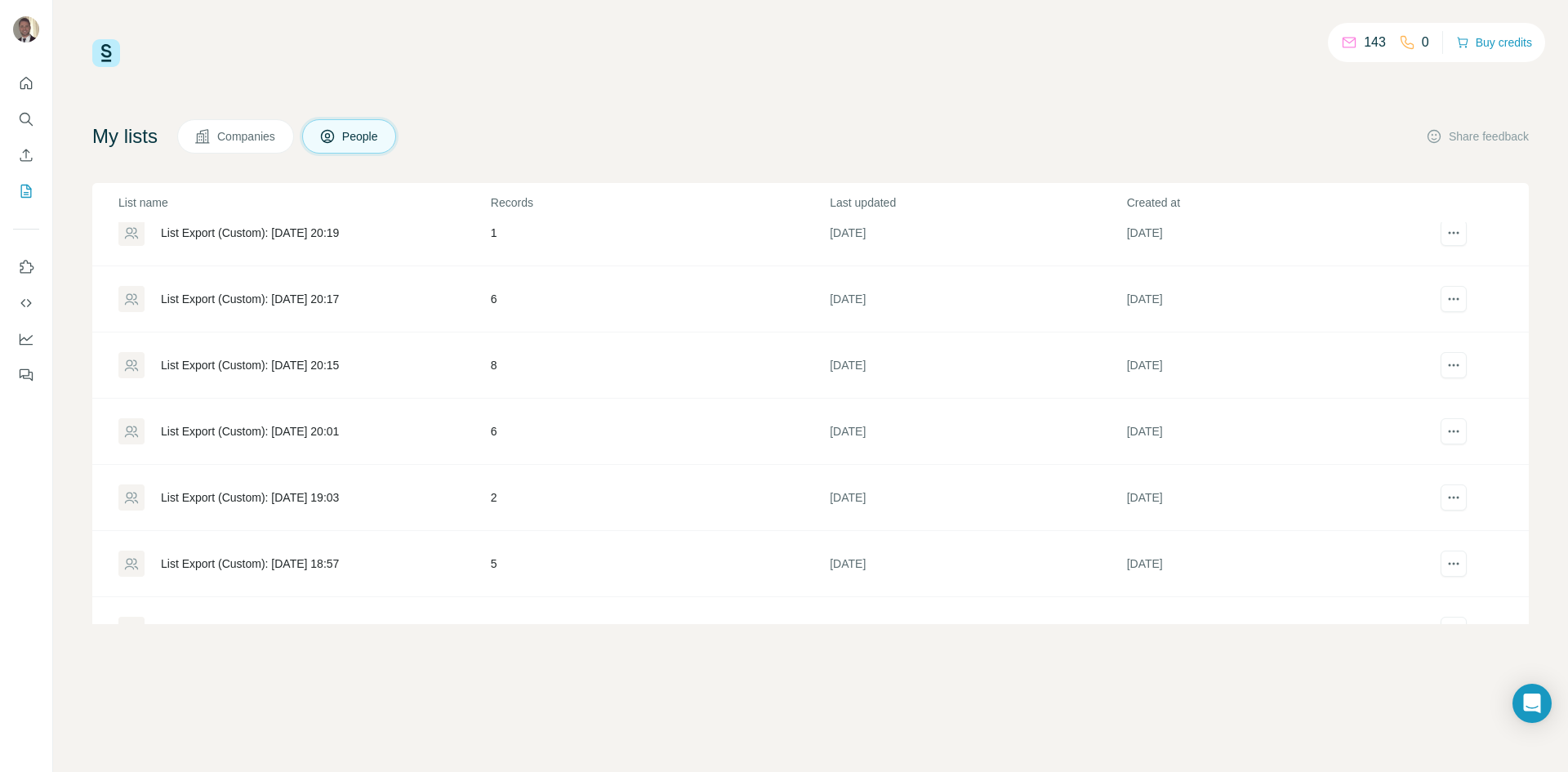
click at [276, 361] on div "List Export (Custom): 10/07/2025 20:15" at bounding box center [249, 365] width 178 height 16
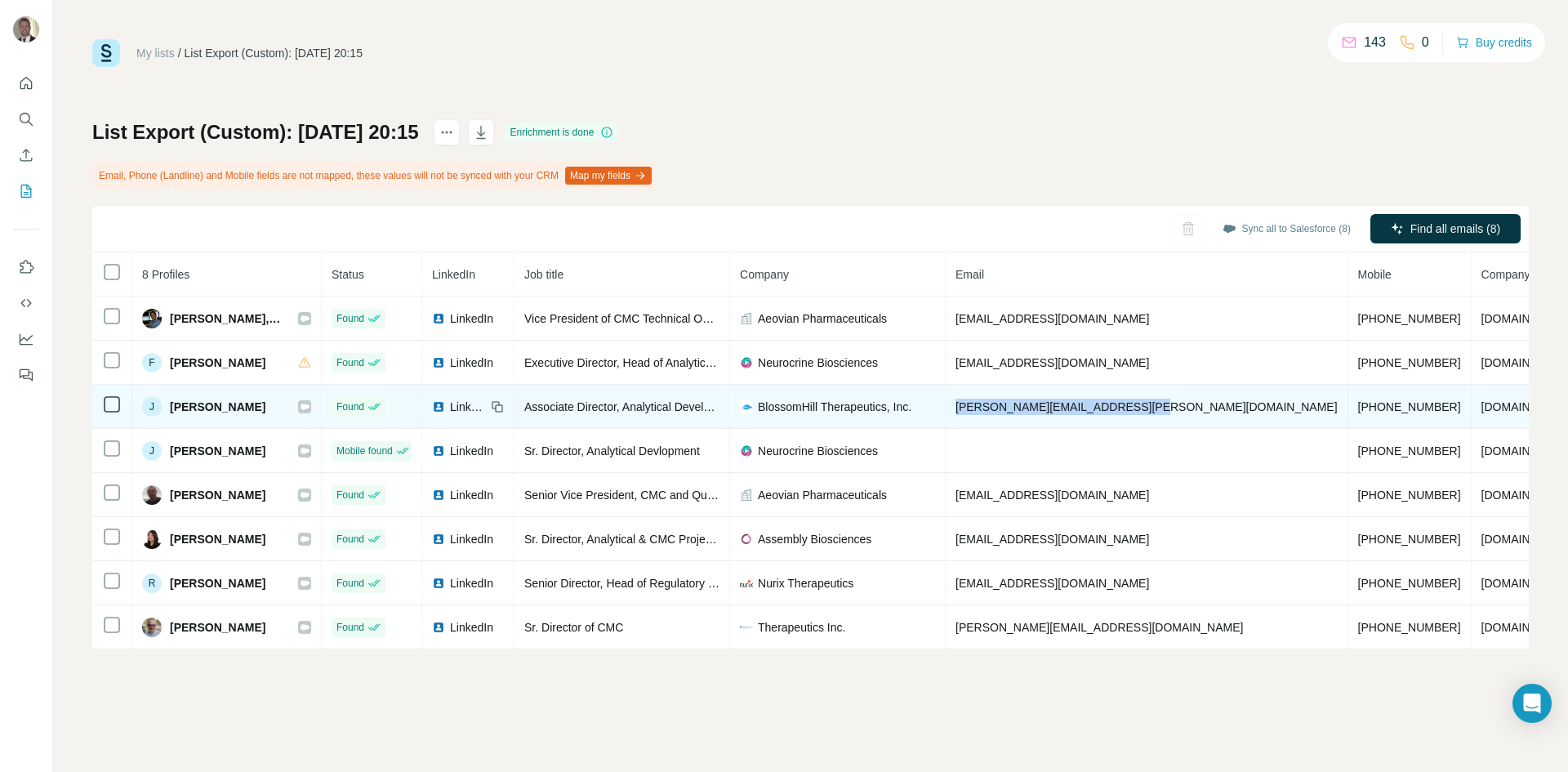
drag, startPoint x: 1128, startPoint y: 405, endPoint x: 935, endPoint y: 413, distance: 193.2
click at [946, 413] on td "jenny.nguyen@bhtherapeutics.com" at bounding box center [1148, 407] width 403 height 44
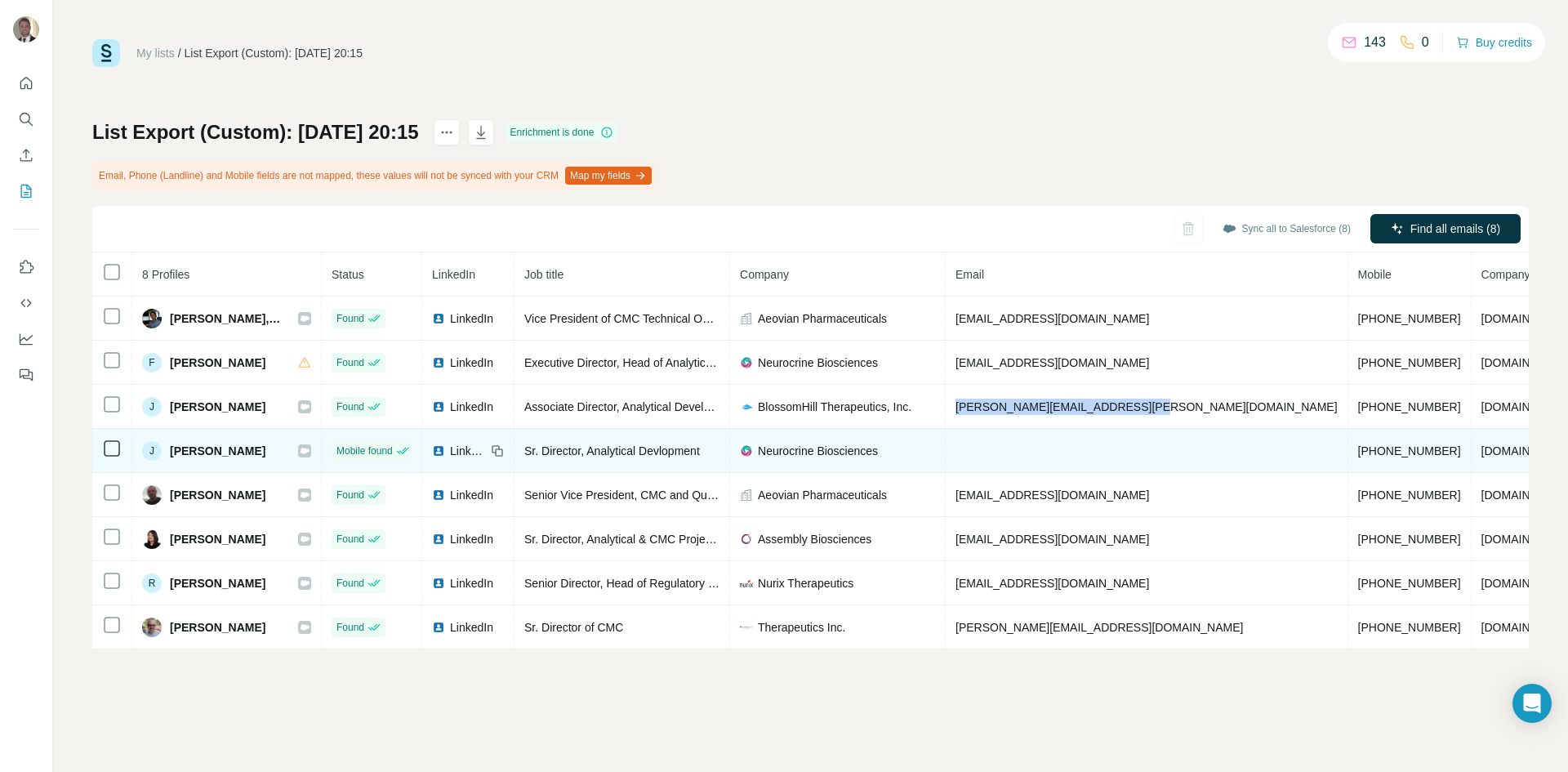
copy span "jenny.nguyen@bhtherapeutics.com"
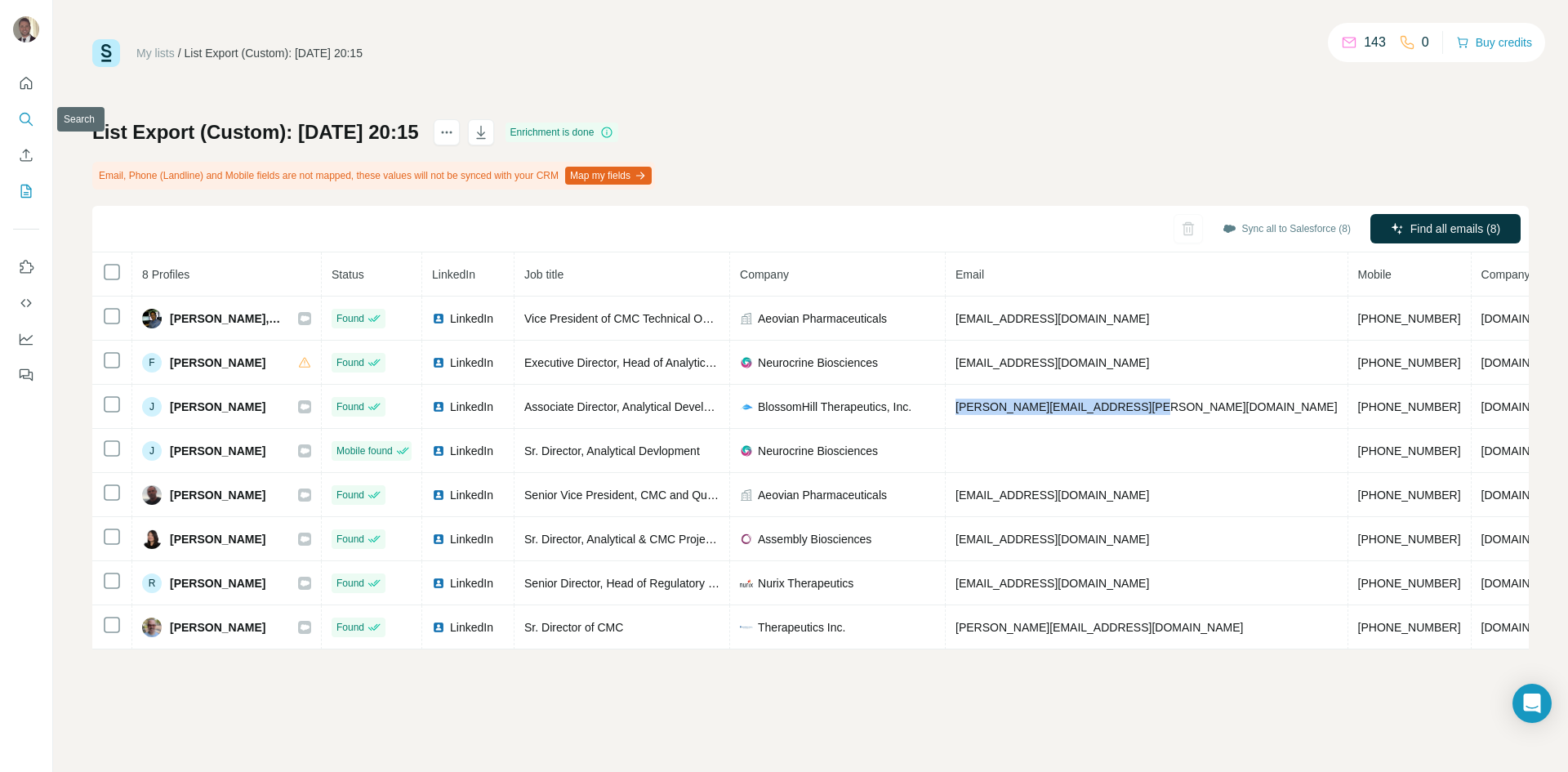
click at [35, 120] on button "Search" at bounding box center [26, 119] width 26 height 29
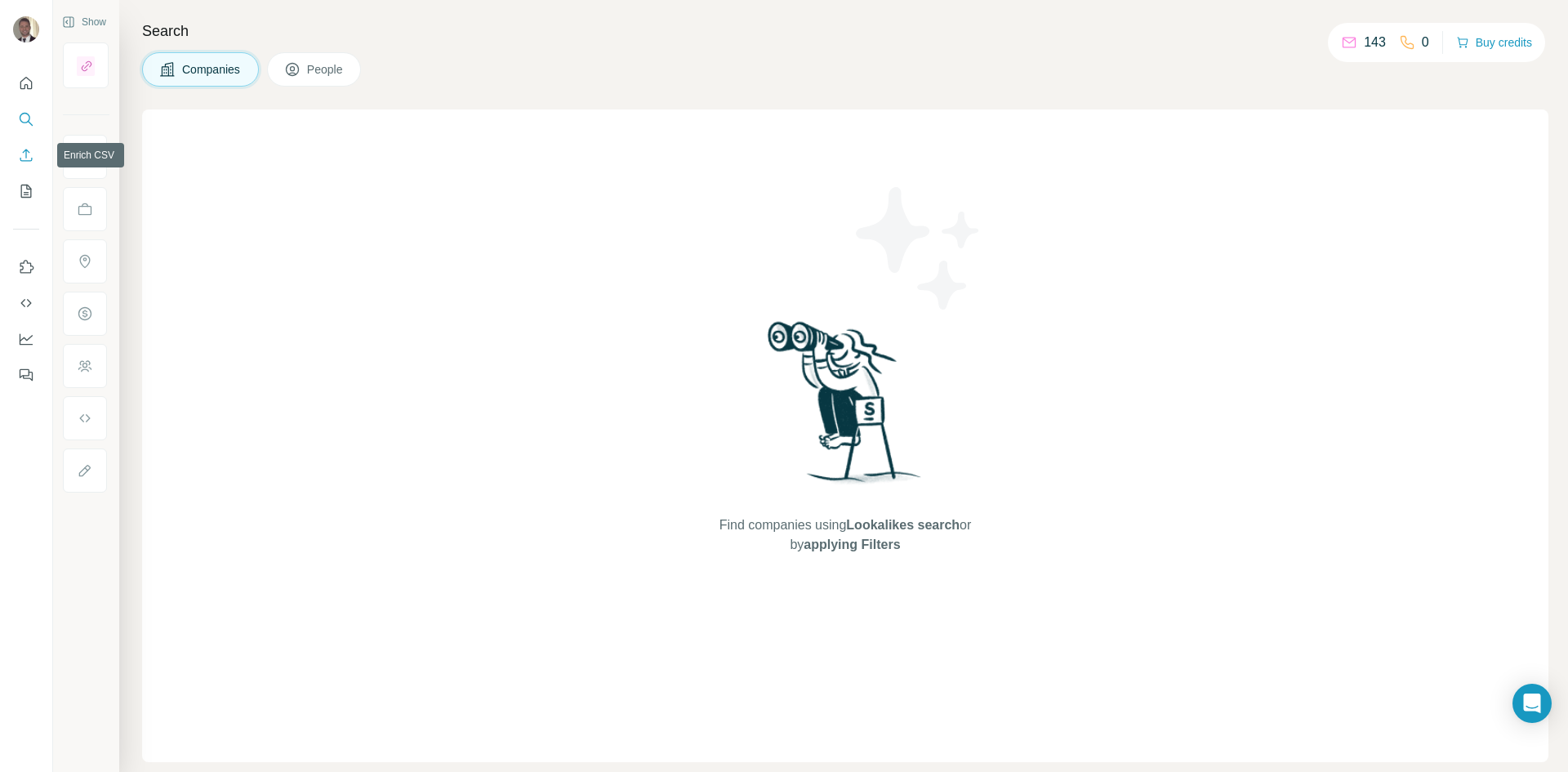
click at [30, 153] on icon "Enrich CSV" at bounding box center [25, 154] width 16 height 16
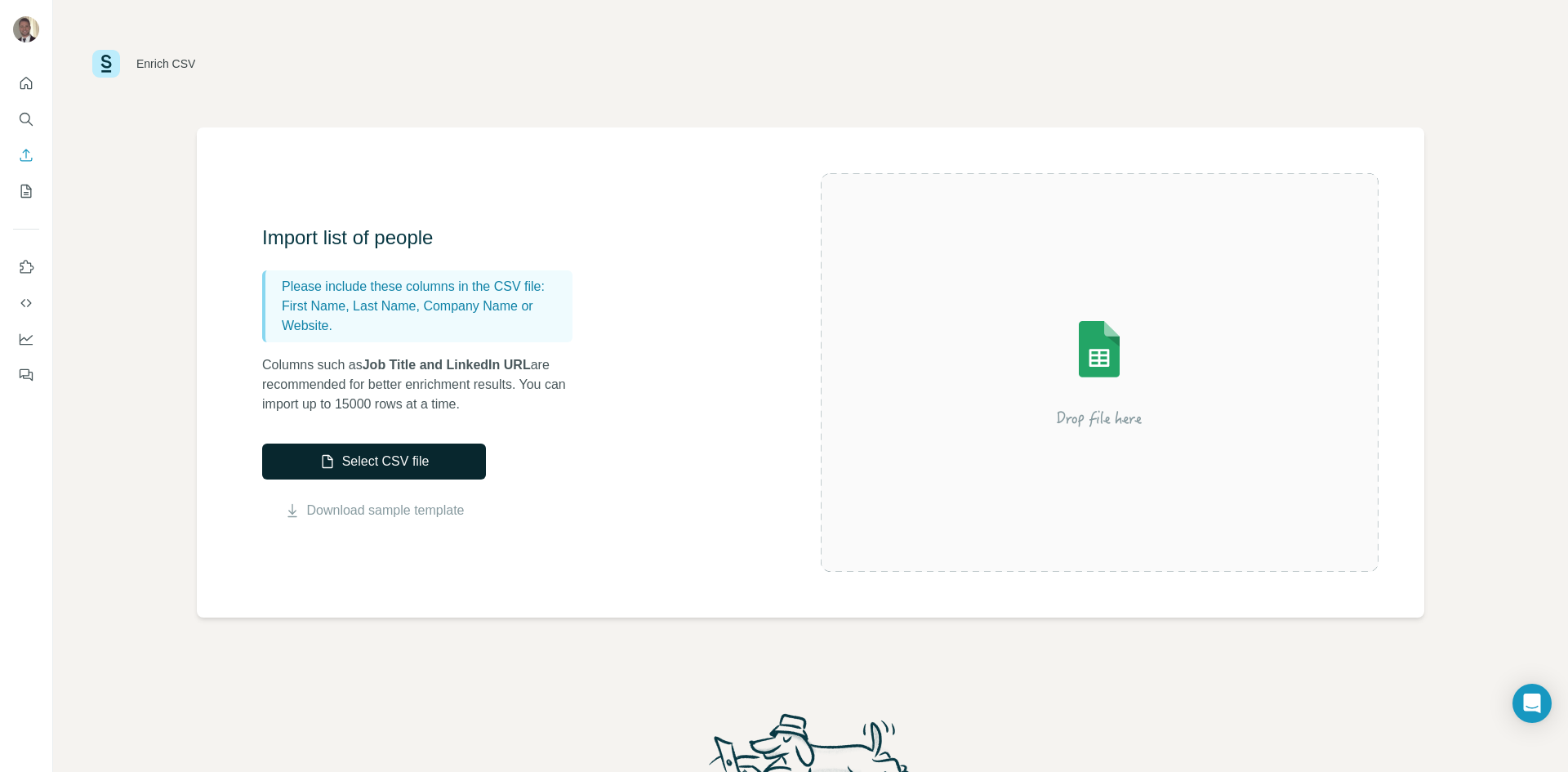
click at [389, 471] on button "Select CSV file" at bounding box center [374, 461] width 224 height 36
click at [29, 343] on icon "Dashboard" at bounding box center [25, 339] width 16 height 16
click at [25, 196] on icon "My lists" at bounding box center [25, 190] width 16 height 16
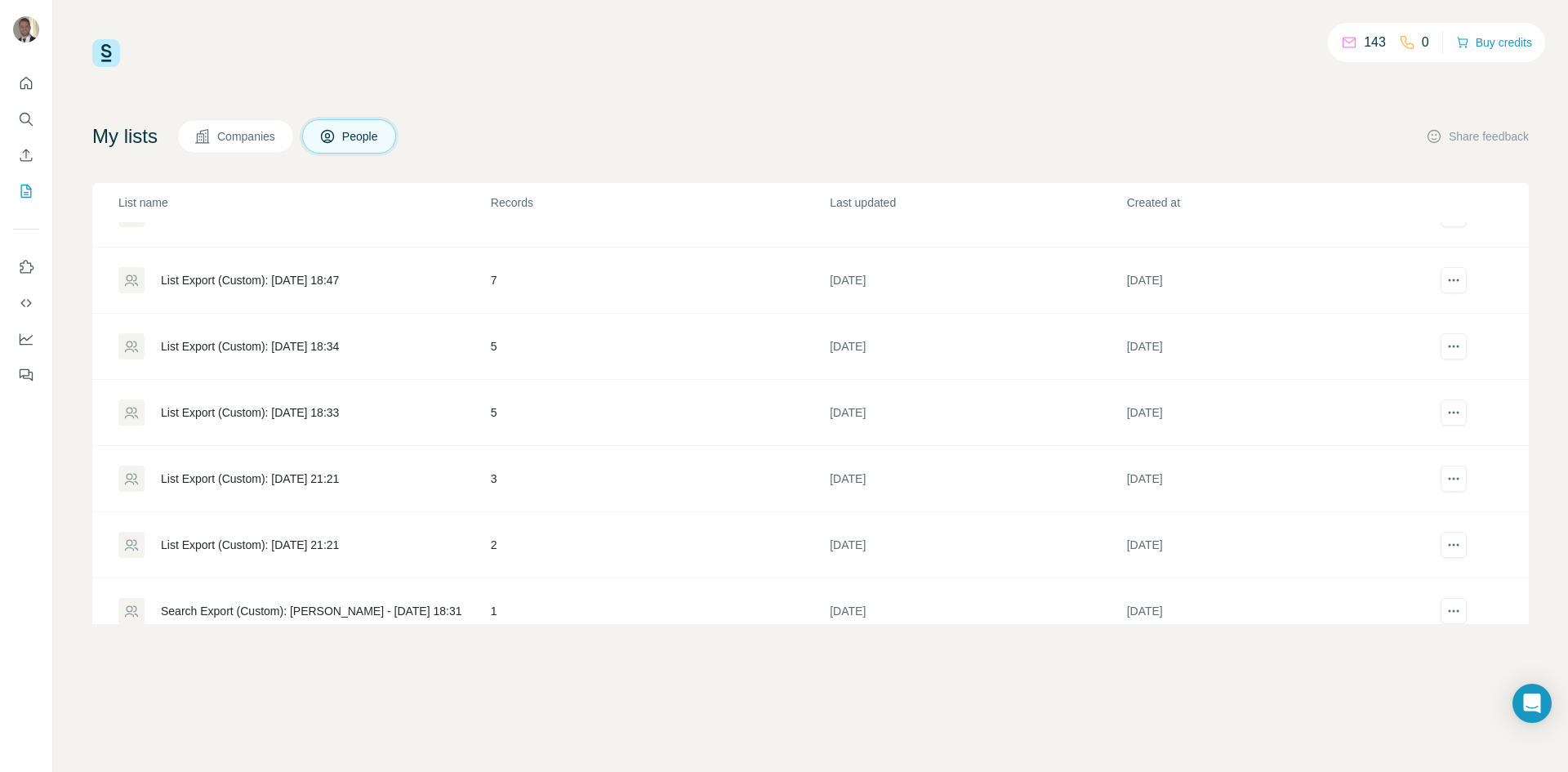
scroll to position [1167, 0]
click at [335, 472] on div "List Export (Custom): 29/05/2025 21:21" at bounding box center [249, 477] width 178 height 16
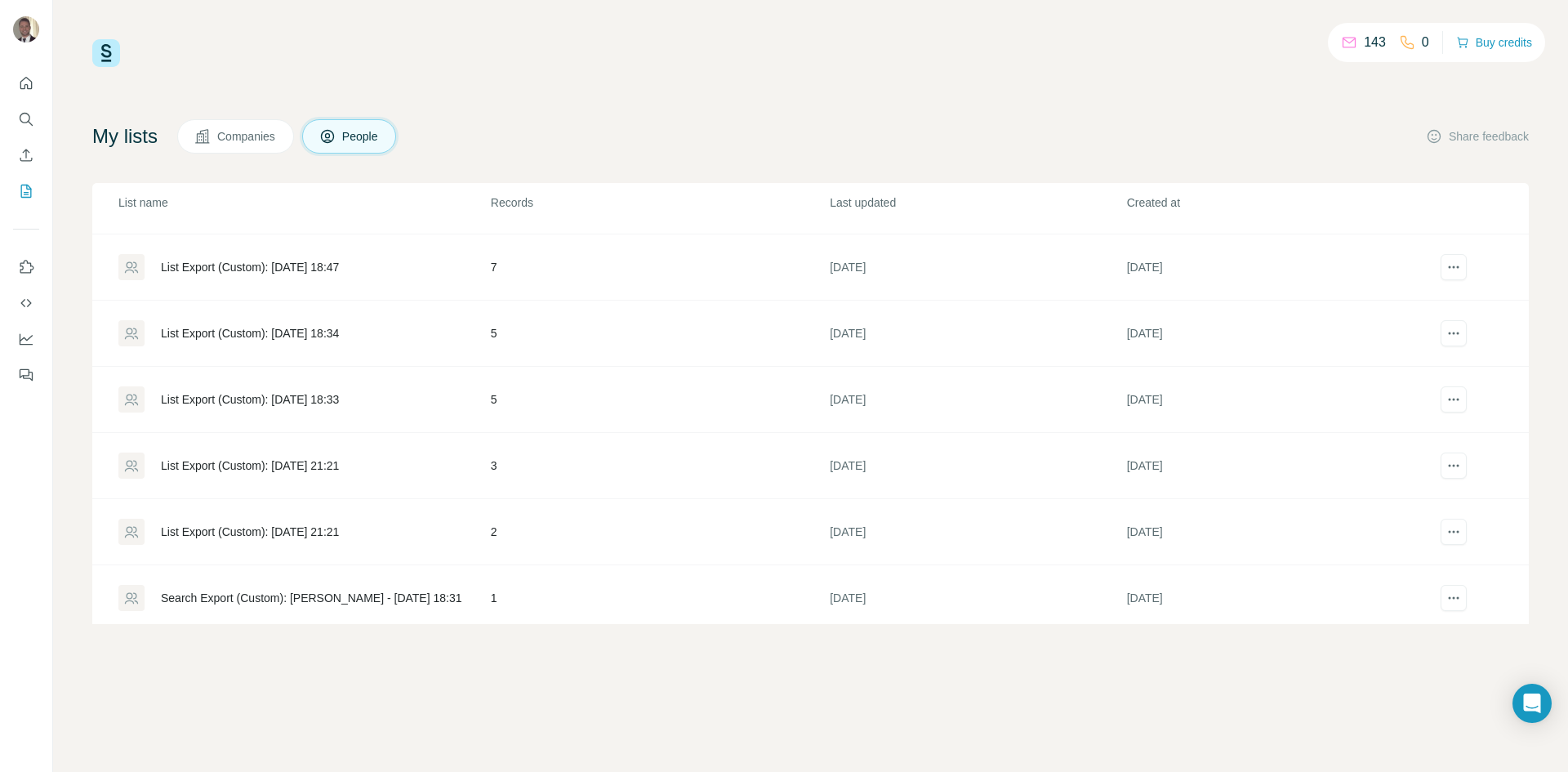
scroll to position [1187, 0]
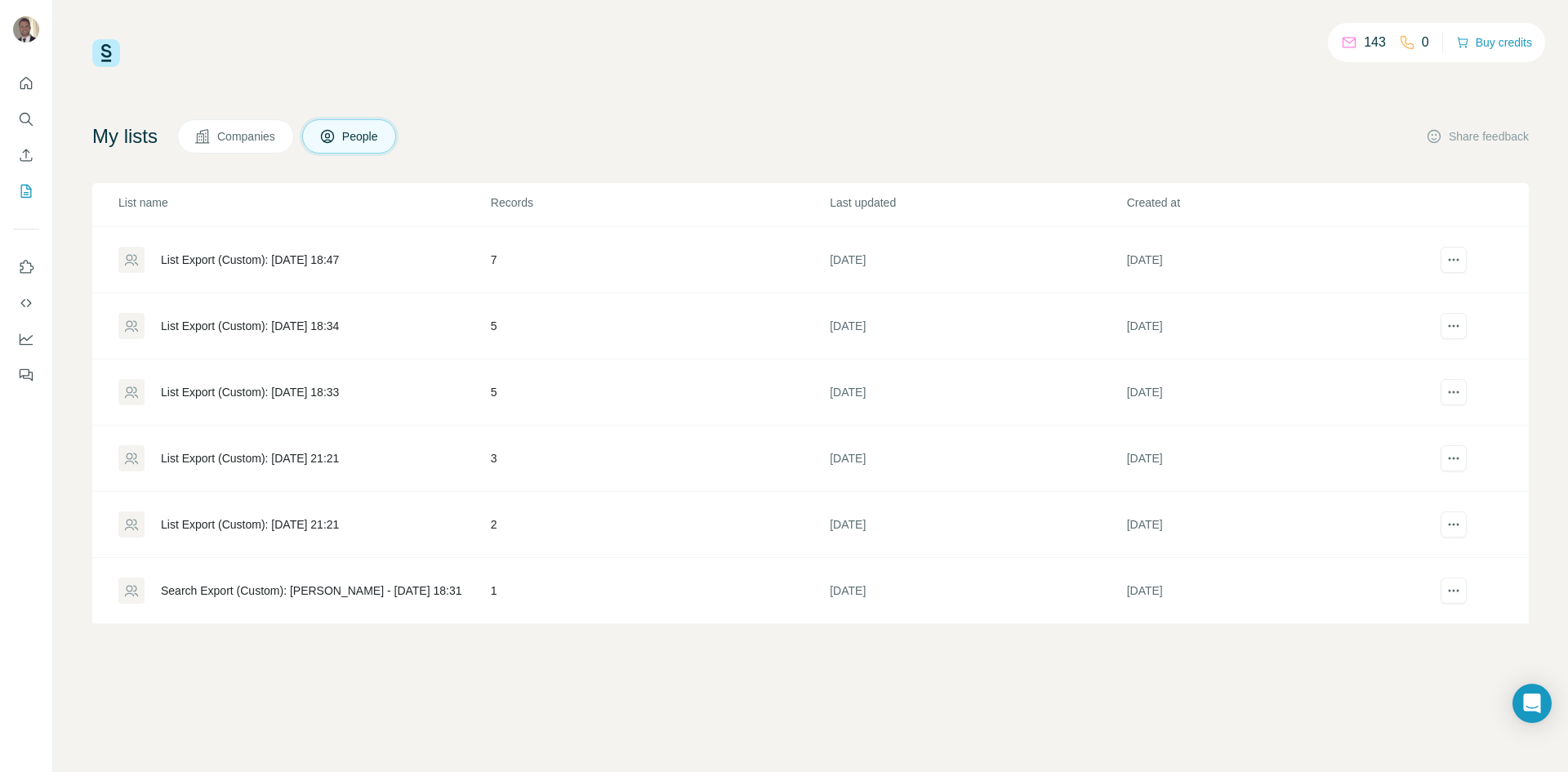
click at [334, 395] on div "List Export (Custom): 10/07/2025 18:33" at bounding box center [249, 392] width 178 height 16
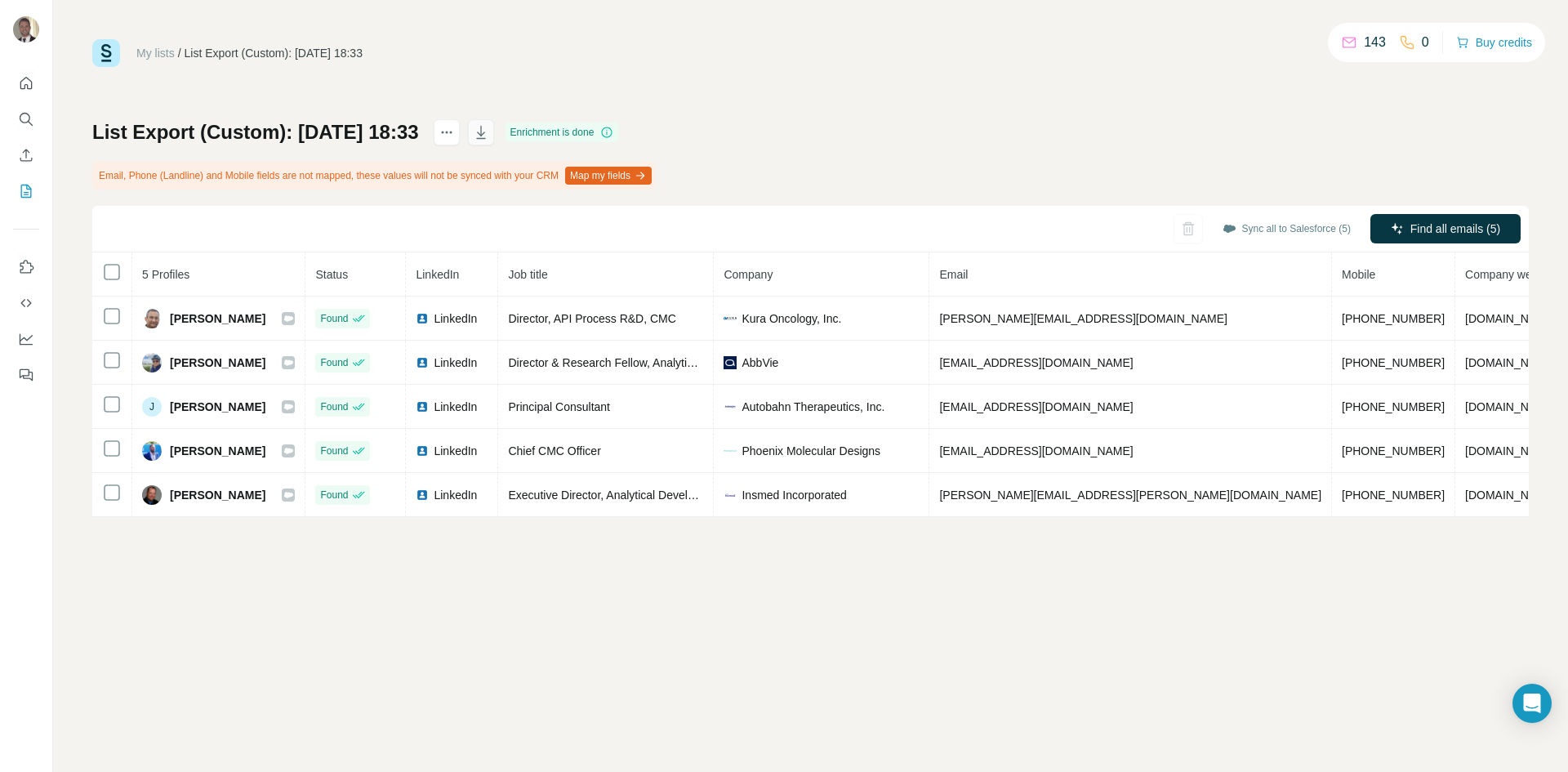
click at [485, 127] on icon "button" at bounding box center [480, 132] width 9 height 13
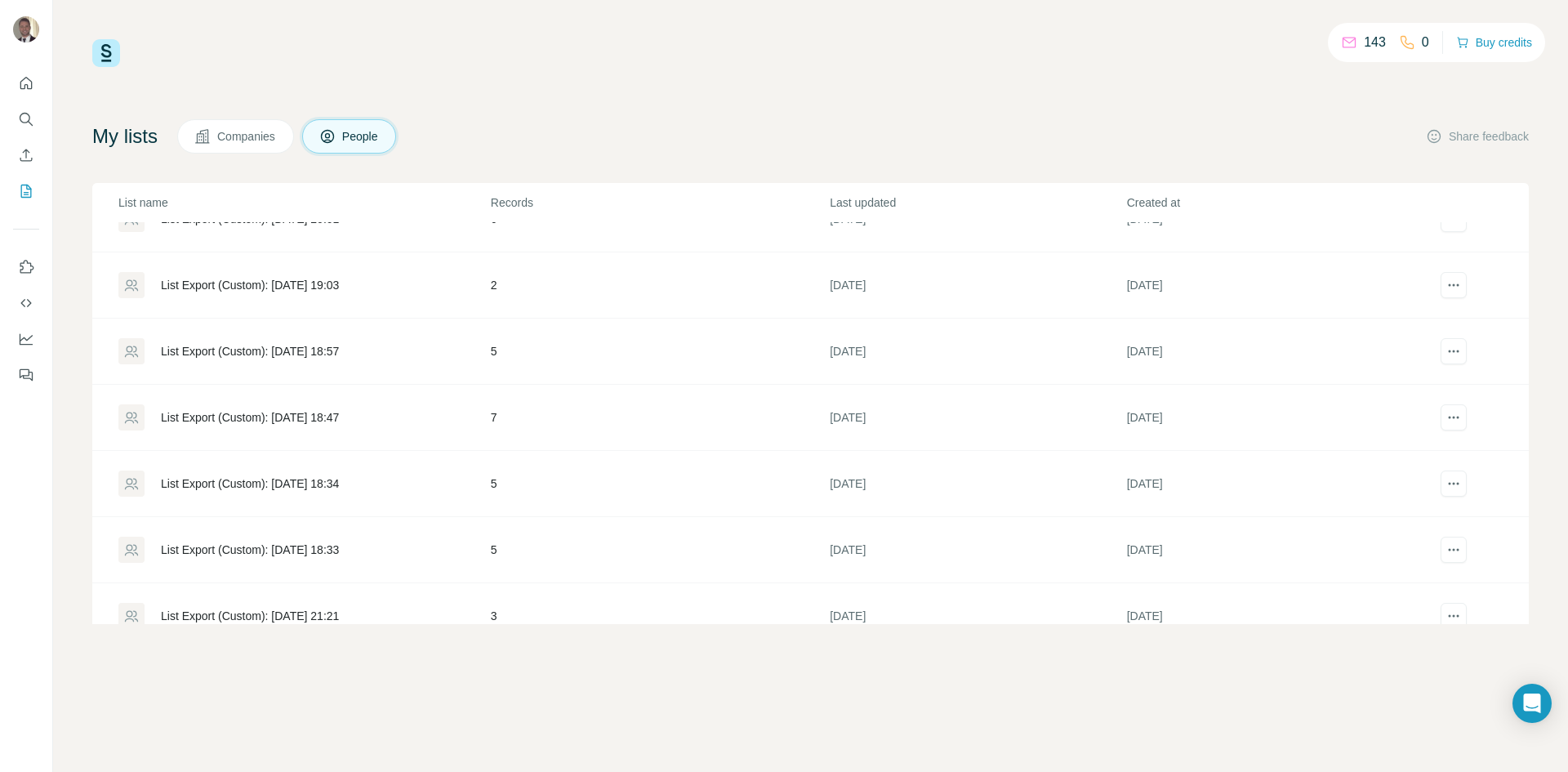
scroll to position [1024, 0]
click at [318, 417] on div "List Export (Custom): 10/07/2025 18:47" at bounding box center [249, 422] width 178 height 16
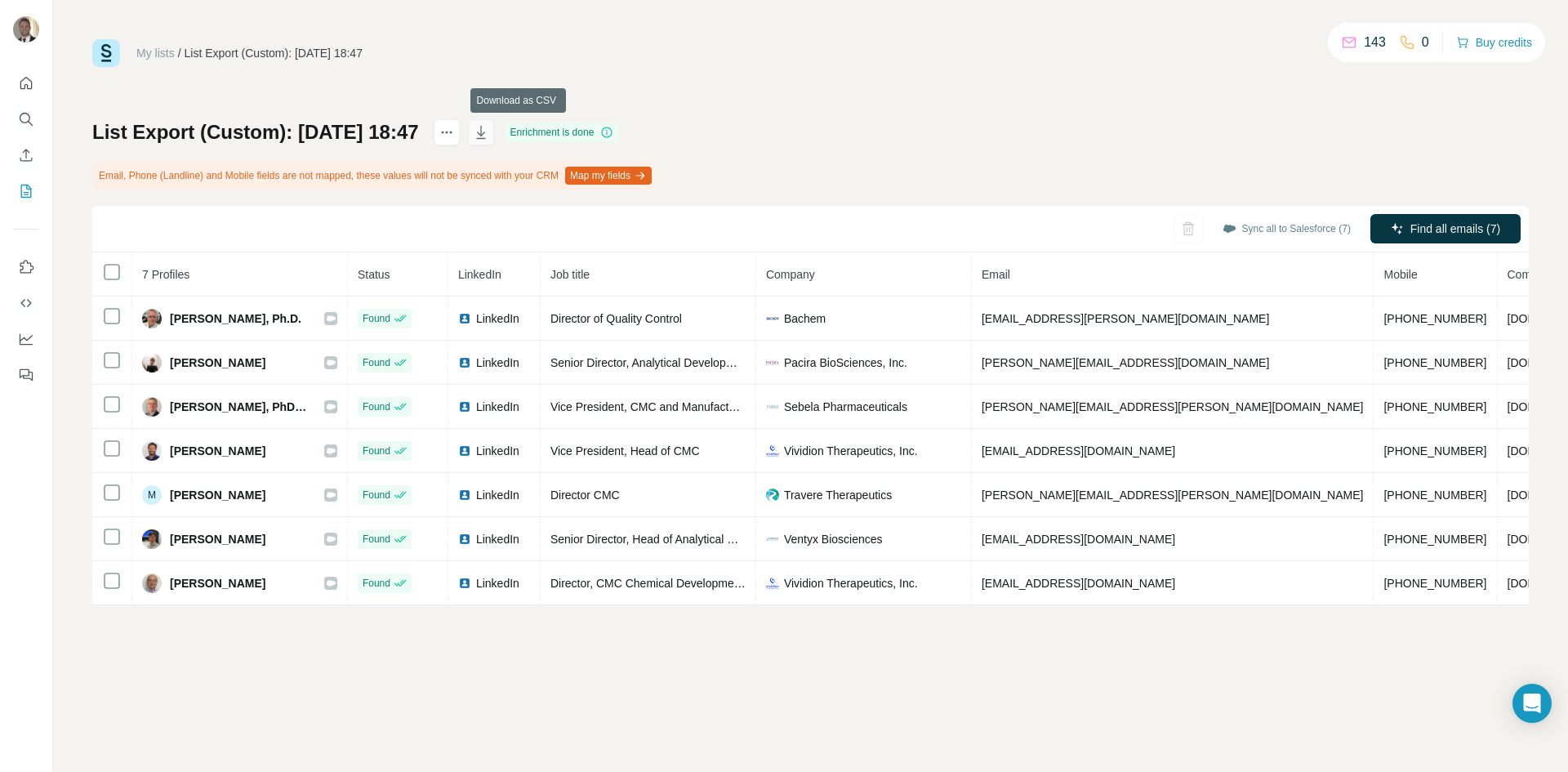
click at [494, 134] on button "button" at bounding box center [480, 132] width 26 height 26
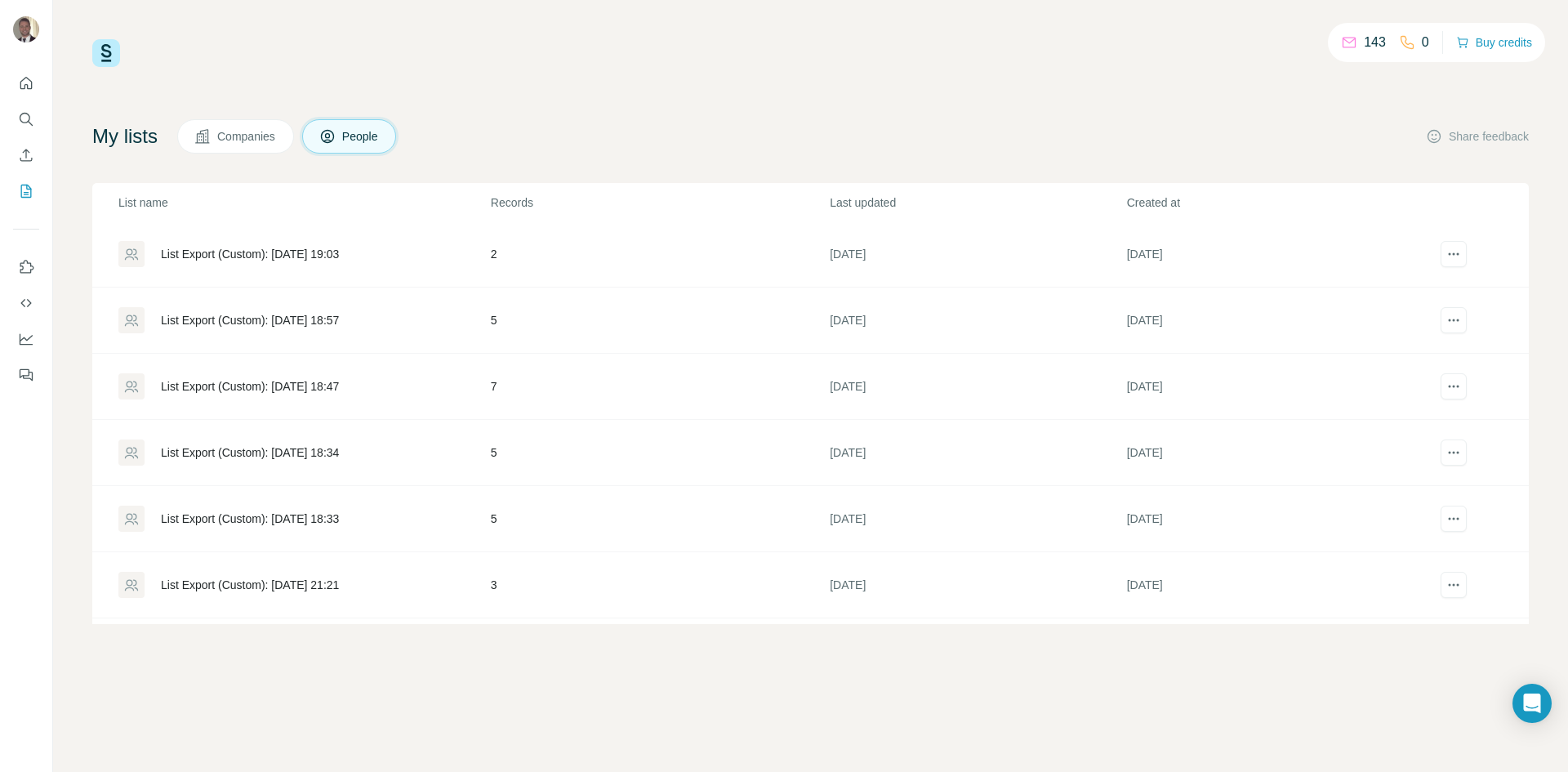
scroll to position [1062, 0]
click at [339, 323] on div "List Export (Custom): 10/07/2025 18:57" at bounding box center [249, 318] width 178 height 16
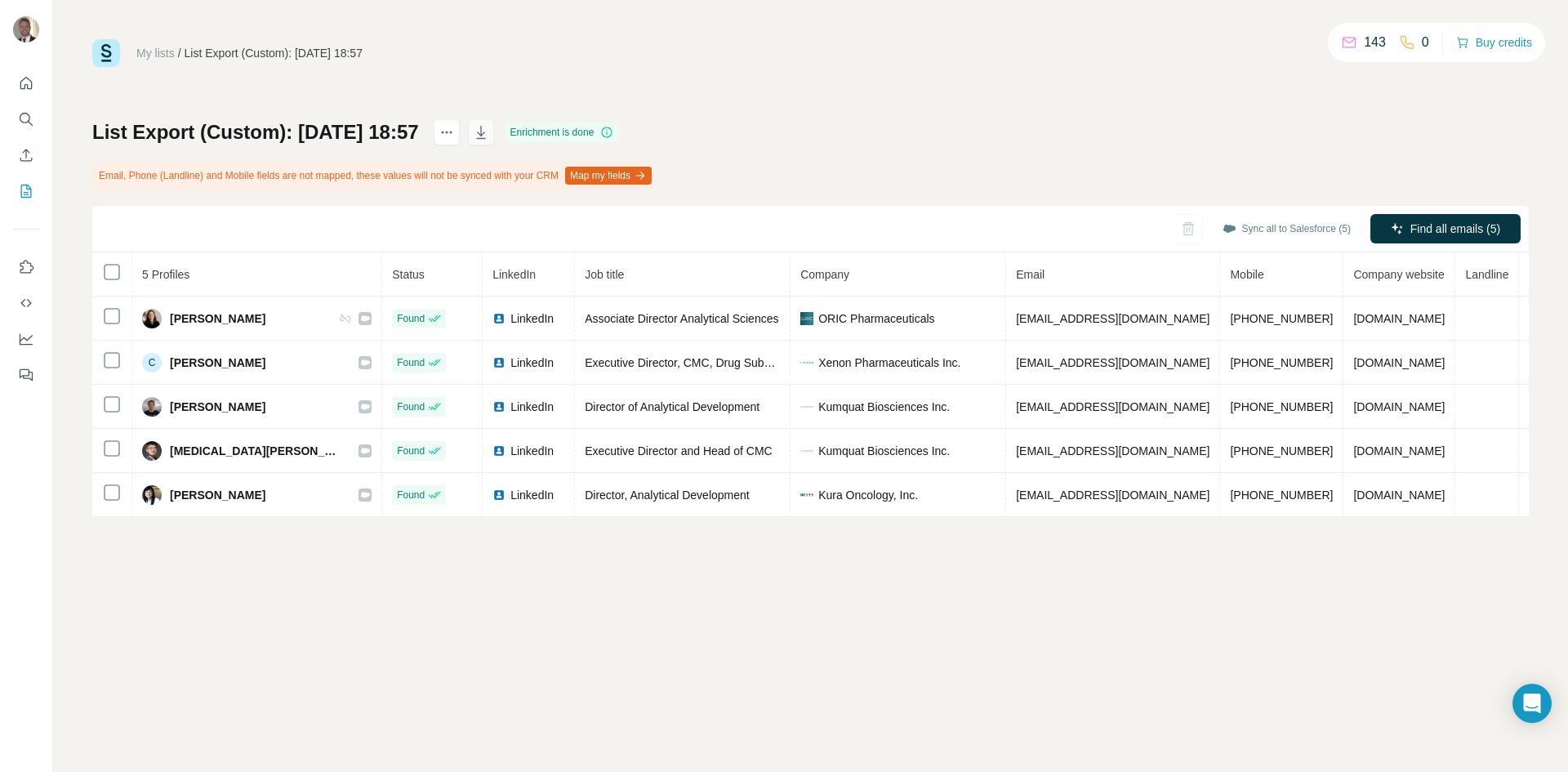
click at [490, 140] on icon "button" at bounding box center [480, 131] width 16 height 16
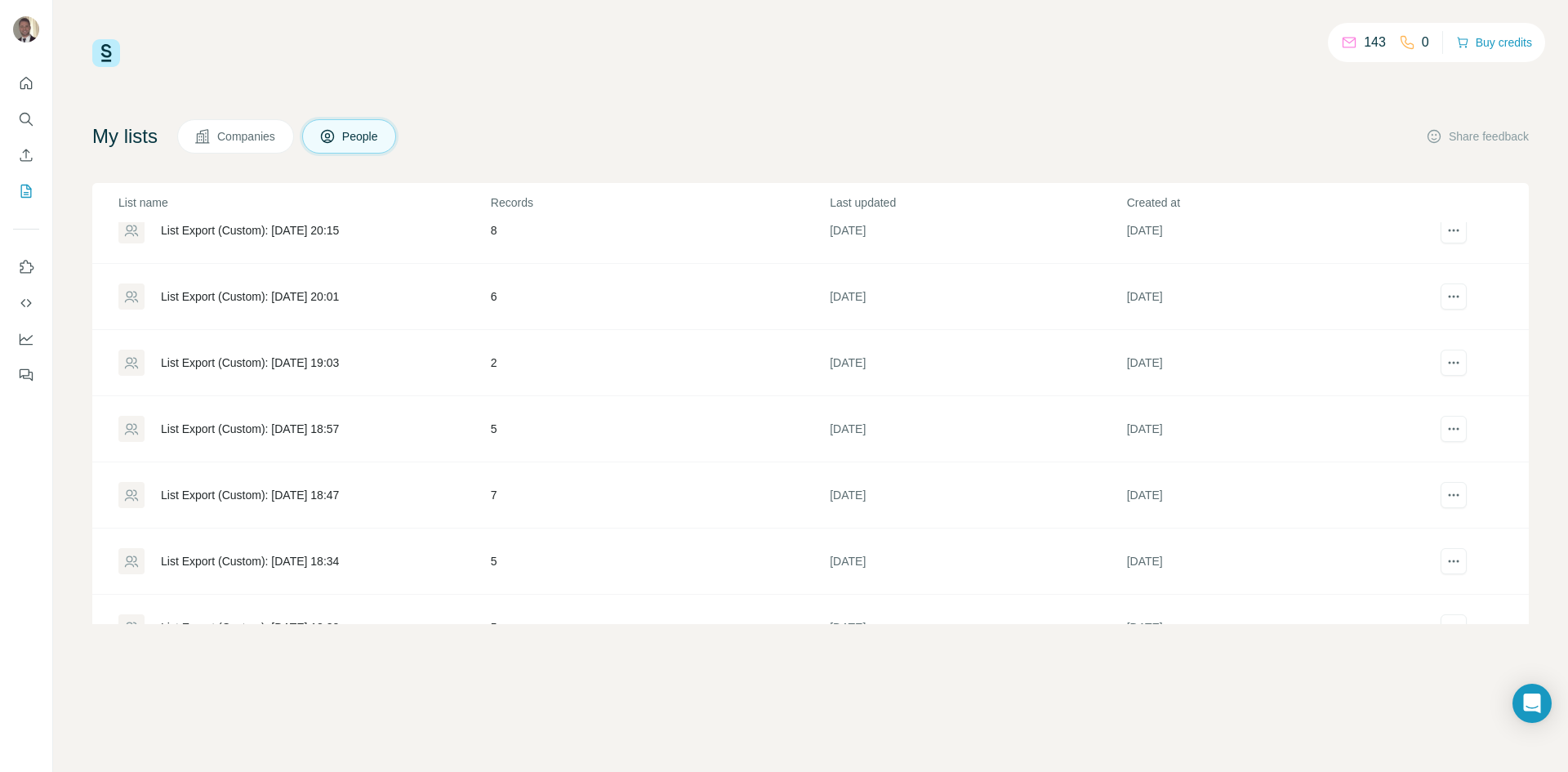
scroll to position [980, 0]
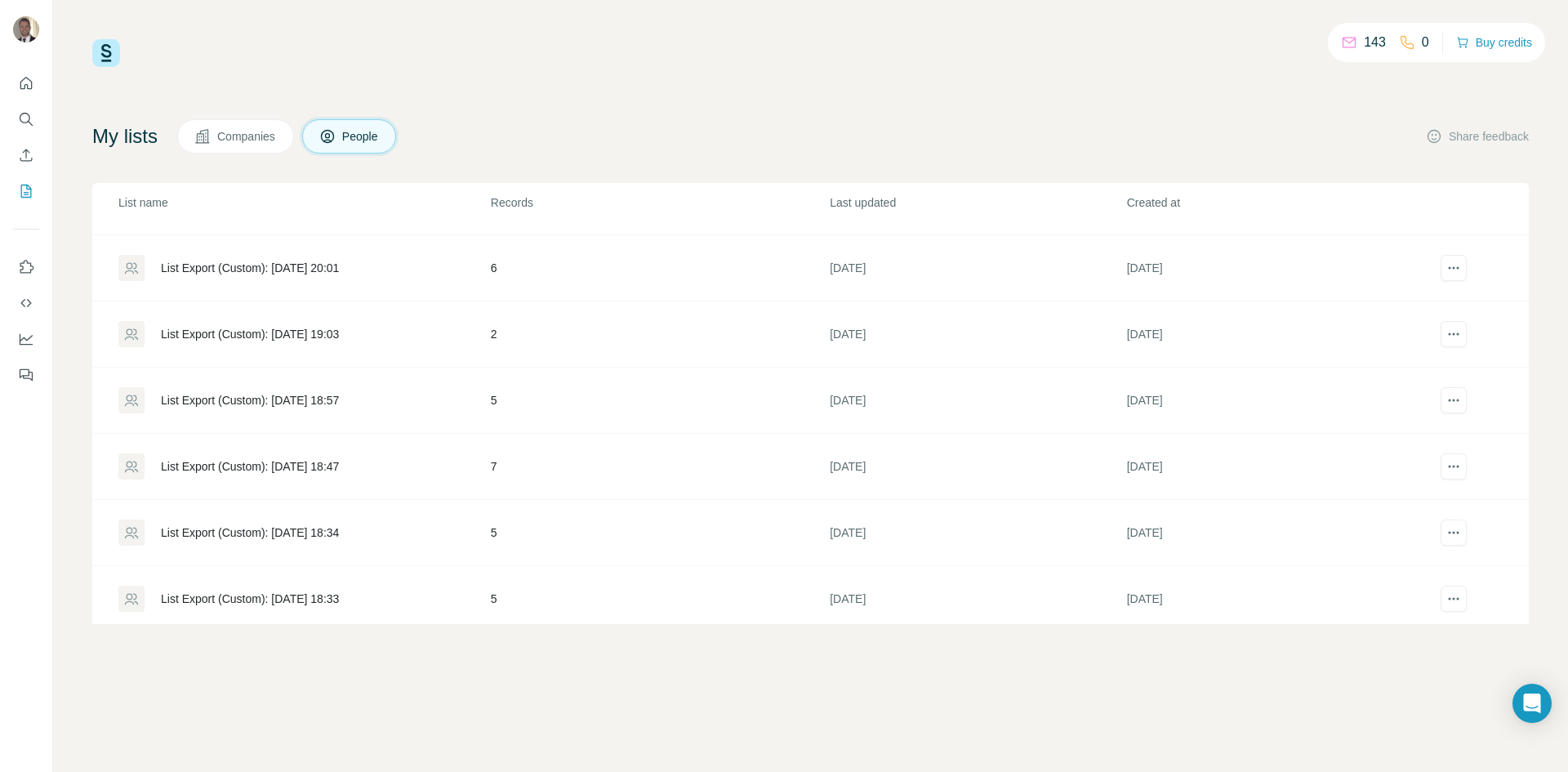
click at [315, 328] on div "List Export (Custom): 10/07/2025 19:03" at bounding box center [249, 334] width 178 height 16
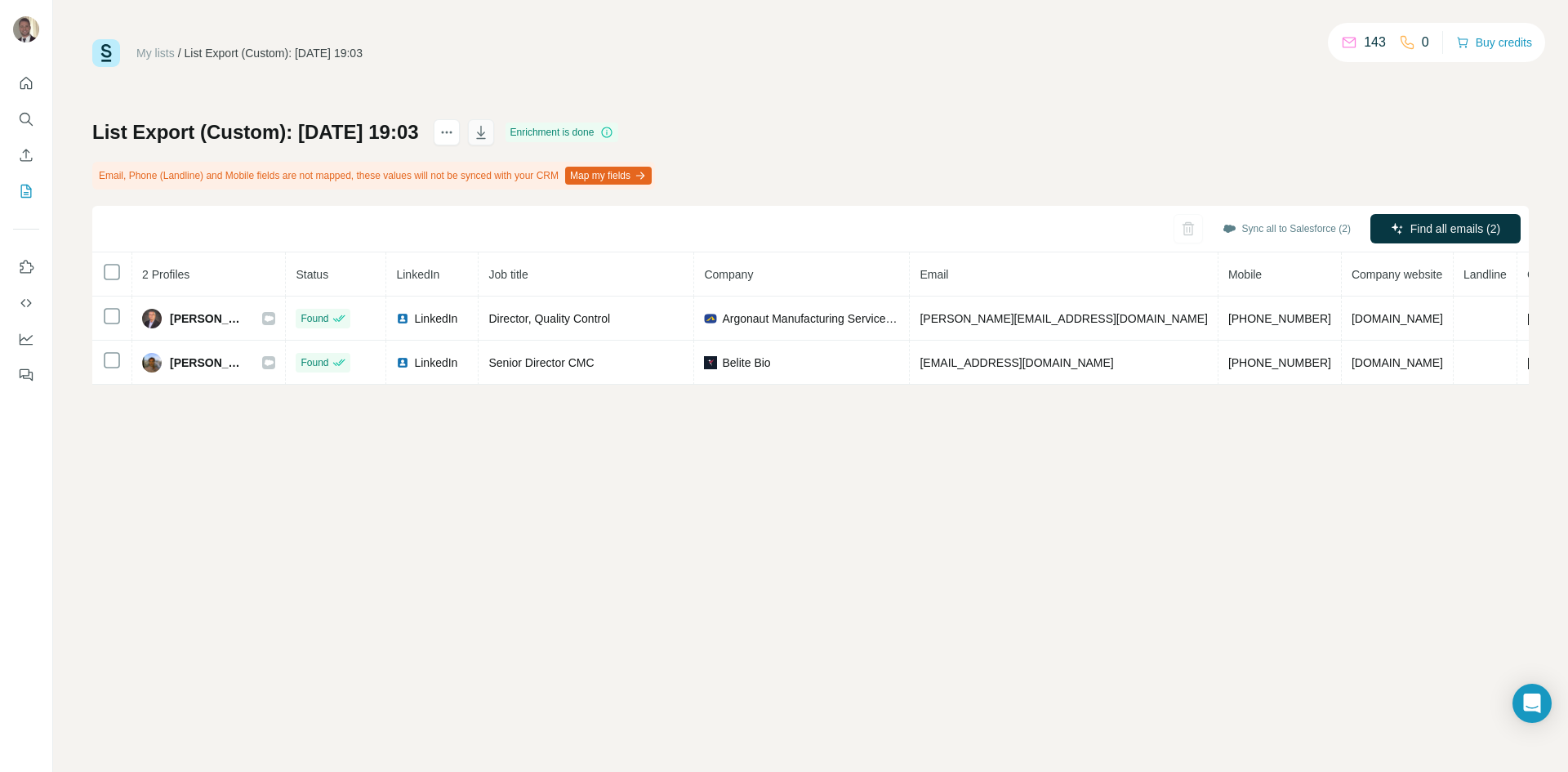
click at [494, 141] on button "button" at bounding box center [480, 132] width 26 height 26
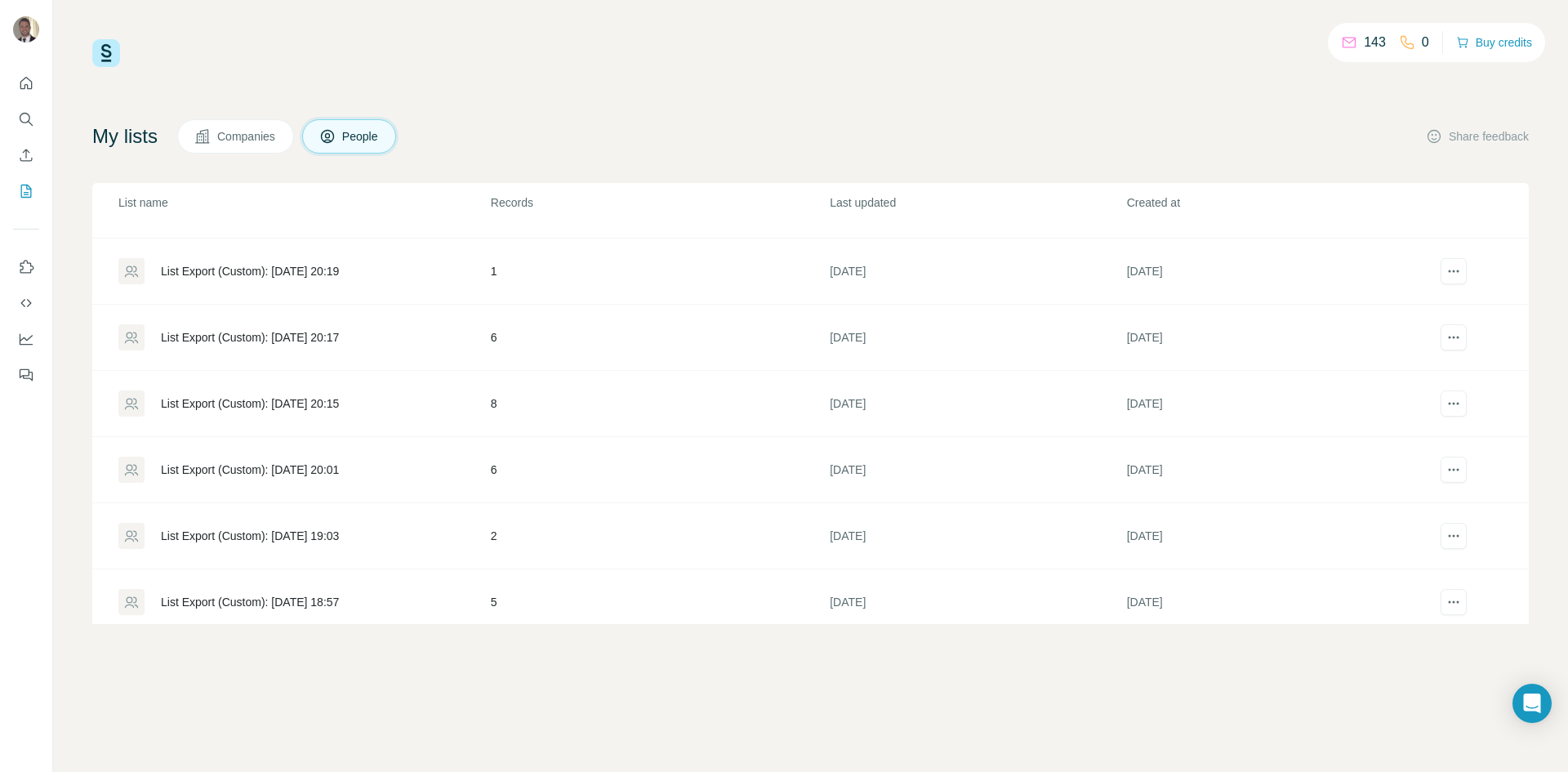
scroll to position [898, 0]
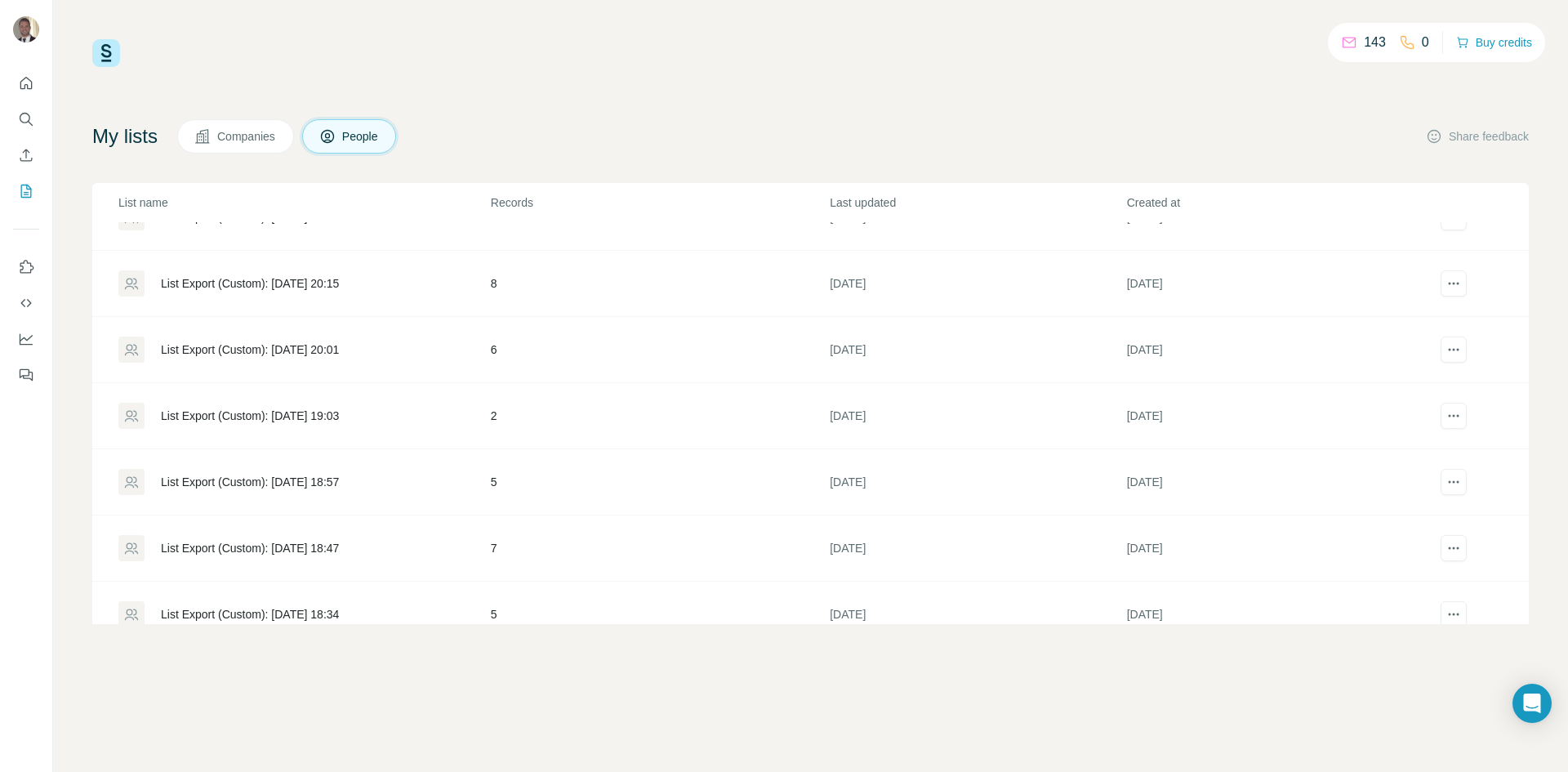
click at [284, 346] on div "List Export (Custom): 10/07/2025 20:01" at bounding box center [249, 349] width 178 height 16
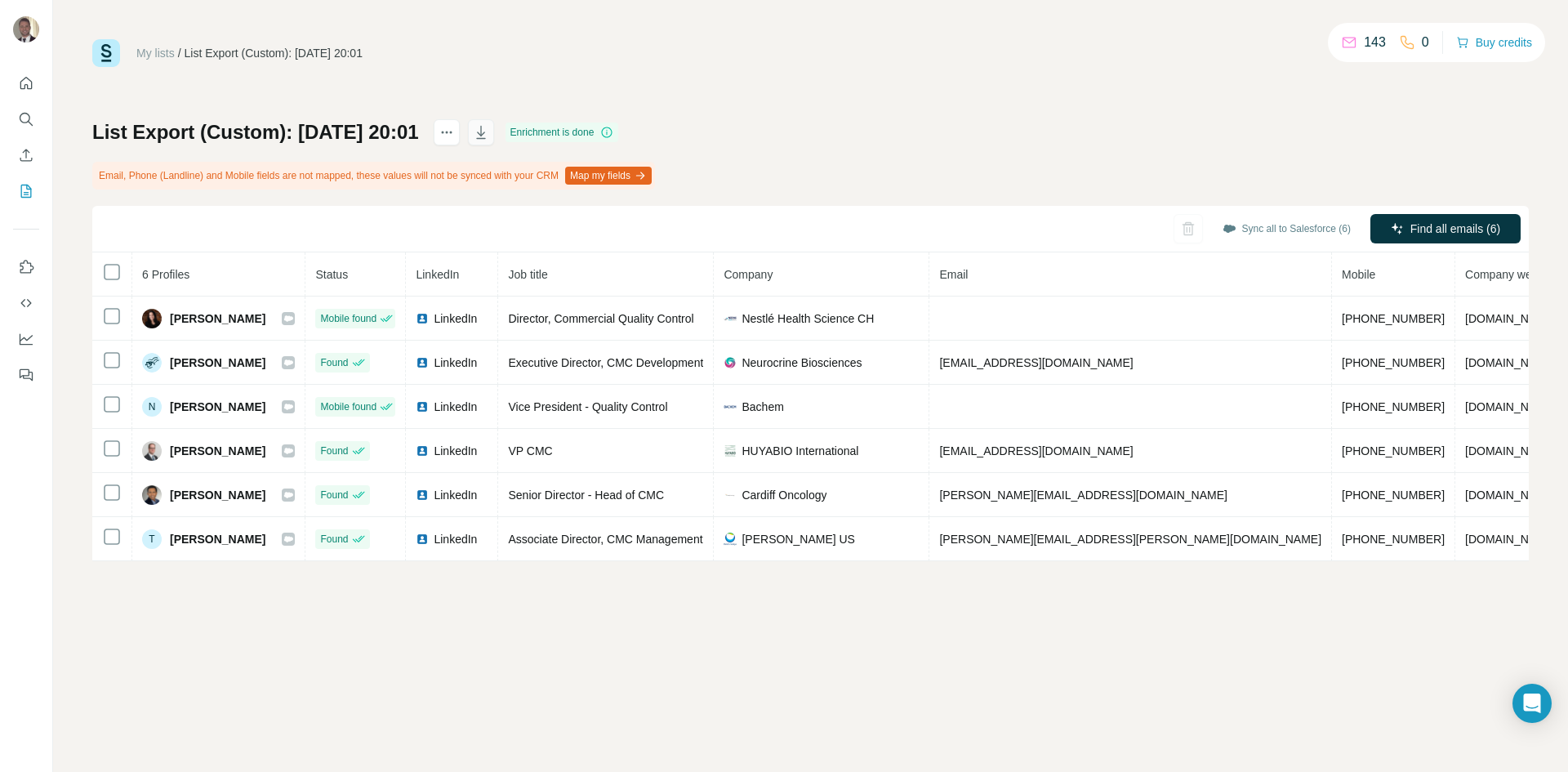
click at [490, 131] on icon "button" at bounding box center [480, 131] width 16 height 16
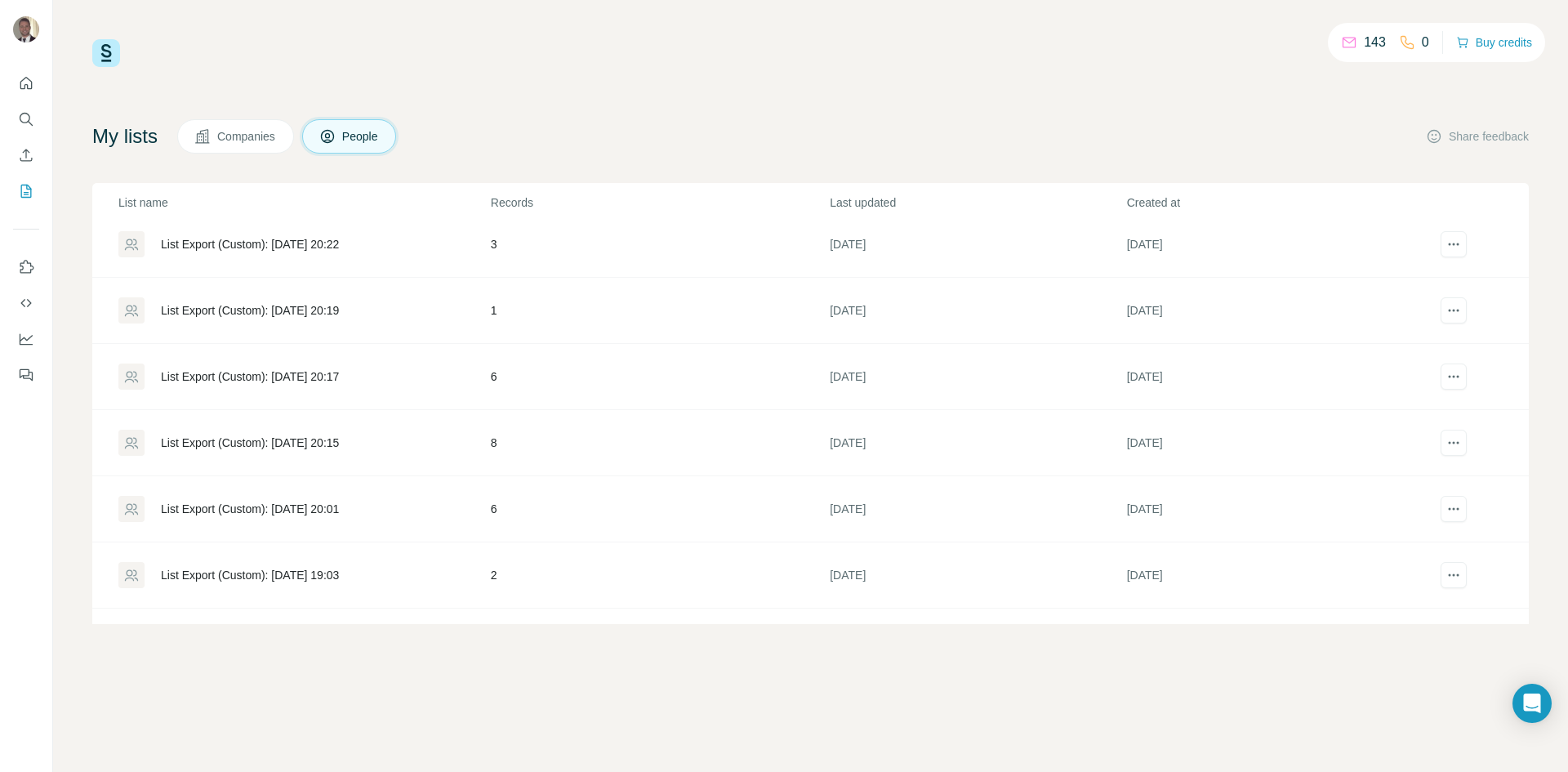
scroll to position [735, 0]
click at [292, 445] on div "List Export (Custom): 10/07/2025 20:15" at bounding box center [249, 447] width 178 height 16
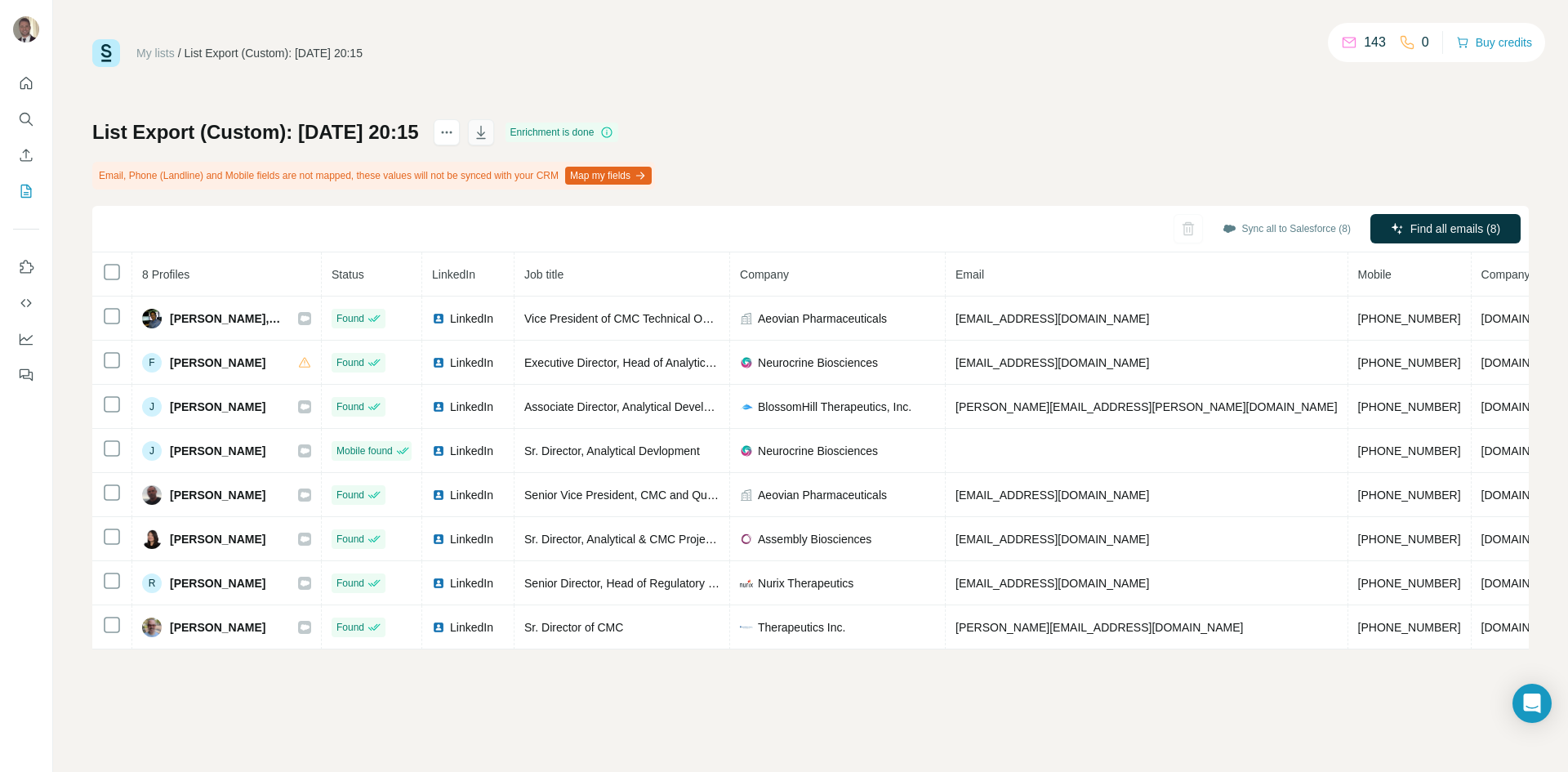
click at [485, 136] on icon "button" at bounding box center [481, 134] width 8 height 5
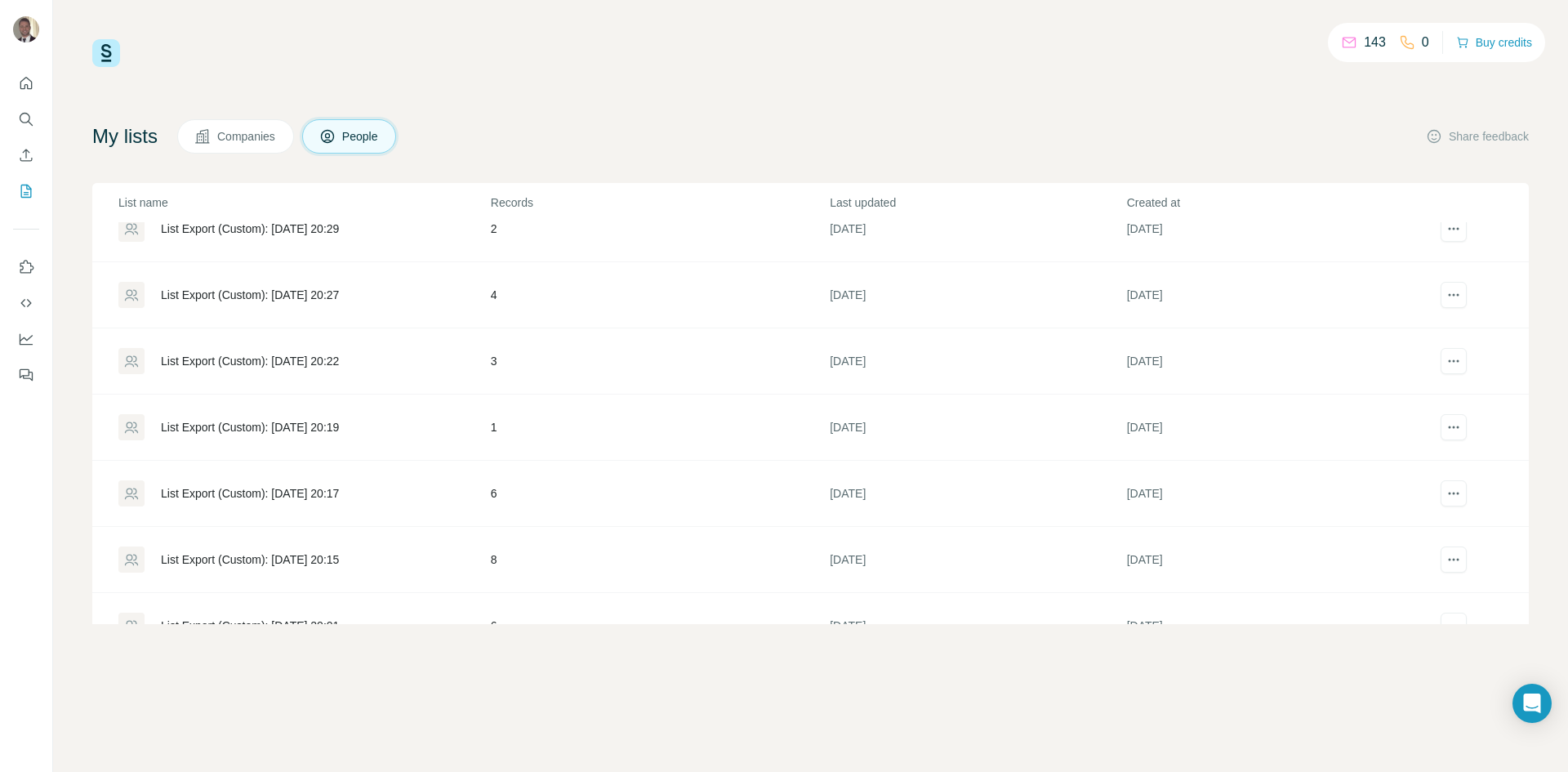
scroll to position [654, 0]
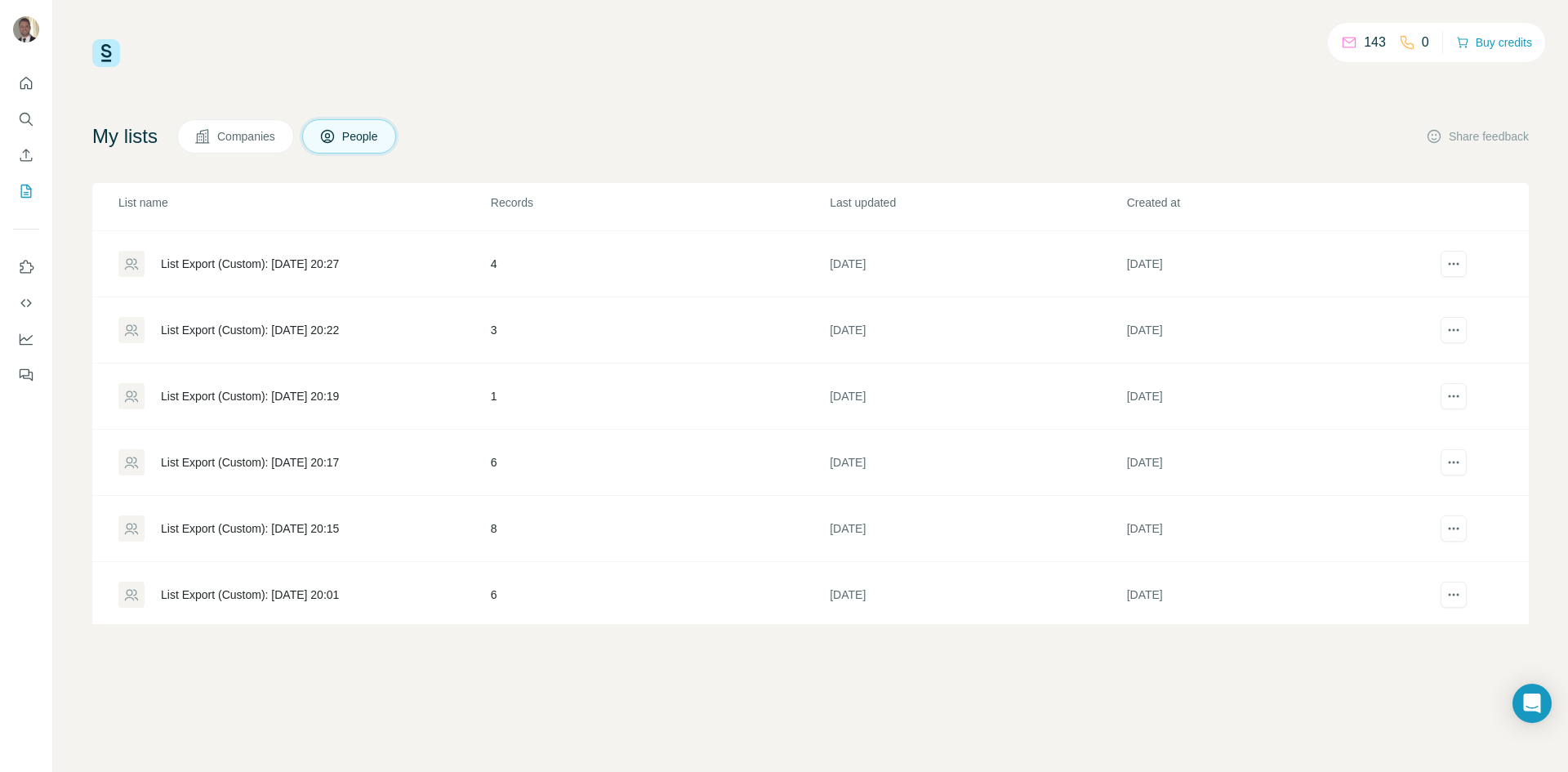
click at [339, 466] on div "List Export (Custom): 10/07/2025 20:17" at bounding box center [249, 462] width 178 height 16
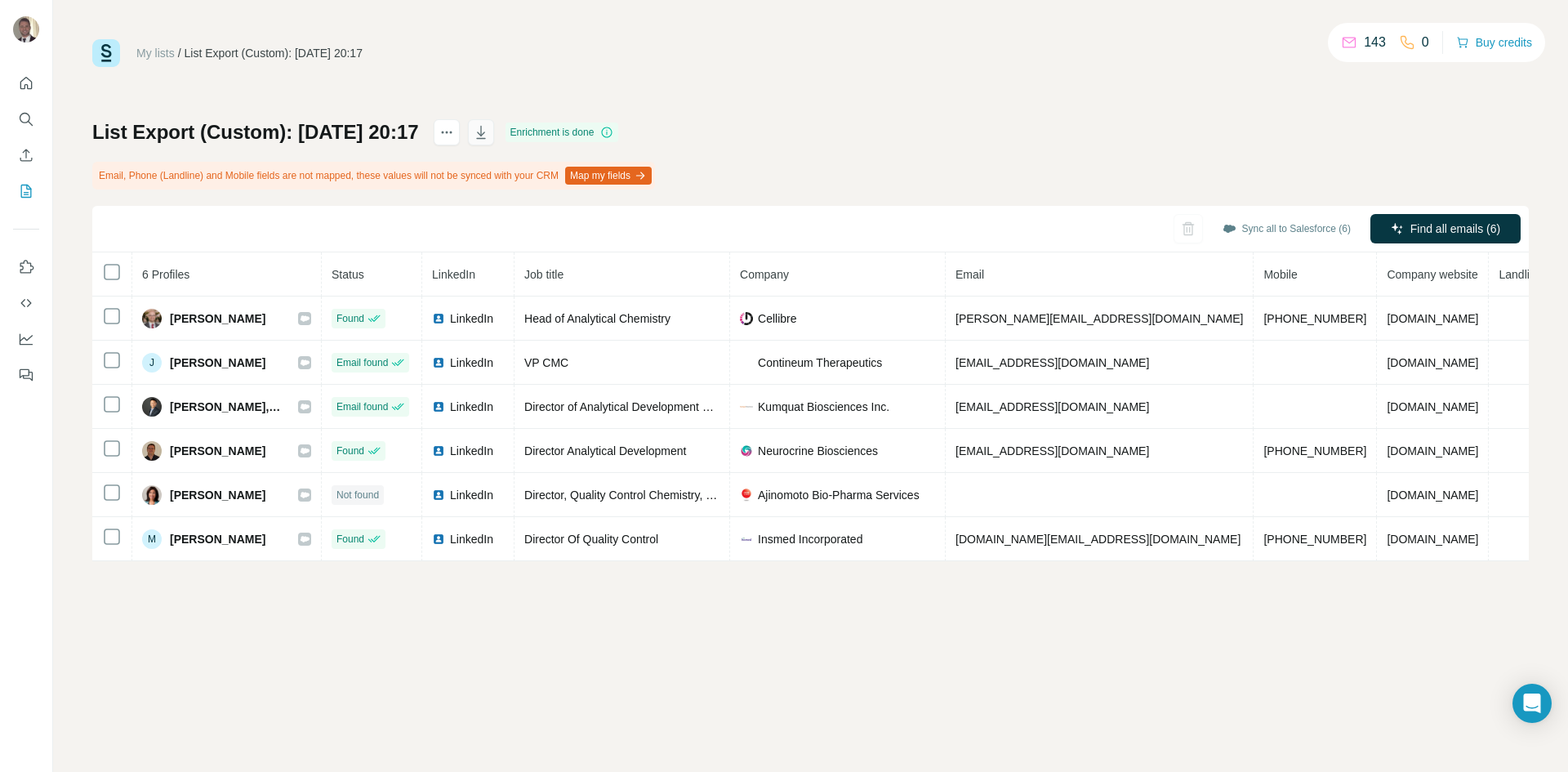
click at [485, 134] on icon "button" at bounding box center [480, 132] width 9 height 13
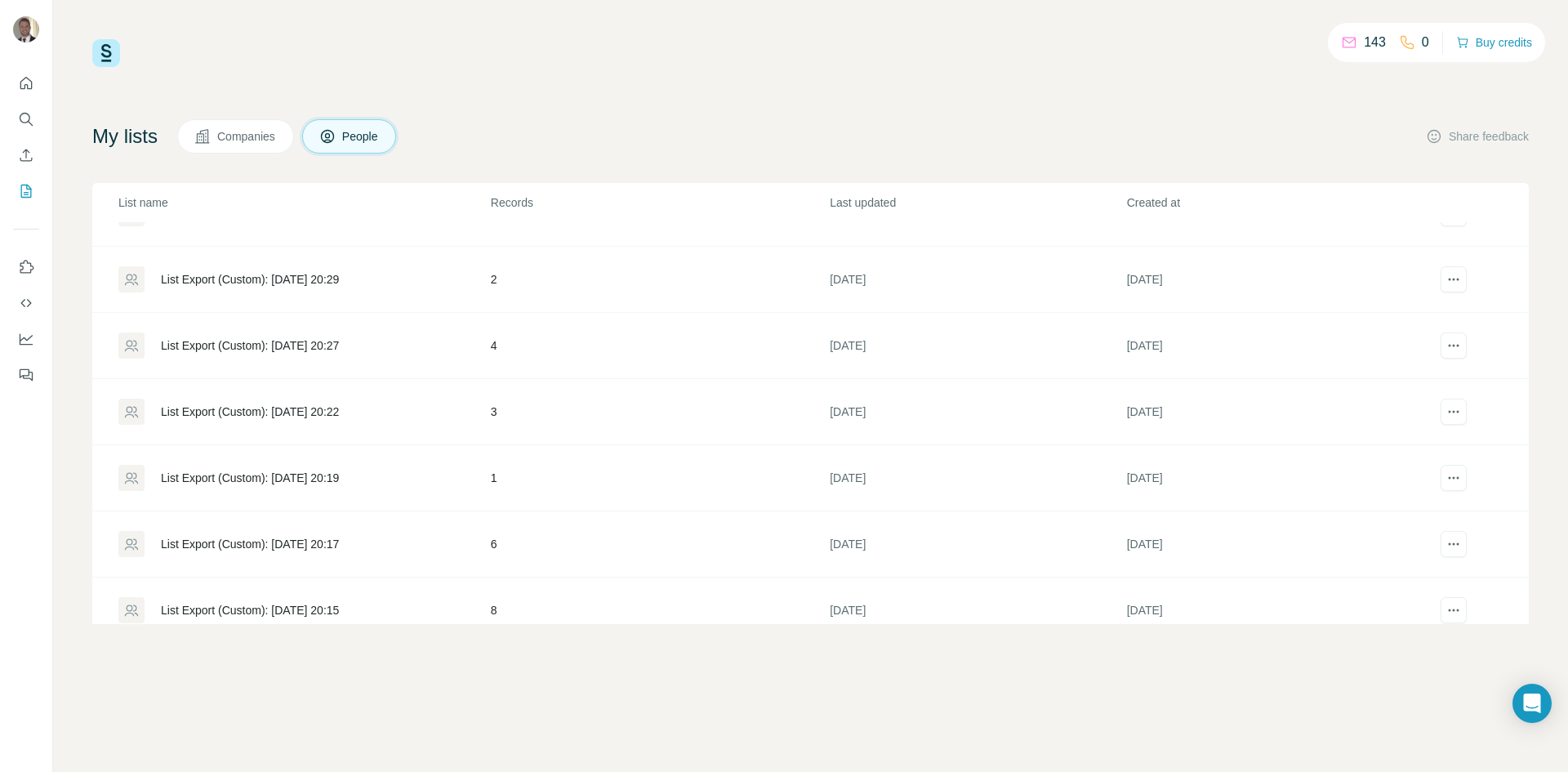
scroll to position [491, 0]
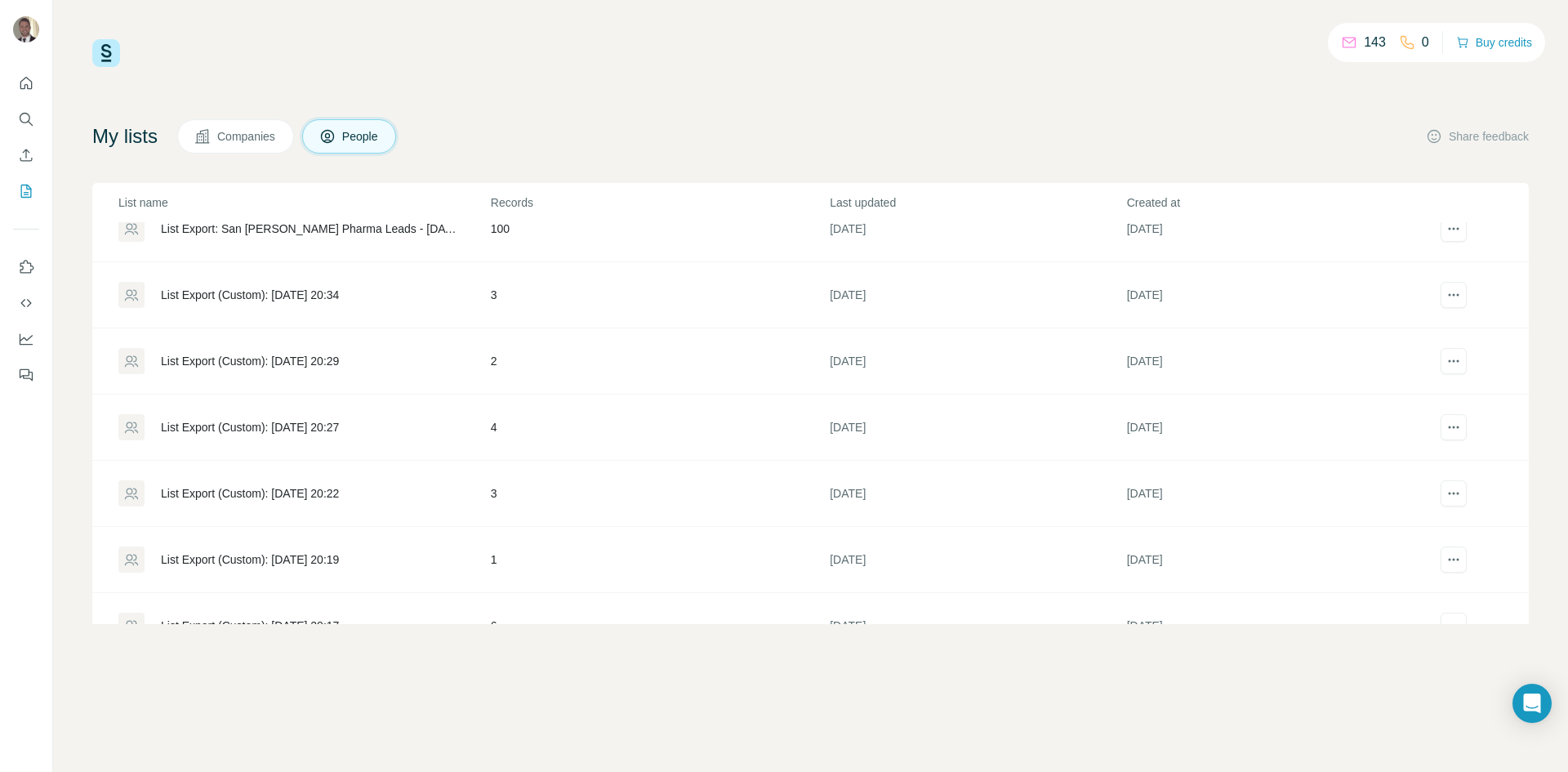
click at [283, 566] on div "List Export (Custom): 10/07/2025 20:19" at bounding box center [249, 559] width 178 height 16
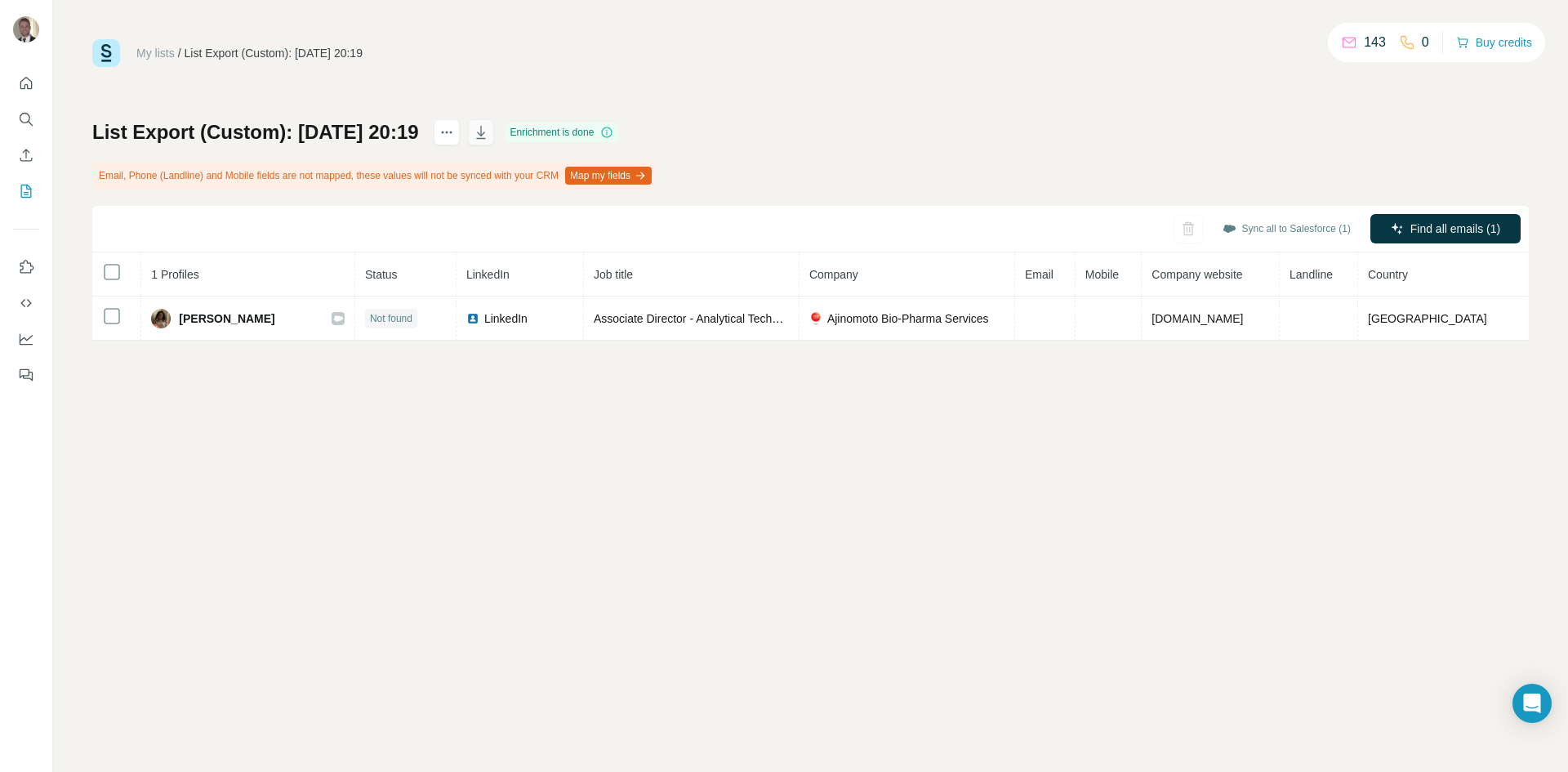
click at [490, 138] on icon "button" at bounding box center [480, 131] width 16 height 16
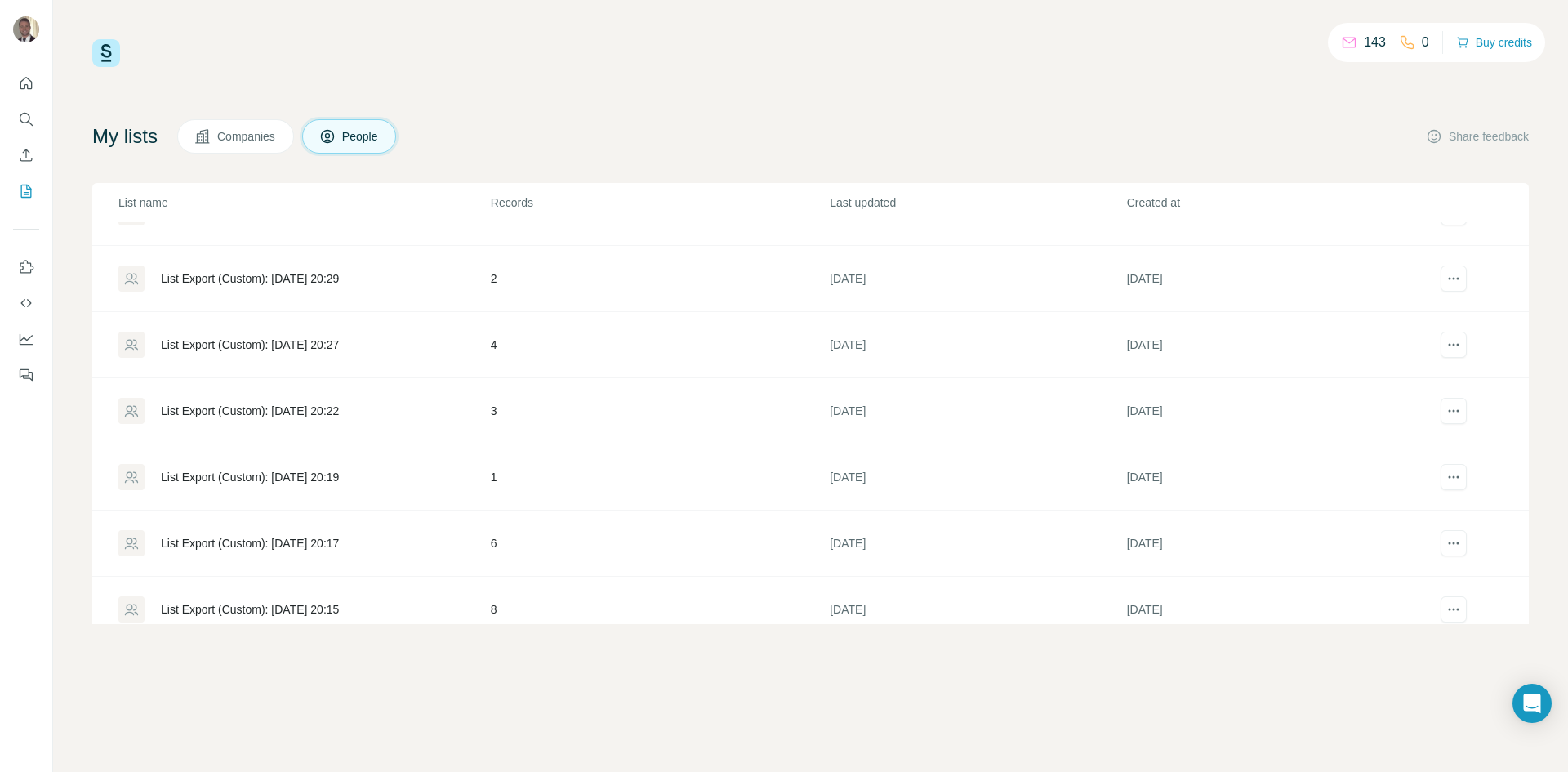
scroll to position [572, 0]
click at [293, 410] on div "List Export (Custom): 10/07/2025 20:22" at bounding box center [249, 411] width 178 height 16
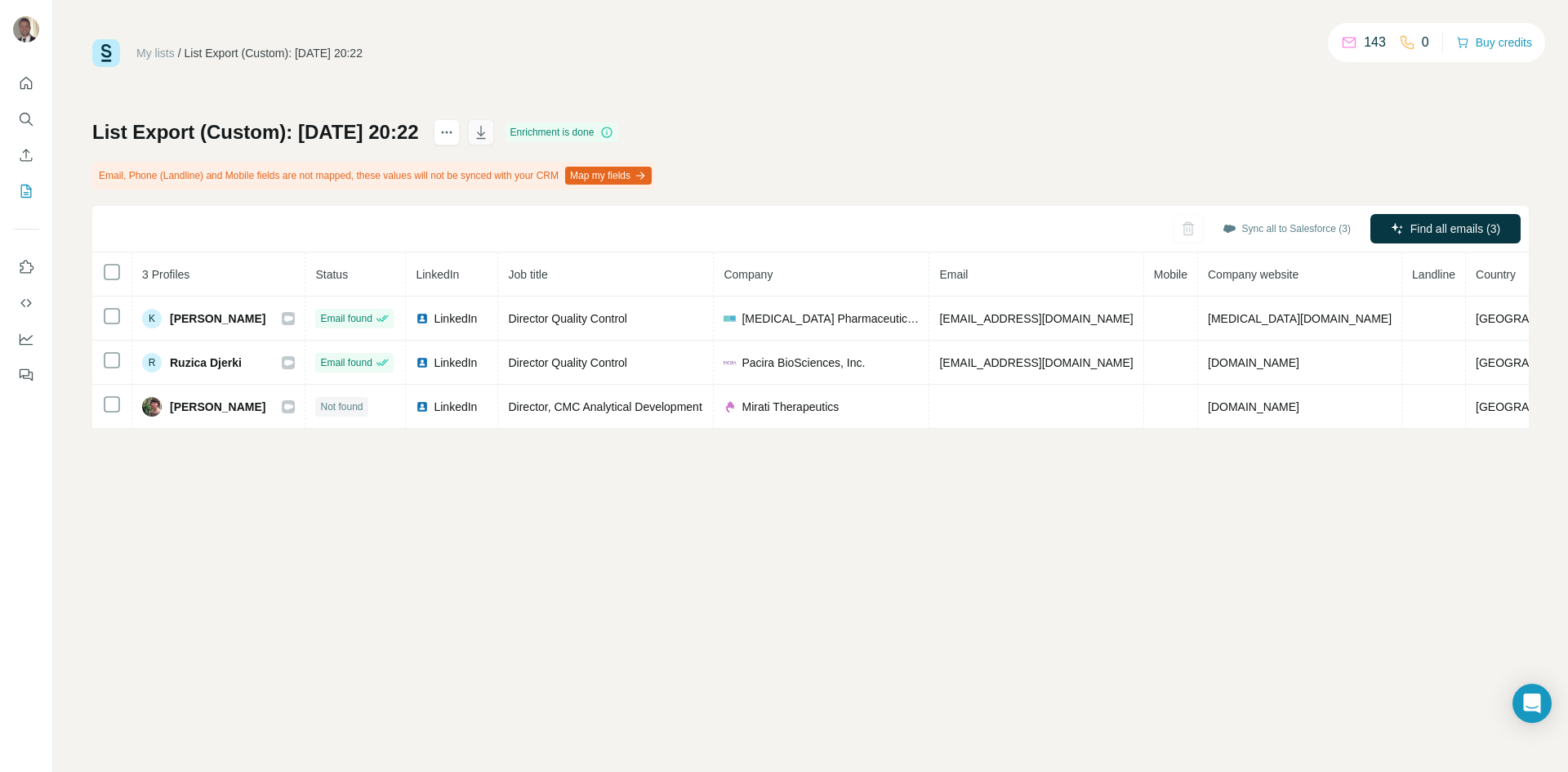
click at [490, 125] on icon "button" at bounding box center [480, 131] width 16 height 16
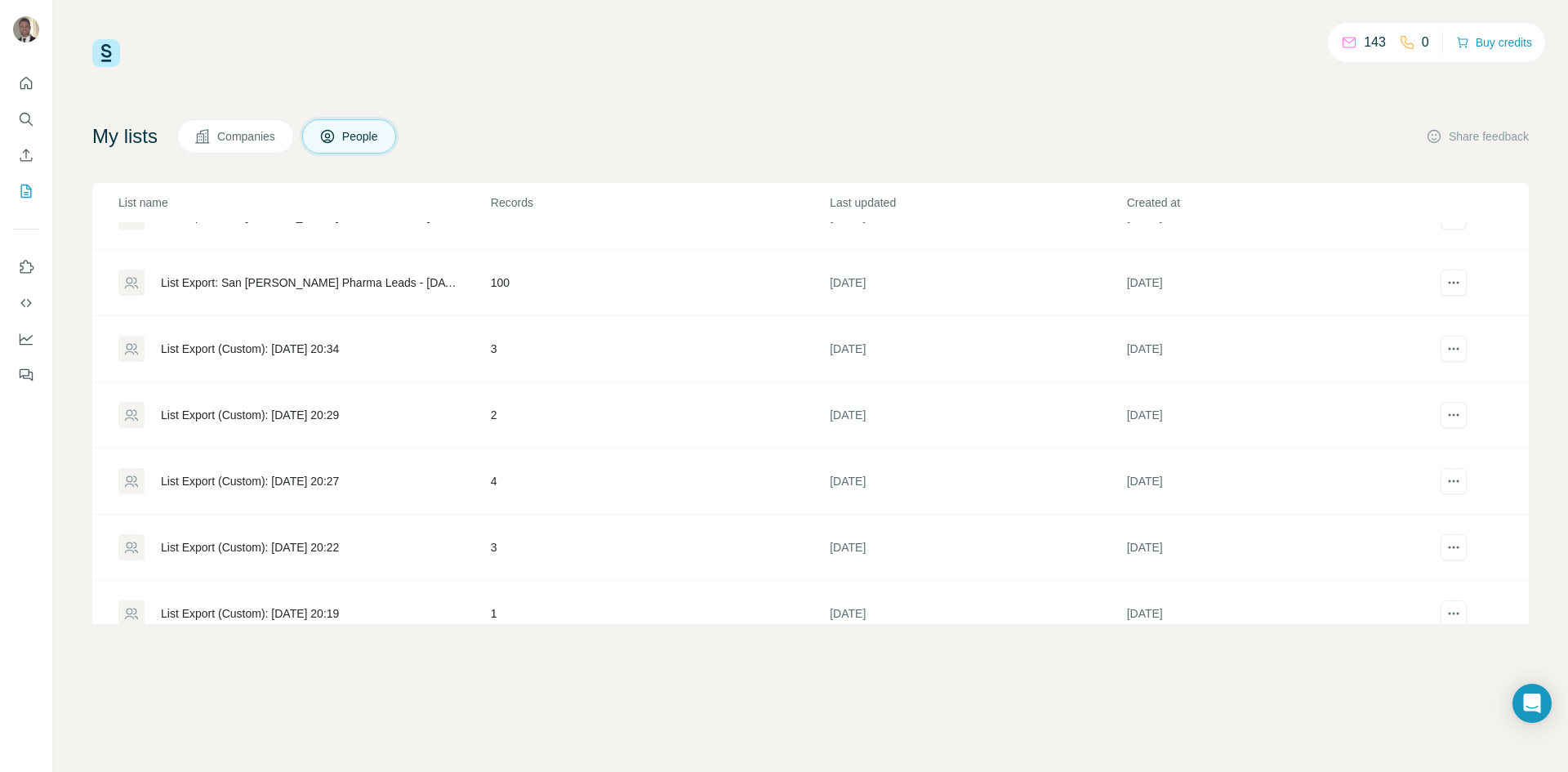
scroll to position [409, 0]
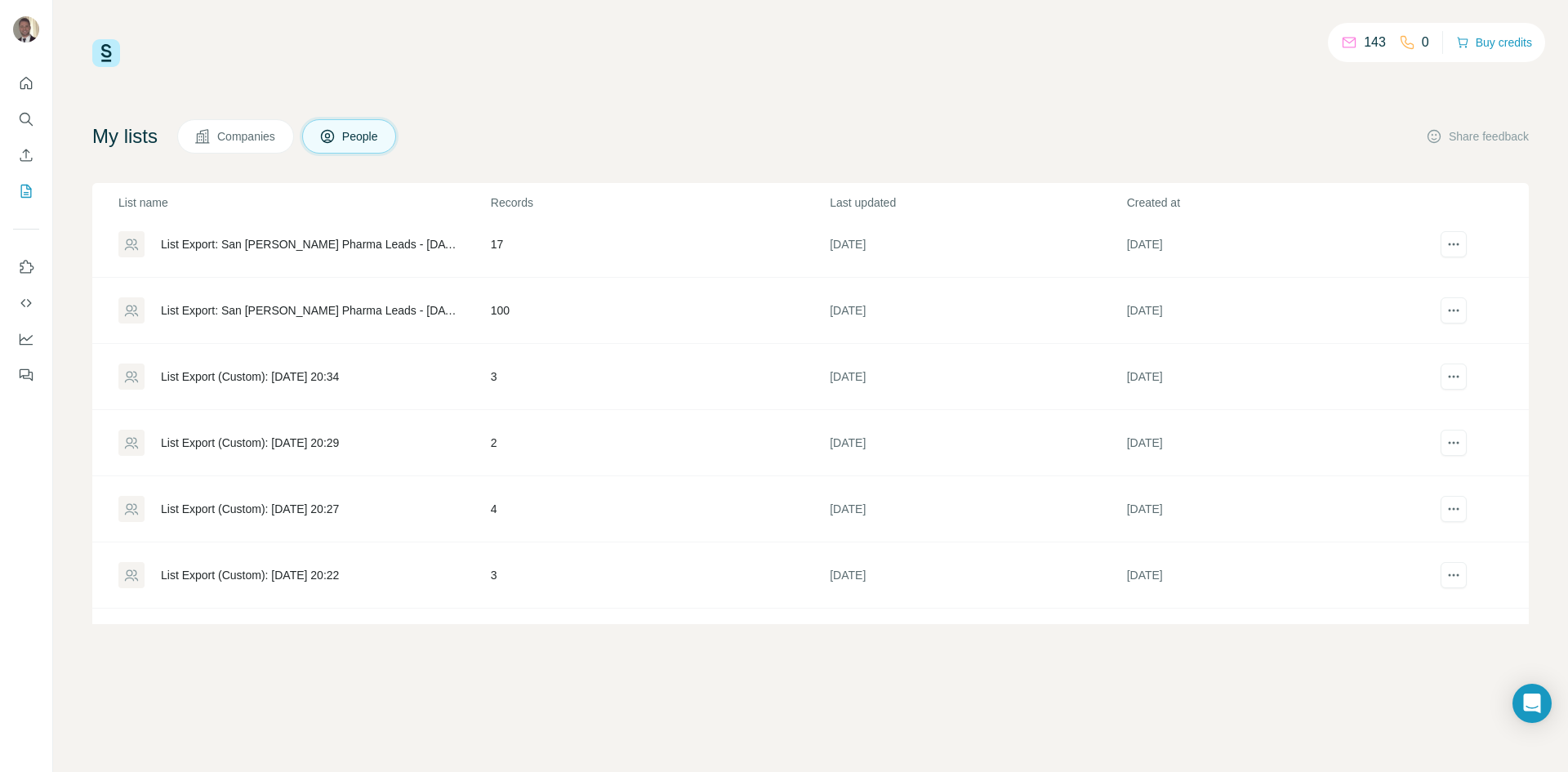
click at [339, 503] on div "List Export (Custom): 10/07/2025 20:27" at bounding box center [249, 508] width 178 height 16
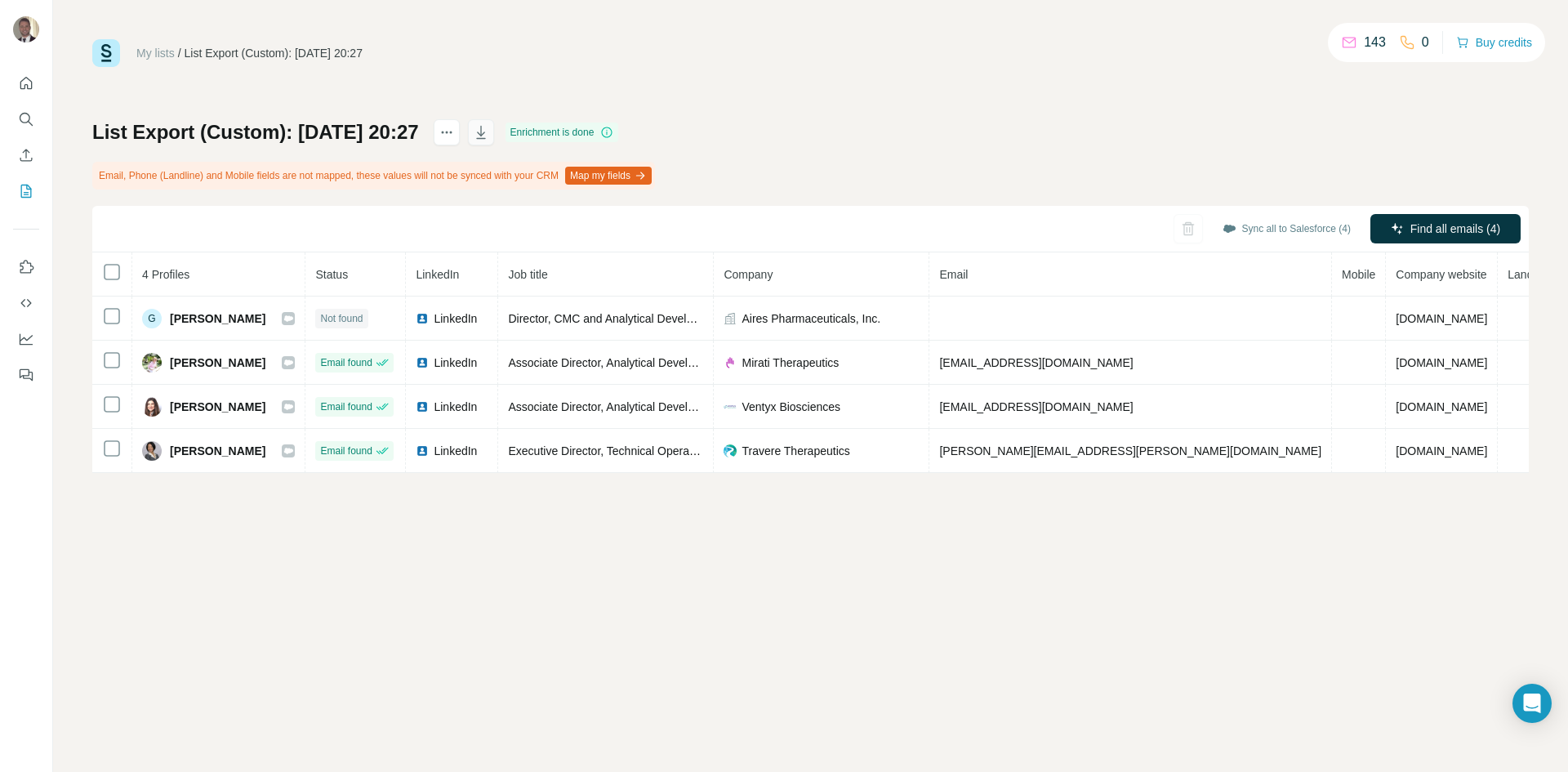
click at [494, 131] on button "button" at bounding box center [480, 132] width 26 height 26
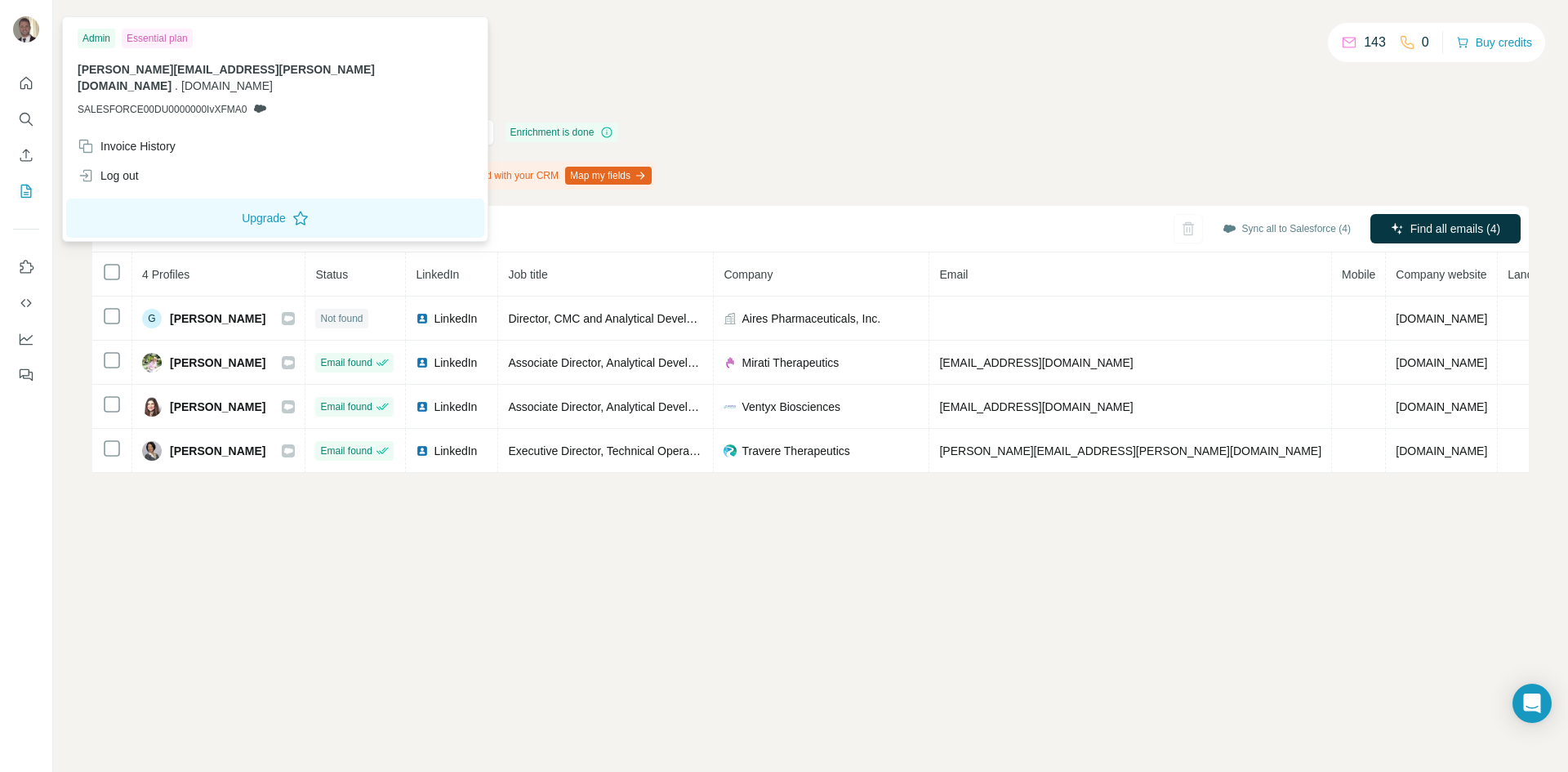
click at [270, 628] on div "My lists / List Export (Custom): 10/07/2025 20:27 143 0 Buy credits List Export…" at bounding box center [811, 386] width 1515 height 772
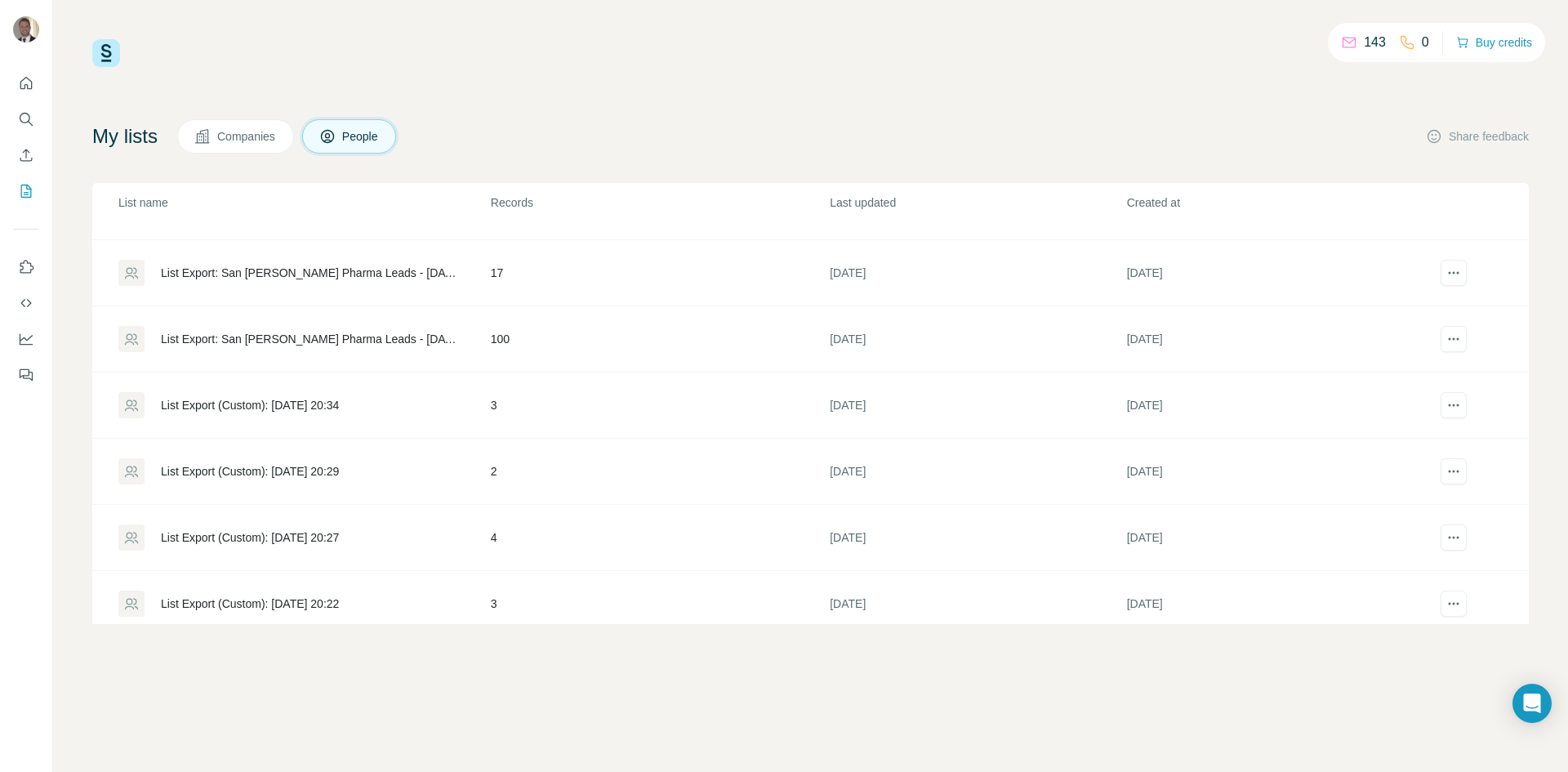
scroll to position [409, 0]
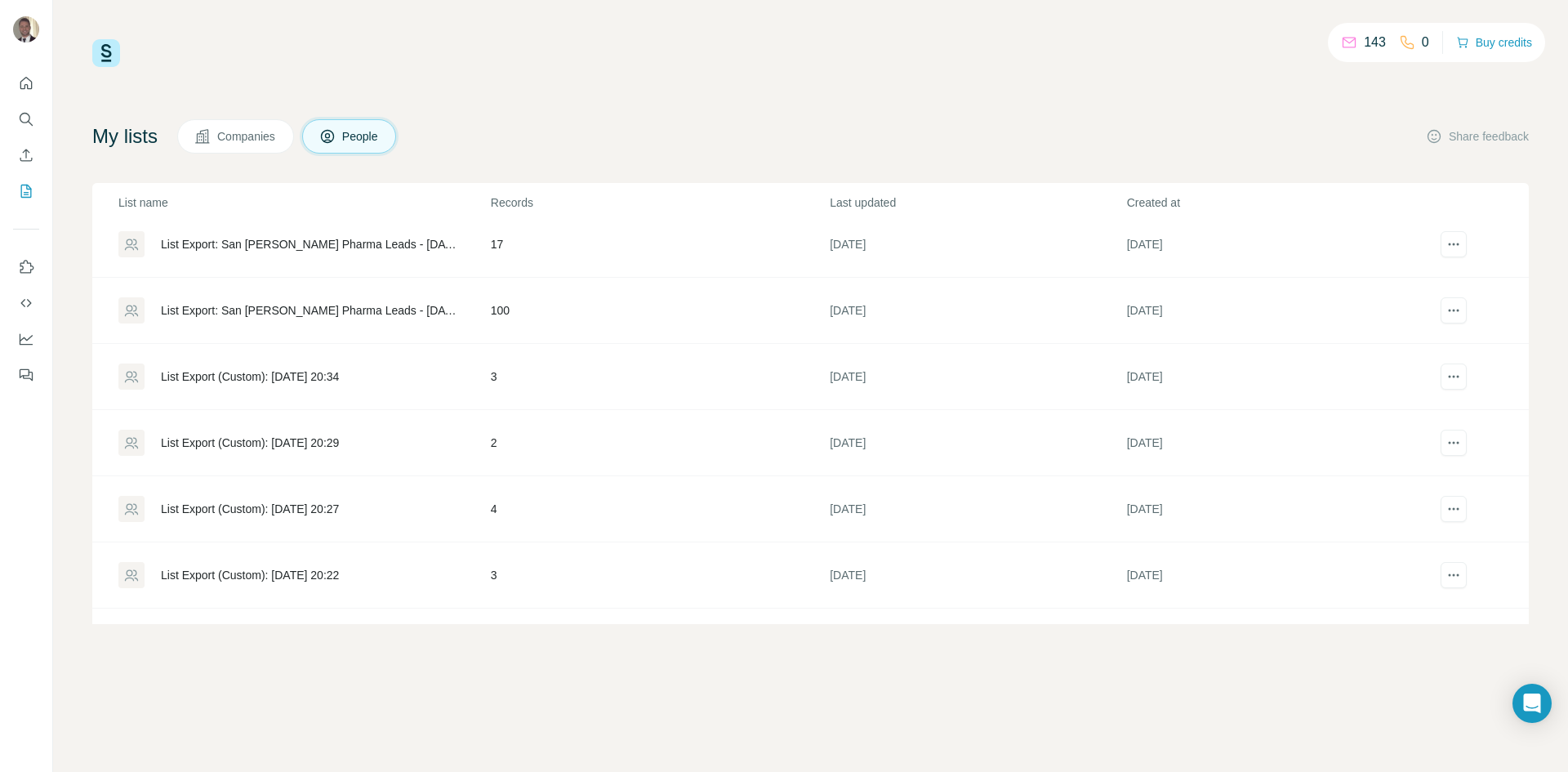
click at [300, 437] on div "List Export (Custom): 10/07/2025 20:29" at bounding box center [249, 442] width 178 height 16
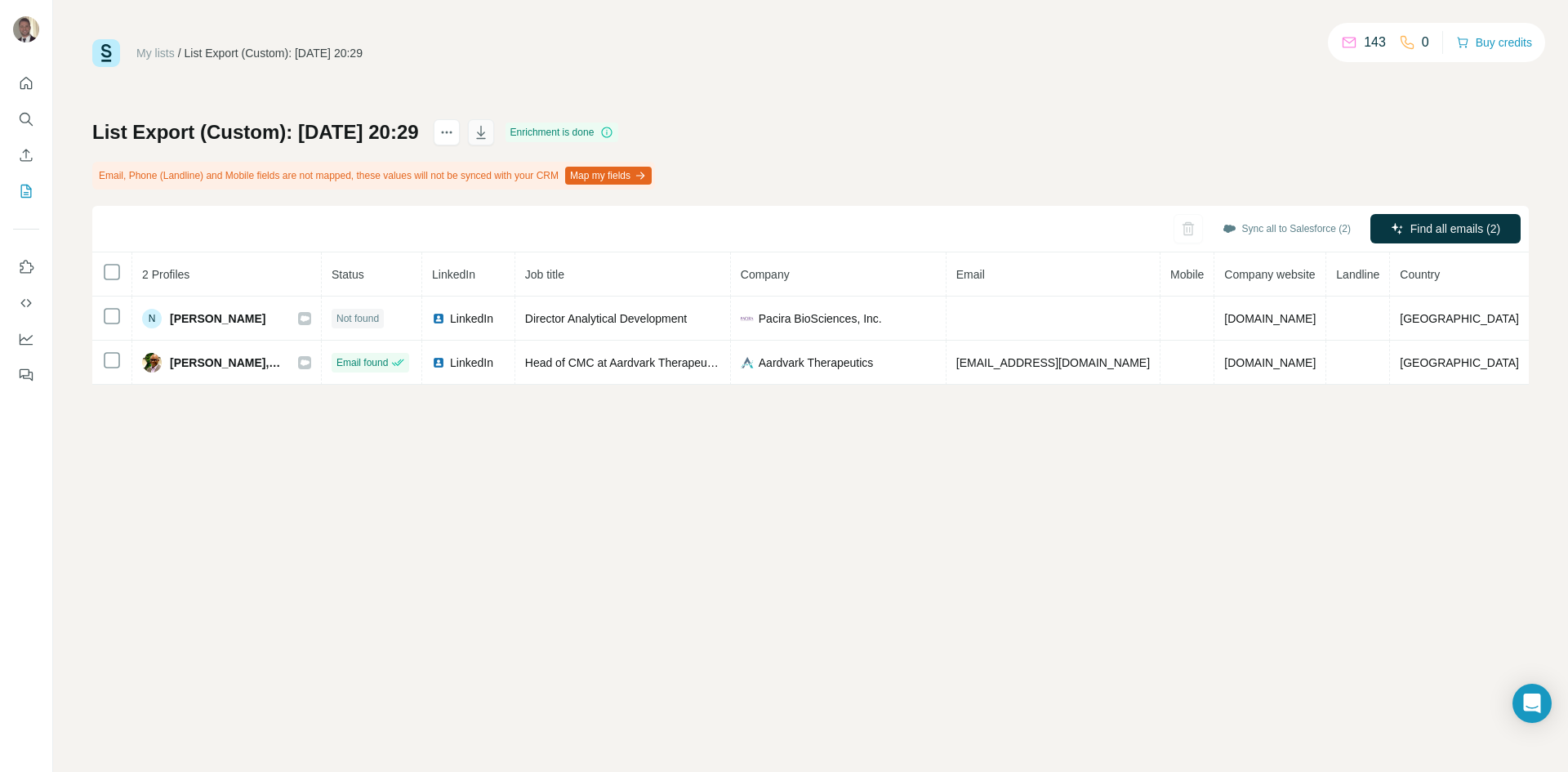
click at [490, 129] on icon "button" at bounding box center [480, 131] width 16 height 16
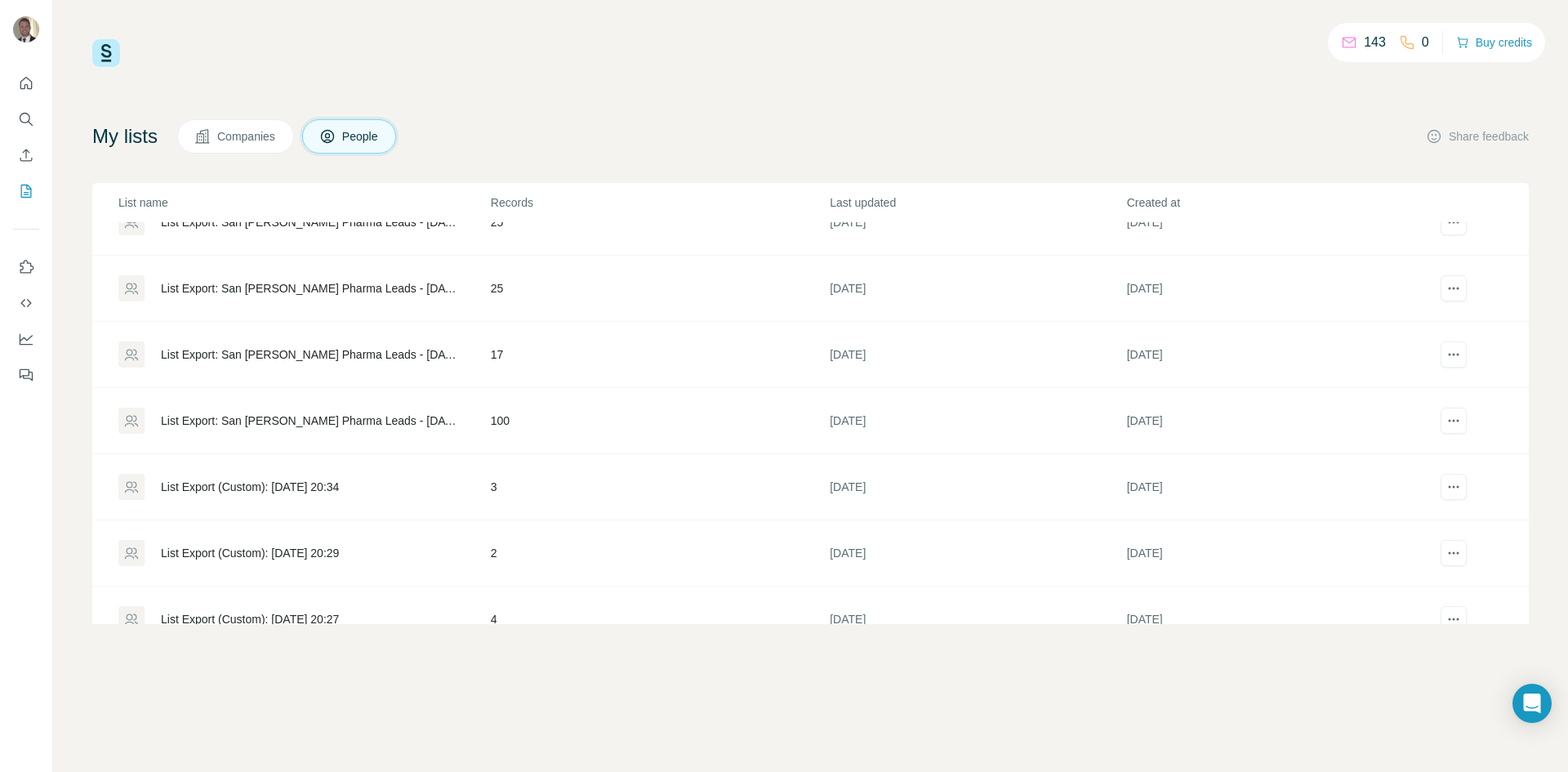
scroll to position [327, 0]
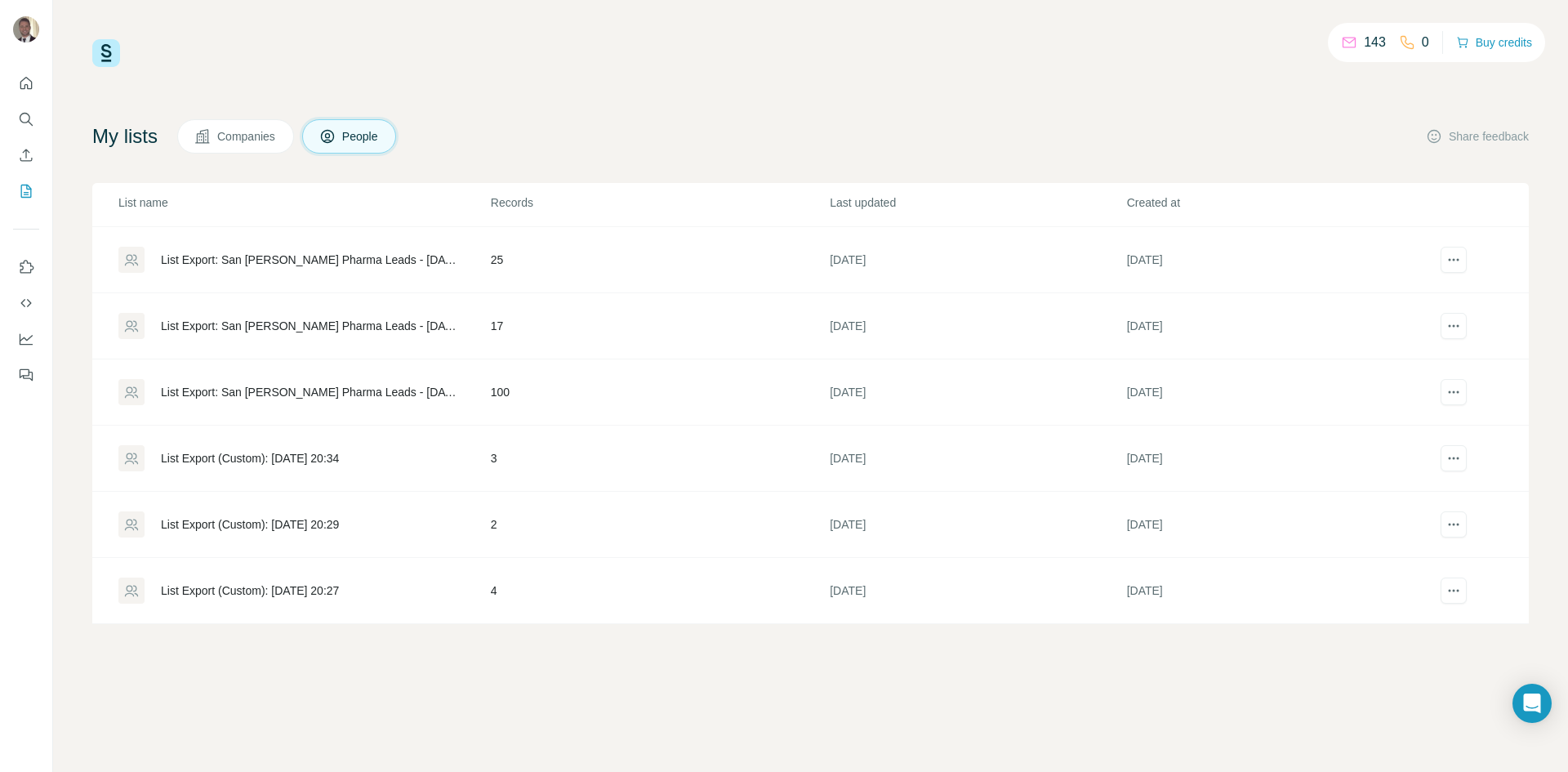
click at [312, 451] on div "List Export (Custom): 10/07/2025 20:34" at bounding box center [249, 458] width 178 height 16
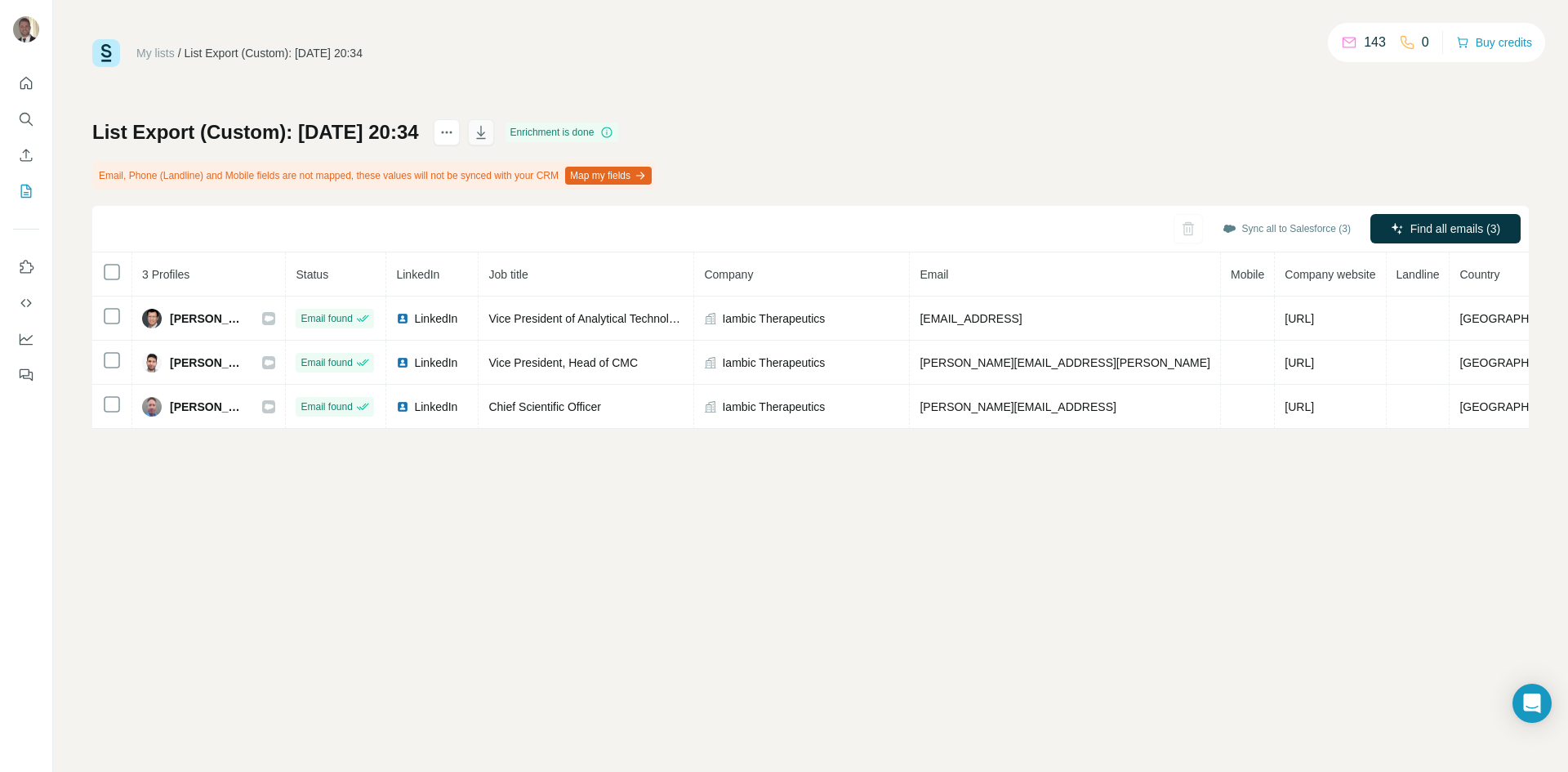
click at [490, 133] on icon "button" at bounding box center [480, 131] width 16 height 16
